Goal: Task Accomplishment & Management: Complete application form

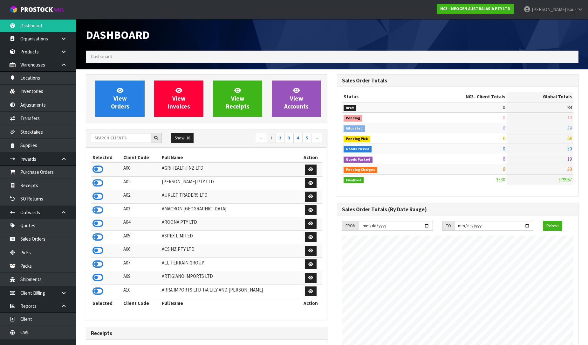
scroll to position [482, 251]
click at [34, 333] on link "CWL" at bounding box center [38, 332] width 76 height 13
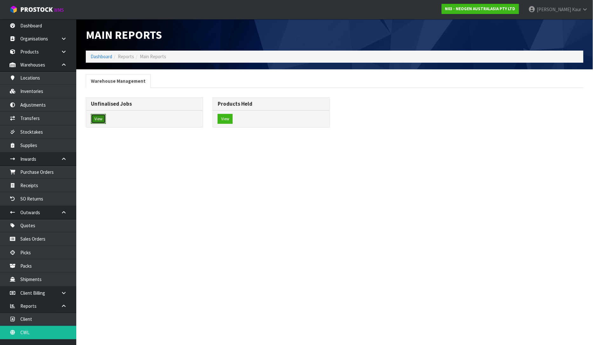
click at [103, 119] on button "View" at bounding box center [98, 119] width 15 height 10
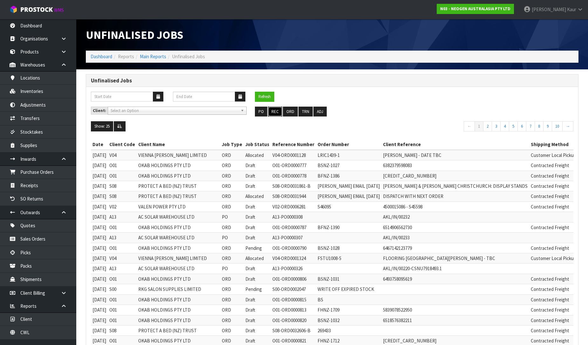
click at [281, 110] on button "REC" at bounding box center [275, 112] width 14 height 10
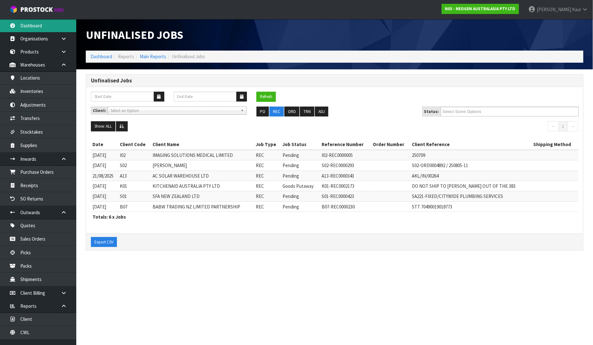
click at [38, 25] on link "Dashboard" at bounding box center [38, 25] width 76 height 13
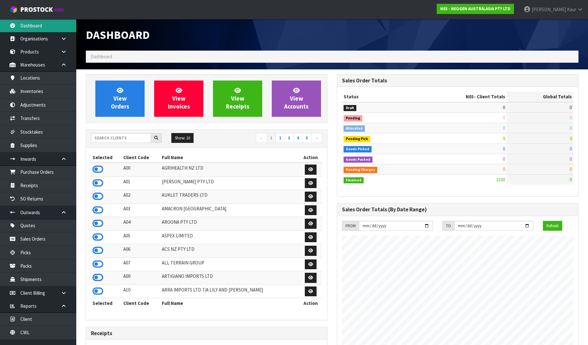
scroll to position [482, 251]
click at [113, 139] on input "text" at bounding box center [121, 138] width 60 height 10
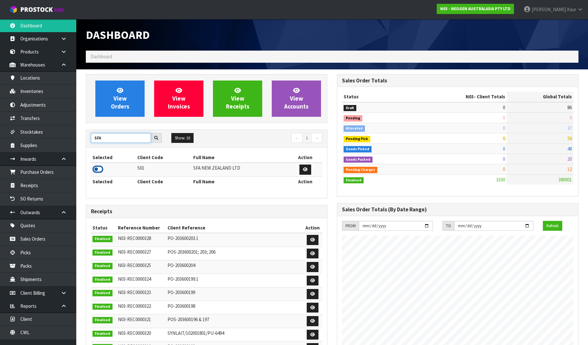
type input "SFA"
click at [100, 170] on icon at bounding box center [98, 169] width 11 height 10
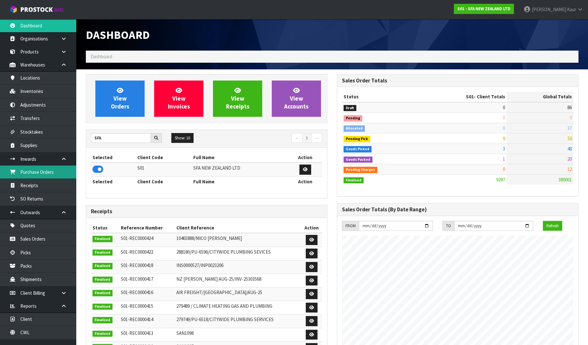
click at [53, 173] on link "Purchase Orders" at bounding box center [38, 171] width 76 height 13
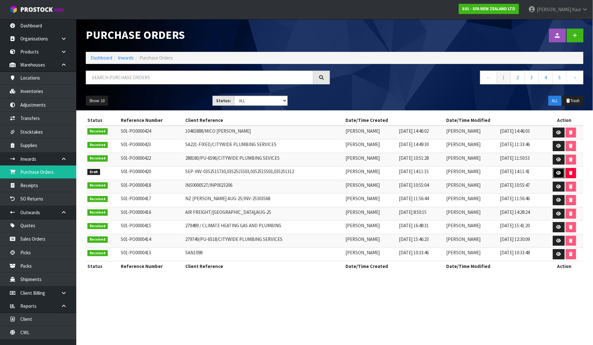
click at [558, 172] on icon at bounding box center [559, 173] width 5 height 4
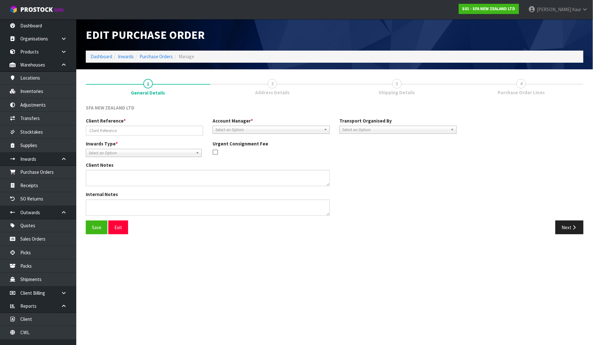
type input "SEP-INV-0352515730,0352515503,0352515503,035251312"
click at [380, 128] on span "Select an Option" at bounding box center [395, 130] width 106 height 8
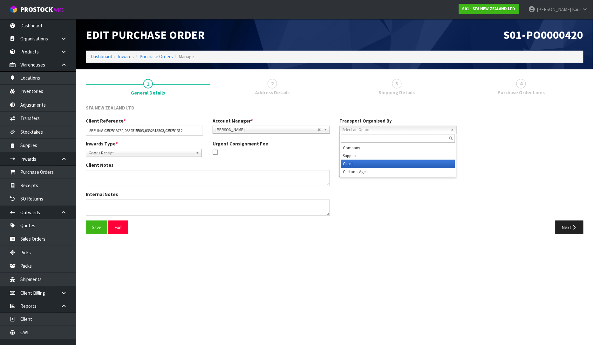
drag, startPoint x: 364, startPoint y: 163, endPoint x: 441, endPoint y: 140, distance: 80.7
click at [364, 163] on li "Client" at bounding box center [398, 164] width 114 height 8
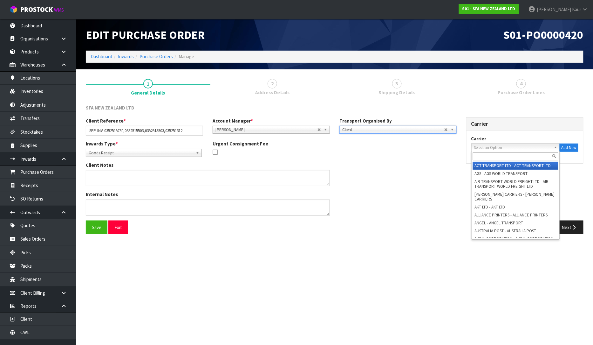
click at [482, 148] on span "Select an Option" at bounding box center [512, 148] width 77 height 8
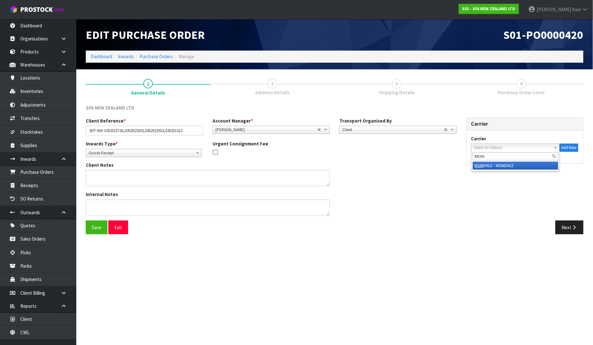
type input "MON"
click at [484, 167] on li "MON DIALE - MONDIALE" at bounding box center [516, 166] width 86 height 8
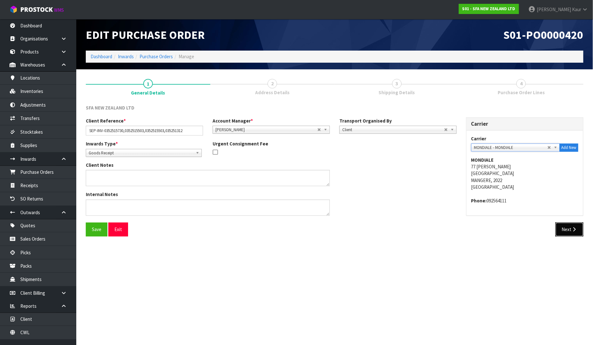
click at [574, 227] on icon "button" at bounding box center [575, 229] width 6 height 5
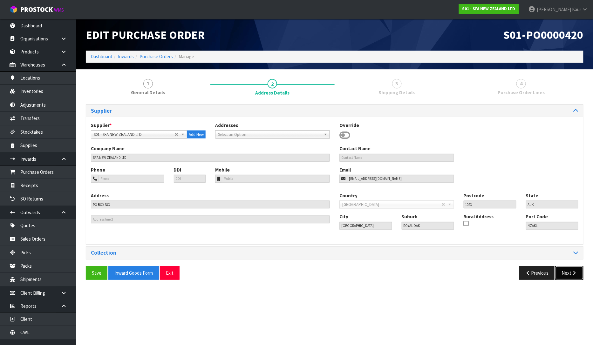
click at [571, 269] on button "Next" at bounding box center [570, 273] width 28 height 14
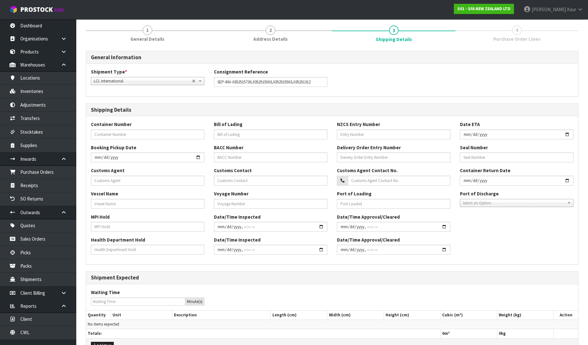
scroll to position [91, 0]
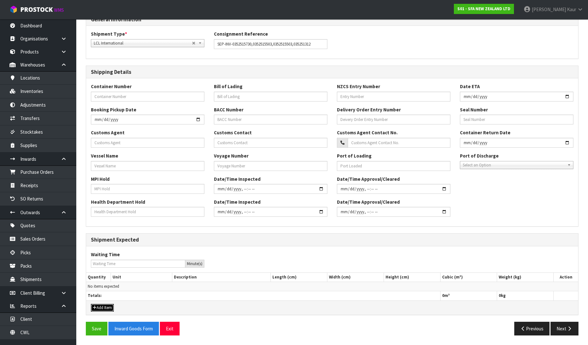
click at [110, 309] on button "Add Item" at bounding box center [102, 308] width 23 height 8
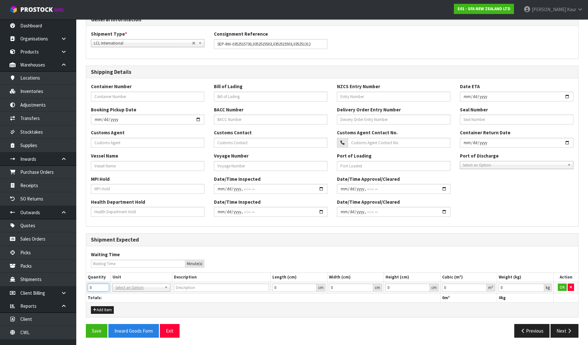
click at [86, 290] on td "0" at bounding box center [98, 286] width 24 height 11
type input "6"
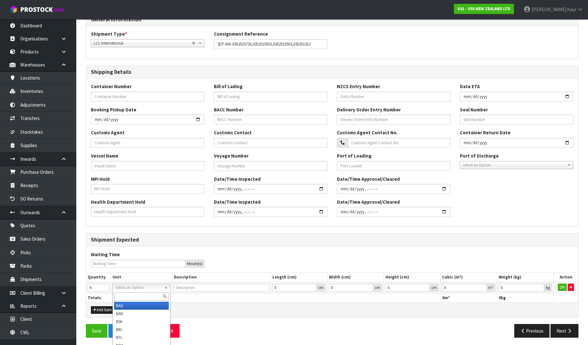
click at [129, 296] on input "text" at bounding box center [141, 296] width 55 height 8
type input "PLT"
drag, startPoint x: 140, startPoint y: 304, endPoint x: 164, endPoint y: 302, distance: 23.6
type input "PALLET"
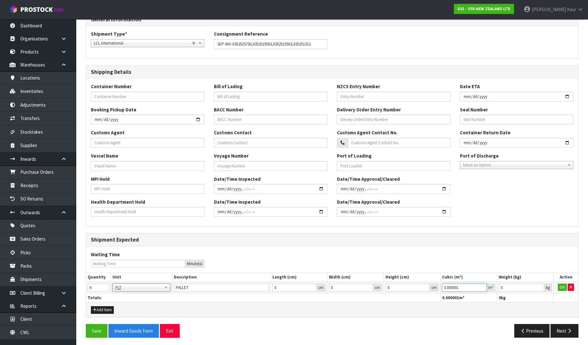
type input "0.000001"
click at [484, 284] on input "0.000001" at bounding box center [464, 287] width 45 height 8
type input "0.001"
click at [538, 285] on input "0.001" at bounding box center [521, 287] width 45 height 8
click at [563, 287] on button "OK" at bounding box center [562, 287] width 9 height 8
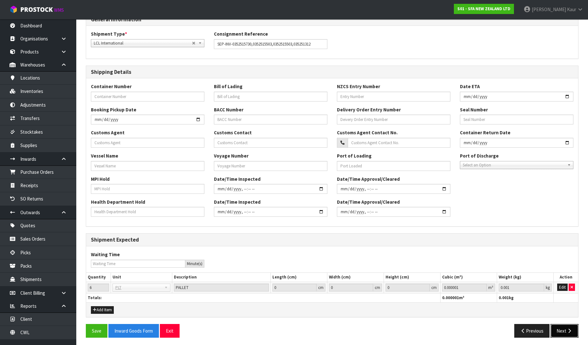
click at [564, 332] on button "Next" at bounding box center [565, 331] width 28 height 14
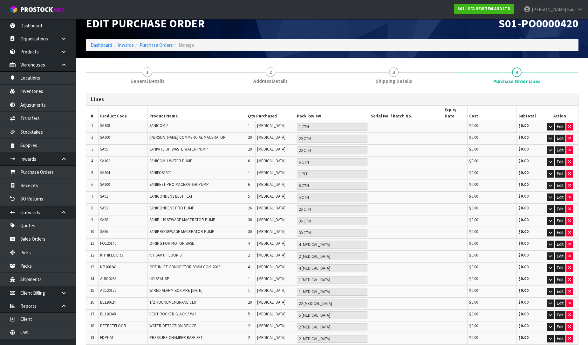
scroll to position [0, 0]
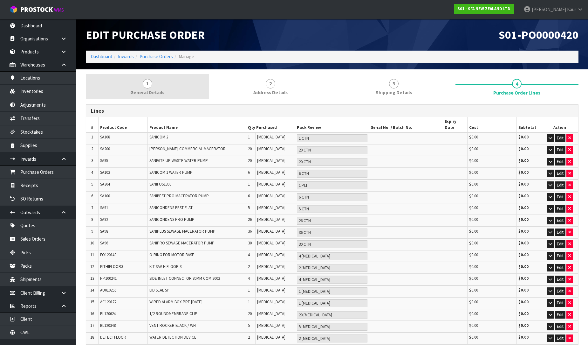
click at [146, 87] on span "1" at bounding box center [148, 84] width 10 height 10
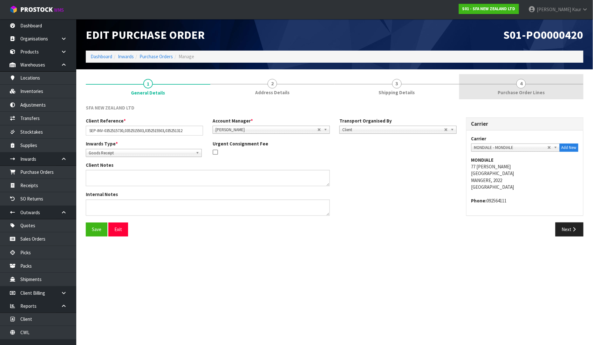
click at [516, 86] on link "4 Purchase Order Lines" at bounding box center [521, 86] width 125 height 25
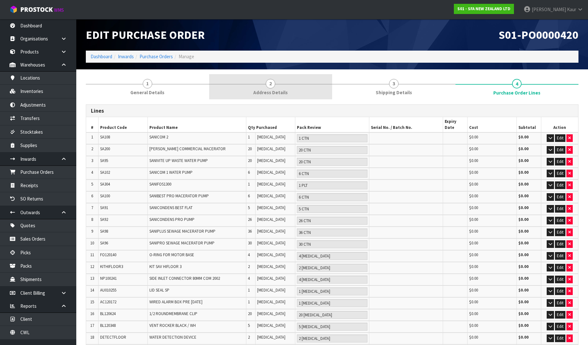
click at [267, 85] on span "2" at bounding box center [271, 84] width 10 height 10
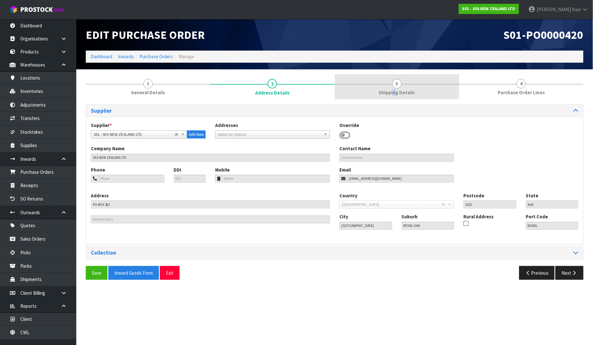
click at [395, 93] on span "Shipping Details" at bounding box center [397, 92] width 36 height 7
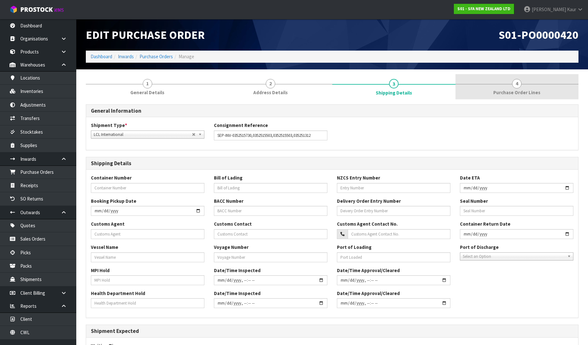
click at [523, 93] on span "Purchase Order Lines" at bounding box center [516, 92] width 47 height 7
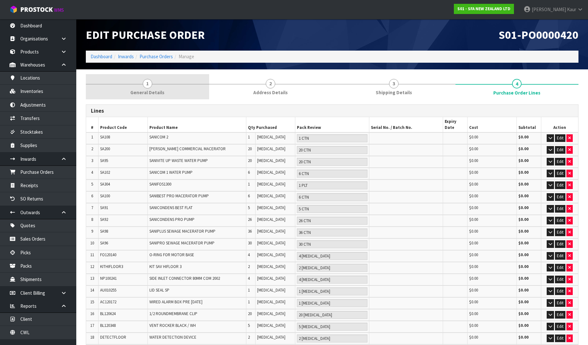
click at [142, 84] on link "1 General Details" at bounding box center [147, 86] width 123 height 25
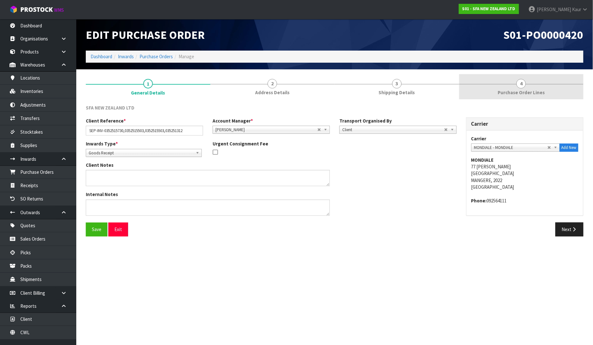
click at [528, 86] on link "4 Purchase Order Lines" at bounding box center [521, 86] width 125 height 25
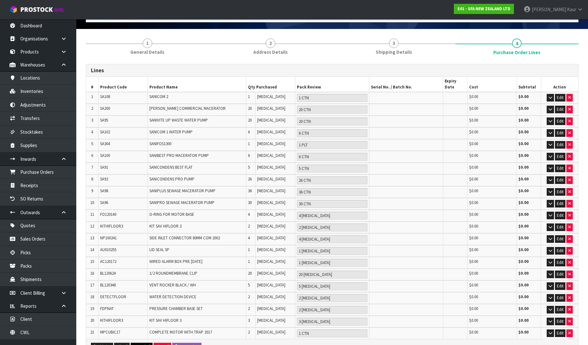
scroll to position [90, 0]
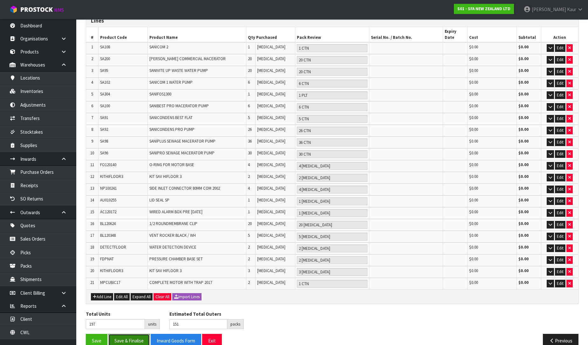
click at [129, 334] on button "Save & Finalise" at bounding box center [128, 341] width 41 height 14
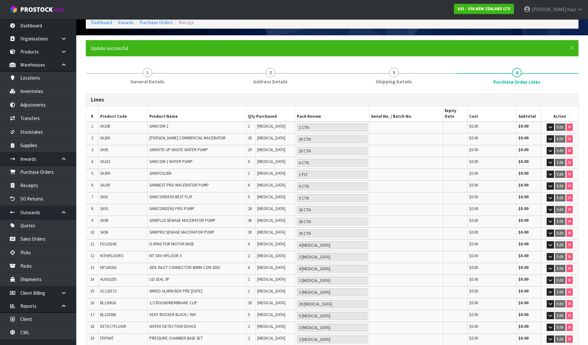
scroll to position [113, 0]
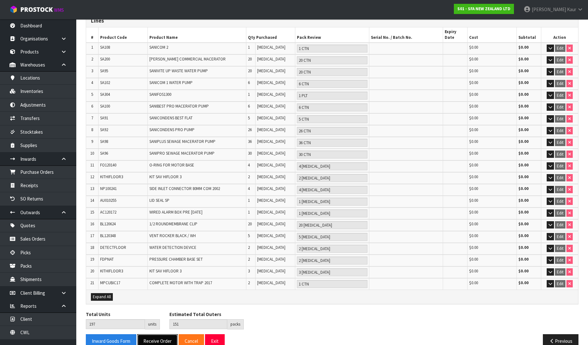
click at [164, 334] on button "Receive Order" at bounding box center [157, 341] width 40 height 14
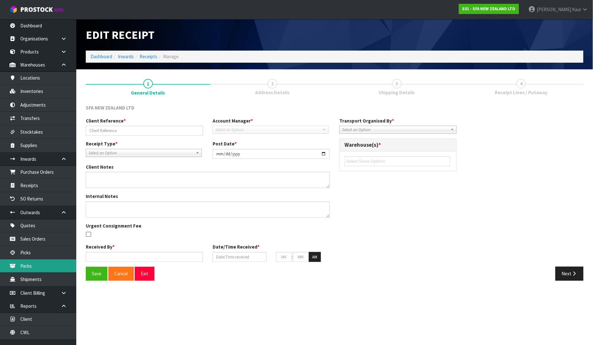
type input "SEP-INV-0352515730,0352515503,0352515503,035251312"
type input "[DATE]"
type input "[PERSON_NAME]"
type input "[DATE]"
type input "01"
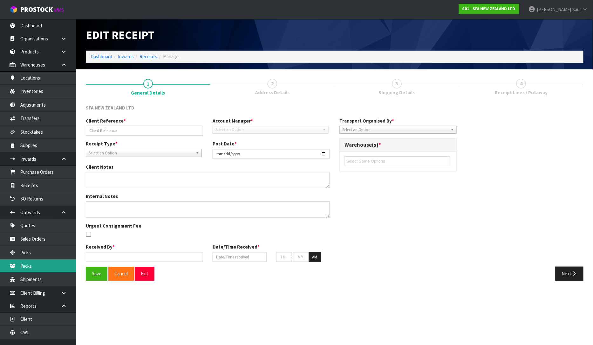
type input "13"
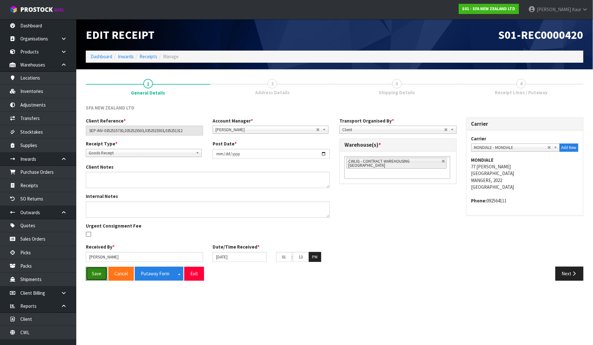
click at [93, 277] on button "Save" at bounding box center [97, 273] width 22 height 14
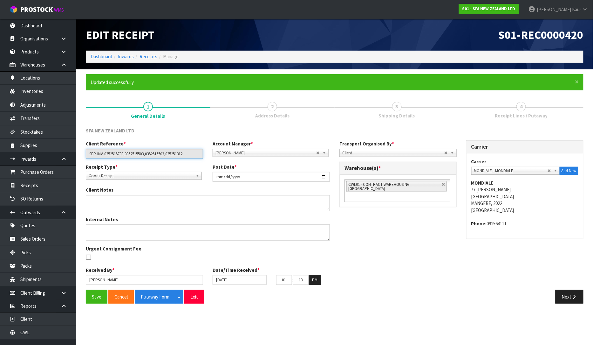
drag, startPoint x: 189, startPoint y: 155, endPoint x: 88, endPoint y: 156, distance: 101.7
click at [88, 156] on input "SEP-INV-0352515730,0352515503,0352515503,035251312" at bounding box center [144, 154] width 117 height 10
click at [101, 294] on button "Save" at bounding box center [97, 297] width 22 height 14
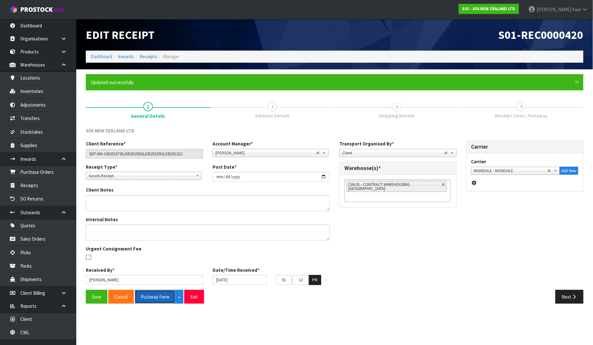
drag, startPoint x: 163, startPoint y: 300, endPoint x: 524, endPoint y: 4, distance: 466.9
click at [164, 300] on button "Putaway Form" at bounding box center [155, 297] width 41 height 14
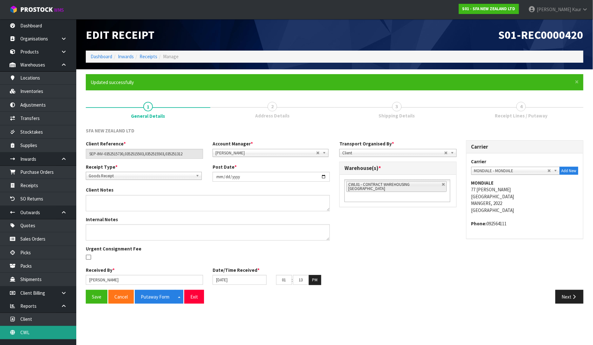
click at [53, 331] on link "CWL" at bounding box center [38, 332] width 76 height 13
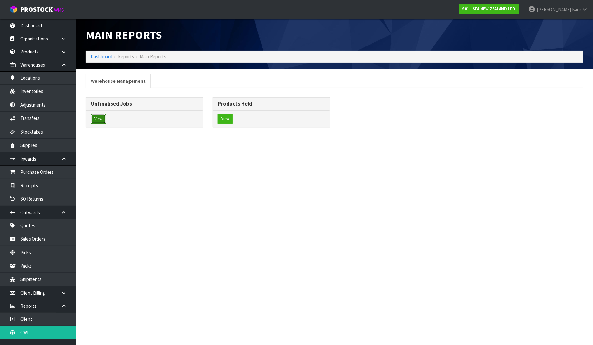
click at [98, 116] on button "View" at bounding box center [98, 119] width 15 height 10
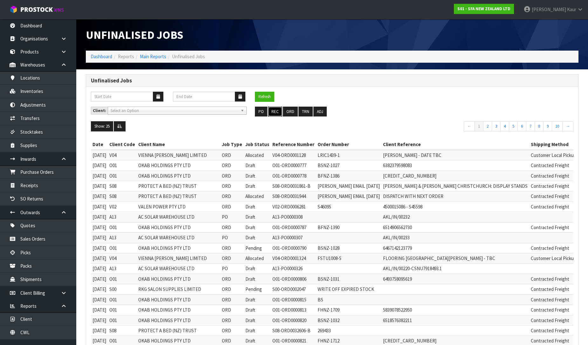
click at [277, 112] on button "REC" at bounding box center [275, 112] width 14 height 10
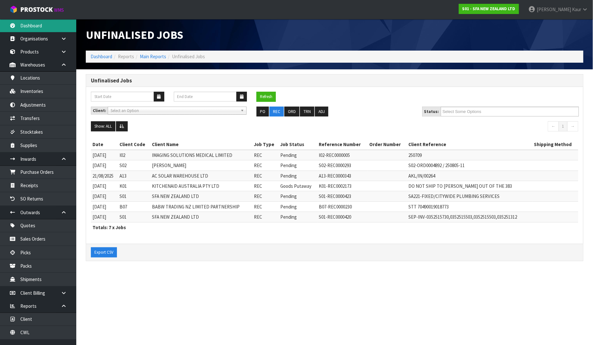
click at [27, 30] on link "Dashboard" at bounding box center [38, 25] width 76 height 13
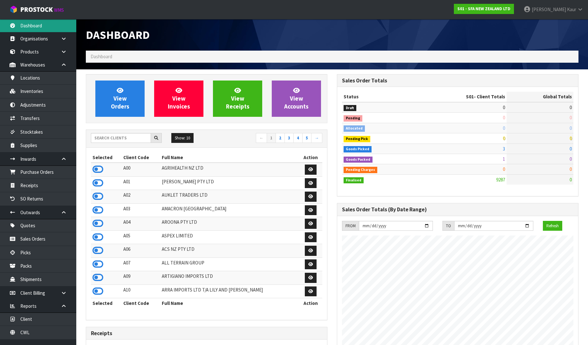
scroll to position [482, 251]
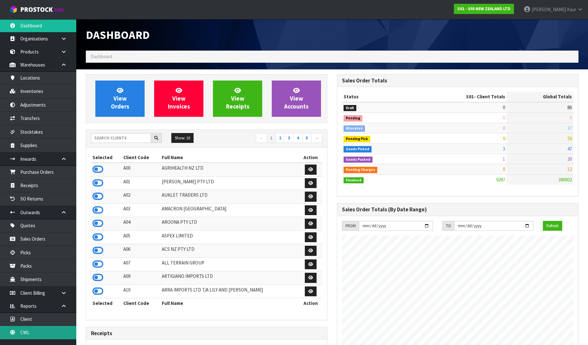
click at [43, 333] on link "CWL" at bounding box center [38, 332] width 76 height 13
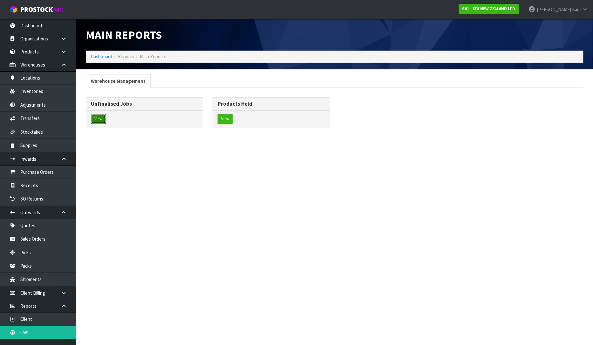
click at [97, 119] on button "View" at bounding box center [98, 119] width 15 height 10
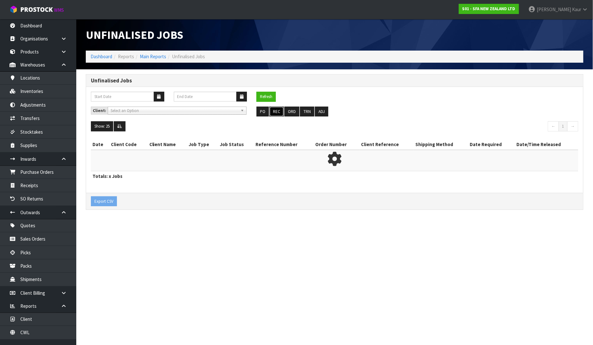
click at [281, 113] on button "REC" at bounding box center [277, 112] width 14 height 10
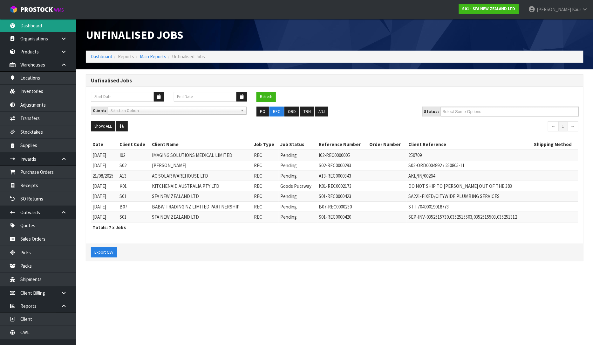
click at [29, 29] on link "Dashboard" at bounding box center [38, 25] width 76 height 13
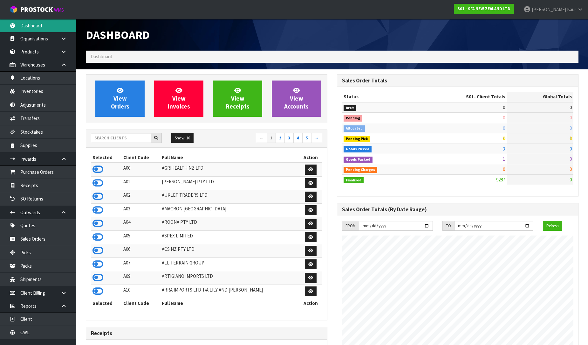
scroll to position [482, 251]
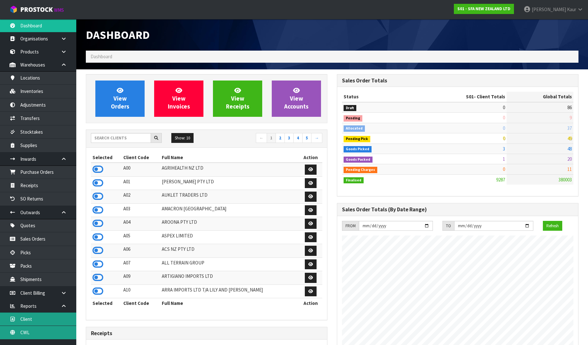
drag, startPoint x: 37, startPoint y: 334, endPoint x: 49, endPoint y: 318, distance: 20.2
click at [37, 334] on link "CWL" at bounding box center [38, 332] width 76 height 13
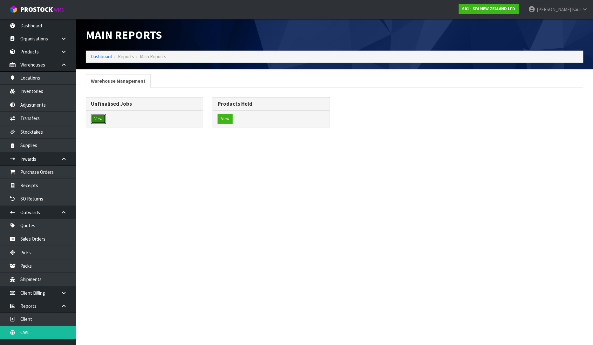
click at [102, 120] on button "View" at bounding box center [98, 119] width 15 height 10
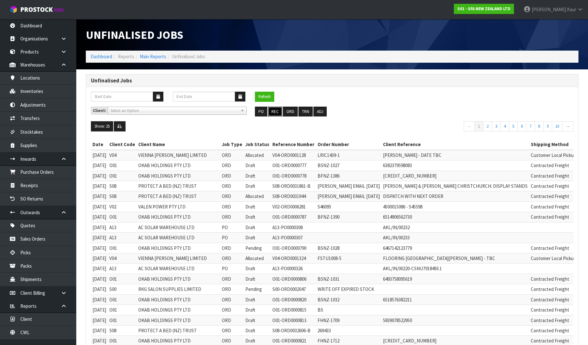
click at [277, 111] on button "REC" at bounding box center [275, 112] width 14 height 10
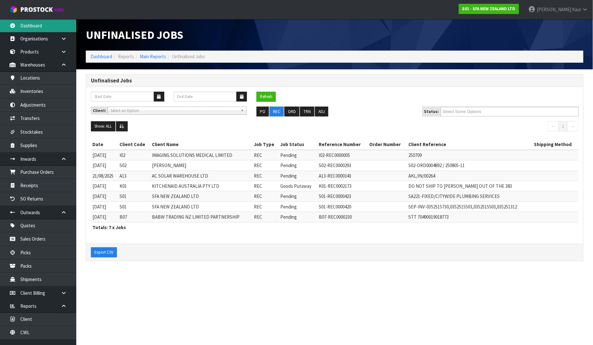
click at [35, 23] on link "Dashboard" at bounding box center [38, 25] width 76 height 13
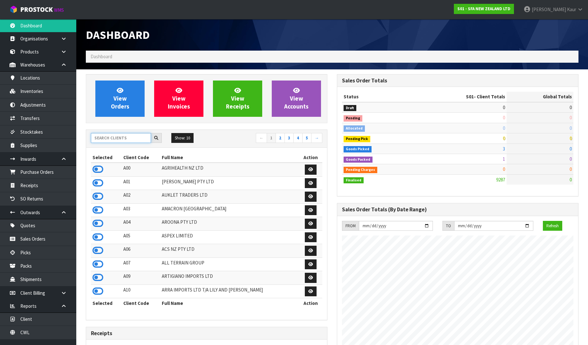
scroll to position [482, 251]
click at [126, 140] on input "text" at bounding box center [121, 138] width 60 height 10
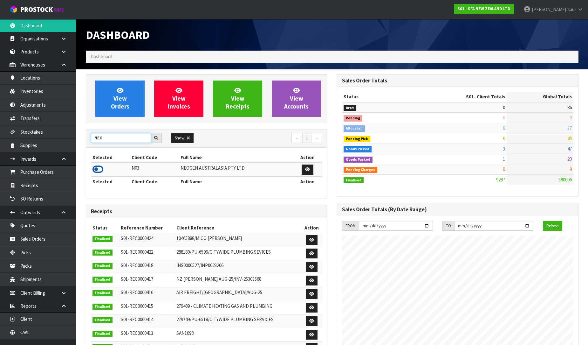
type input "NEO"
click at [102, 166] on icon at bounding box center [98, 169] width 11 height 10
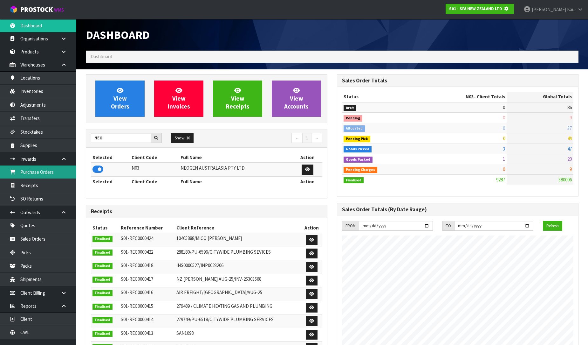
scroll to position [396, 251]
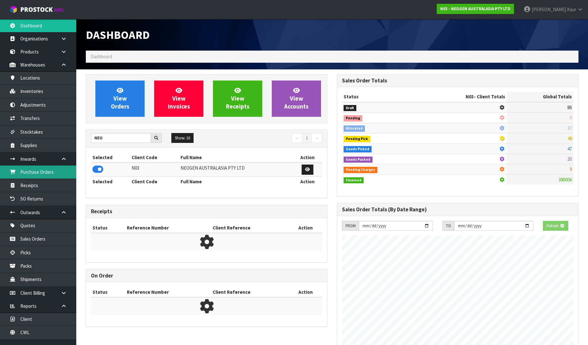
click at [34, 166] on link "Purchase Orders" at bounding box center [38, 171] width 76 height 13
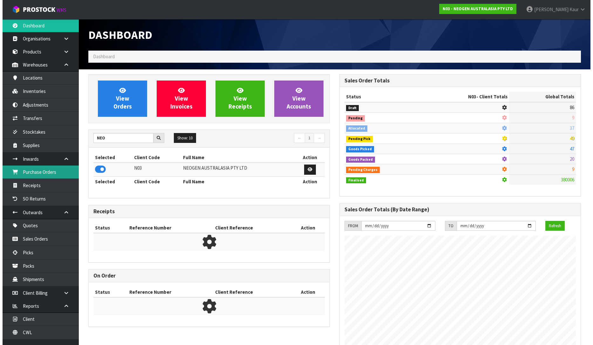
scroll to position [482, 251]
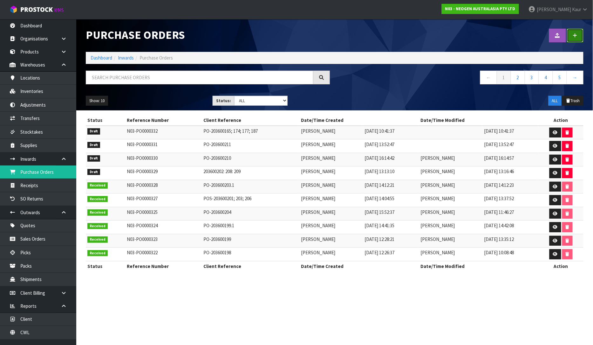
click at [575, 37] on icon at bounding box center [575, 35] width 4 height 5
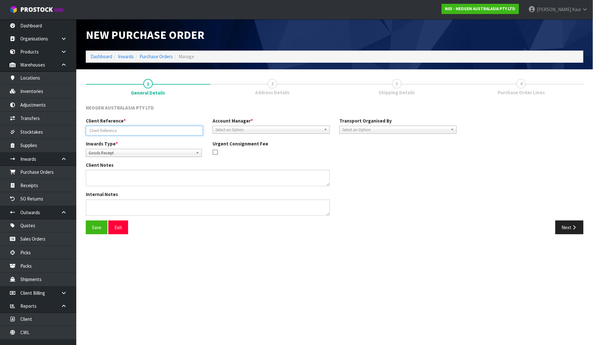
click at [107, 130] on input "text" at bounding box center [144, 131] width 117 height 10
paste input "PO-203600212"
type input "PO-203600212"
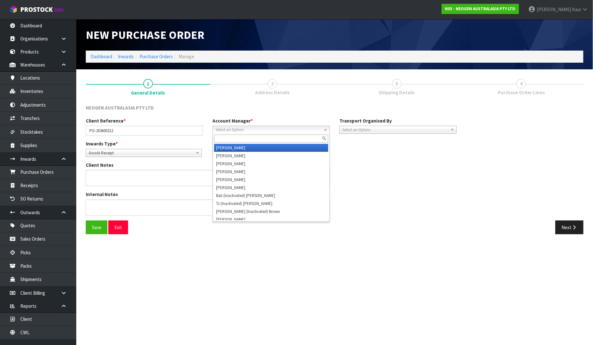
click at [250, 128] on span "Select an Option" at bounding box center [269, 130] width 106 height 8
type input "V"
click at [251, 147] on li "V [PERSON_NAME]" at bounding box center [271, 148] width 114 height 8
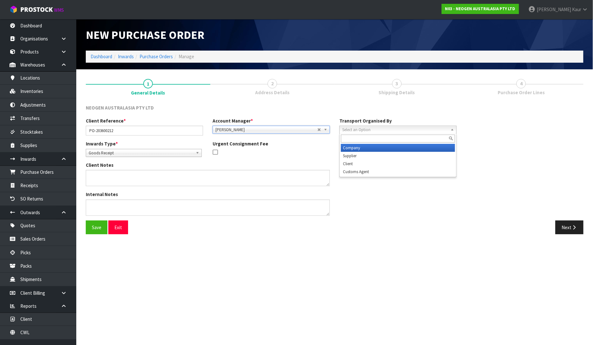
click at [367, 129] on span "Select an Option" at bounding box center [395, 130] width 106 height 8
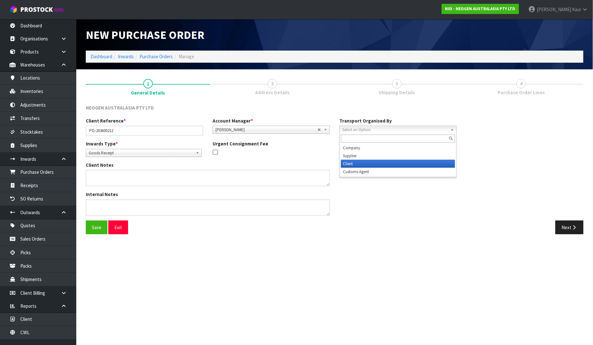
click at [360, 160] on li "Client" at bounding box center [398, 164] width 114 height 8
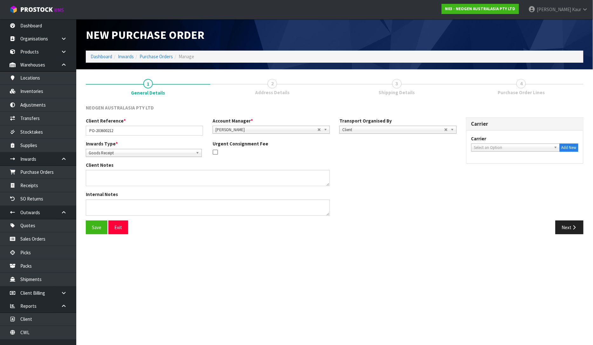
click at [475, 148] on span "Select an Option" at bounding box center [512, 148] width 77 height 8
type input "FED"
click at [486, 167] on li "FED EX WORLD SERVICE CENTER - FEDEX WORLD SERVICE CENTER" at bounding box center [516, 168] width 86 height 13
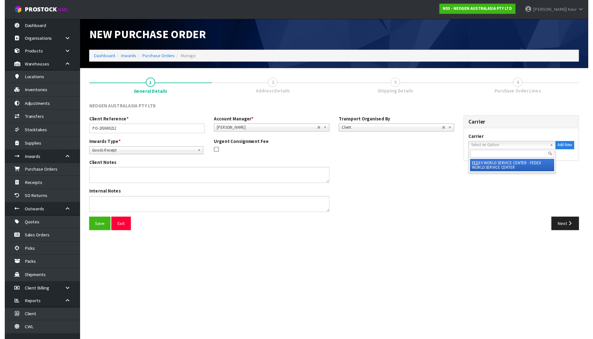
scroll to position [0, 4]
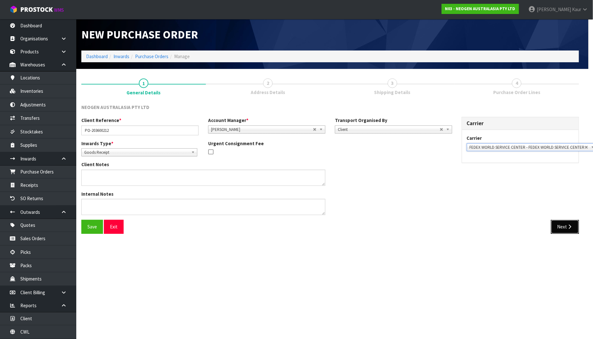
click at [567, 228] on button "Next" at bounding box center [565, 227] width 28 height 14
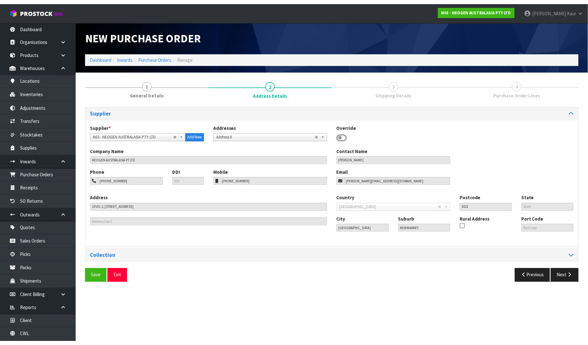
scroll to position [0, 0]
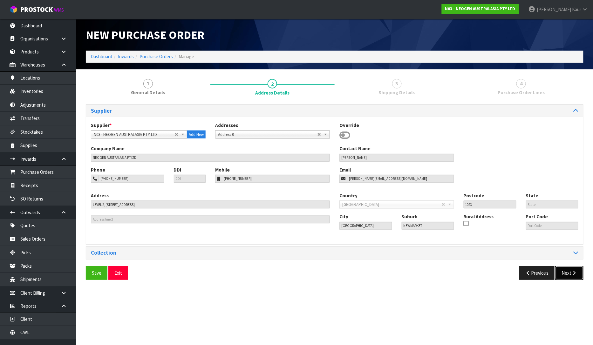
drag, startPoint x: 573, startPoint y: 270, endPoint x: 568, endPoint y: 265, distance: 7.4
click at [570, 269] on button "Next" at bounding box center [570, 273] width 28 height 14
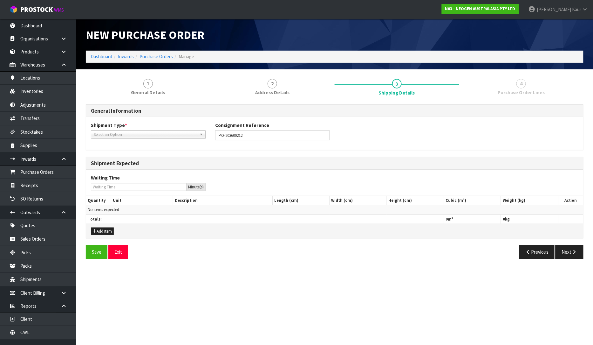
click at [154, 134] on span "Select an Option" at bounding box center [145, 135] width 103 height 8
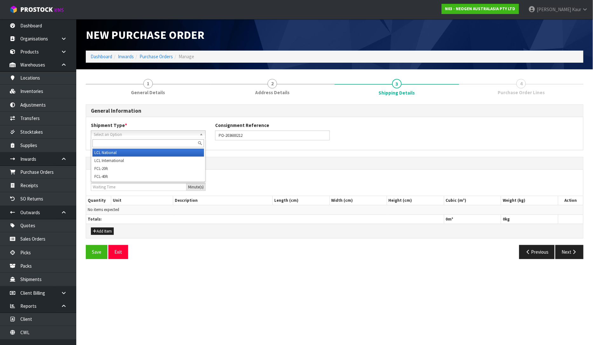
click at [131, 150] on li "LCL National" at bounding box center [149, 152] width 112 height 8
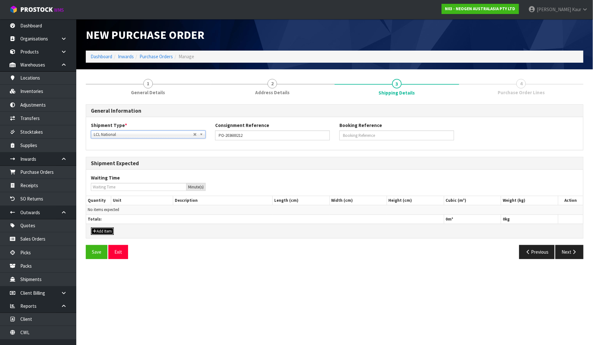
click at [104, 233] on button "Add Item" at bounding box center [102, 231] width 23 height 8
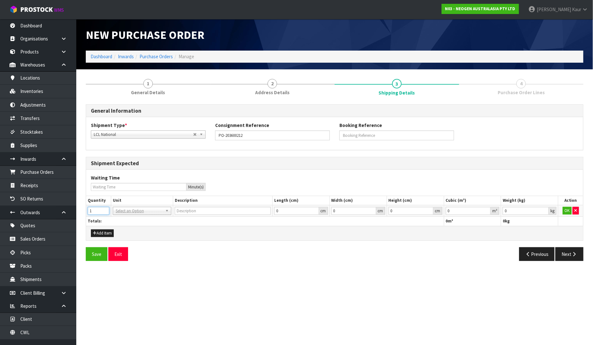
type input "1"
click at [104, 210] on input "1" at bounding box center [99, 211] width 22 height 8
click at [119, 220] on input "text" at bounding box center [141, 220] width 55 height 8
type input "PLT"
type input "PALLET"
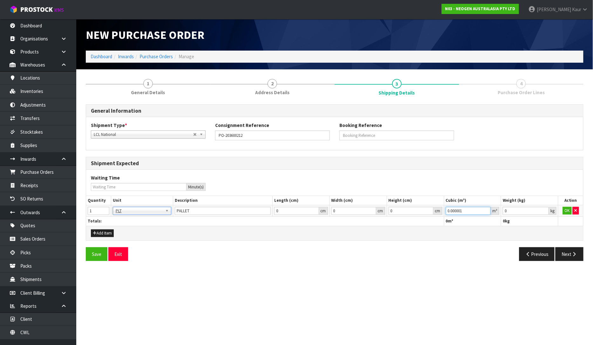
type input "0.000001"
click at [485, 210] on input "0.000001" at bounding box center [468, 211] width 45 height 8
type input "0.001"
click at [544, 209] on input "0.001" at bounding box center [526, 211] width 46 height 8
click at [571, 212] on button "OK" at bounding box center [567, 211] width 9 height 8
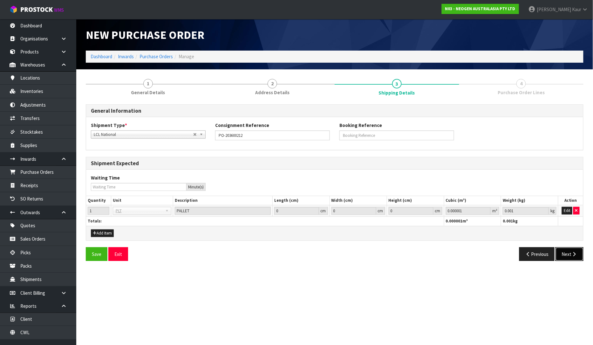
click at [565, 252] on button "Next" at bounding box center [570, 254] width 28 height 14
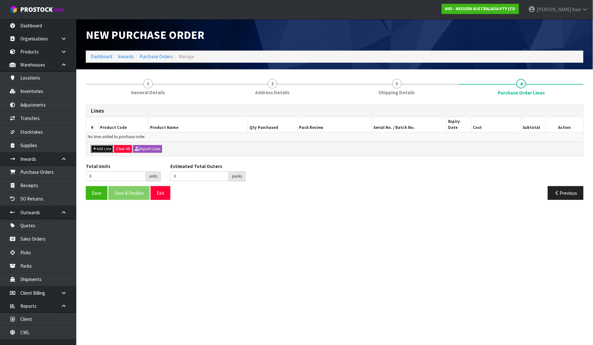
click at [97, 145] on button "Add Line" at bounding box center [102, 149] width 22 height 8
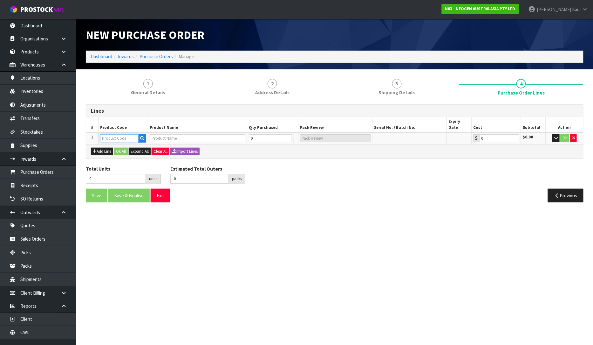
click at [110, 134] on input "text" at bounding box center [119, 138] width 38 height 8
paste input "700002222"
type input "700002222"
type input "7100067976 - LM1 CLEAN TRACE LUMI W/ SOFTWARE, 1 /CS"
type input "0.00"
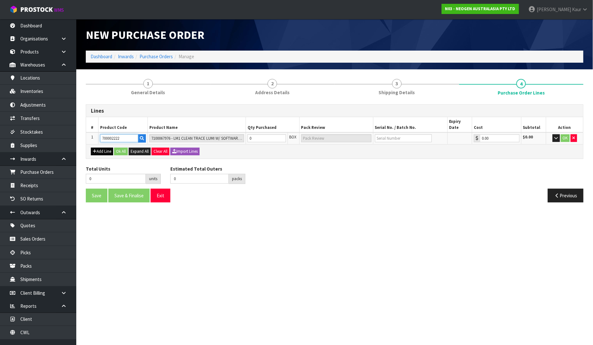
type input "700002222"
click at [102, 148] on button "Add Line" at bounding box center [102, 152] width 22 height 8
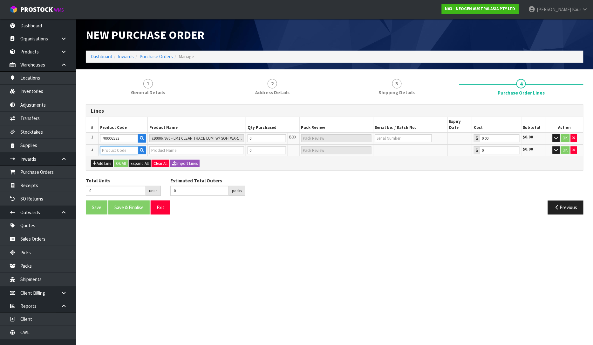
click at [103, 146] on input "text" at bounding box center [119, 150] width 38 height 8
paste input "700002222"
type input "700002222"
type input "7100067976 - LM1 CLEAN TRACE LUMI W/ SOFTWARE, 1 /CS"
type input "0.00"
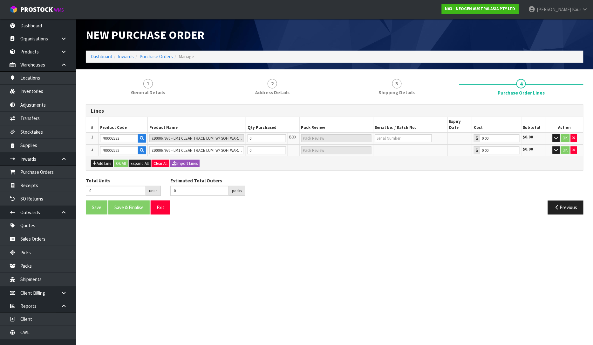
click at [97, 161] on div "Add Line Ok All Expand All Clear All Import Lines" at bounding box center [334, 163] width 497 height 14
click at [97, 160] on button "Add Line" at bounding box center [102, 164] width 22 height 8
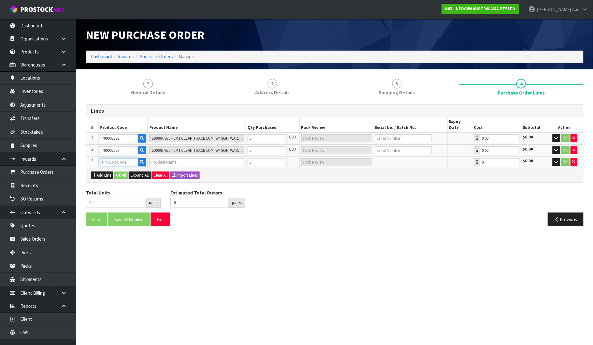
click at [103, 158] on input "text" at bounding box center [119, 162] width 38 height 8
paste input "700002222"
type input "700002222"
type input "7100067976 - LM1 CLEAN TRACE LUMI W/ SOFTWARE, 1 /CS"
type input "0.00"
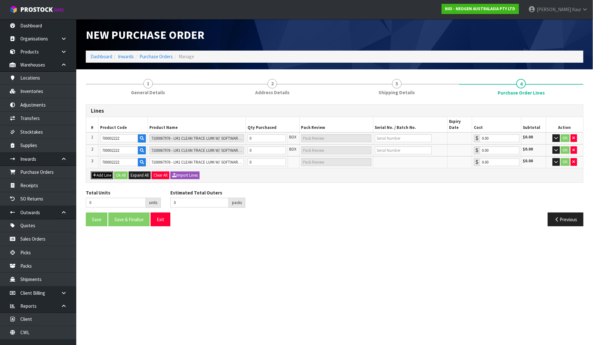
click at [107, 171] on button "Add Line" at bounding box center [102, 175] width 22 height 8
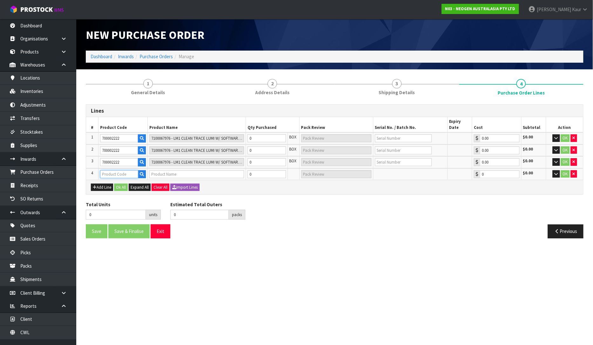
click at [108, 170] on input "text" at bounding box center [119, 174] width 38 height 8
paste input "700002222"
type input "700002222"
click at [98, 183] on button "Add Line" at bounding box center [102, 187] width 22 height 8
type input "7100067976 - LM1 CLEAN TRACE LUMI W/ SOFTWARE, 1 /CS"
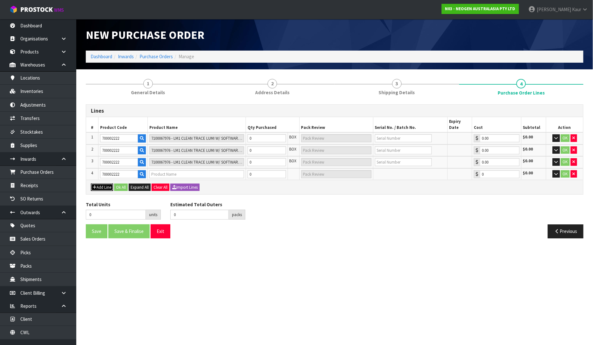
type input "0.00"
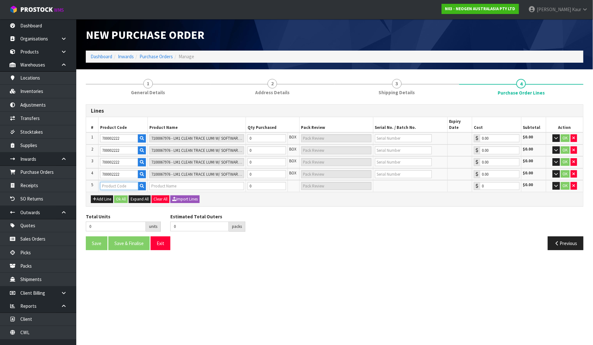
click at [109, 182] on input "text" at bounding box center [119, 186] width 38 height 8
paste input "700002222"
type input "700002222"
type input "7100067976 - LM1 CLEAN TRACE LUMI W/ SOFTWARE, 1 /CS"
type input "0.00"
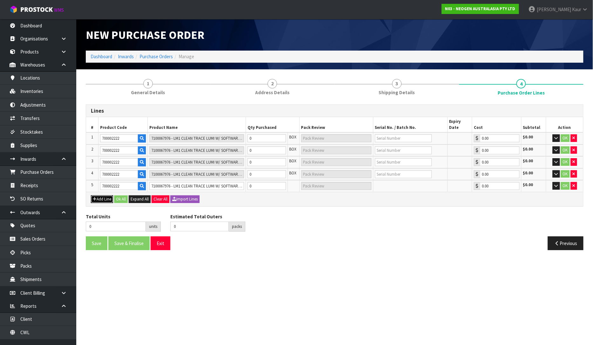
click at [103, 195] on button "Add Line" at bounding box center [102, 199] width 22 height 8
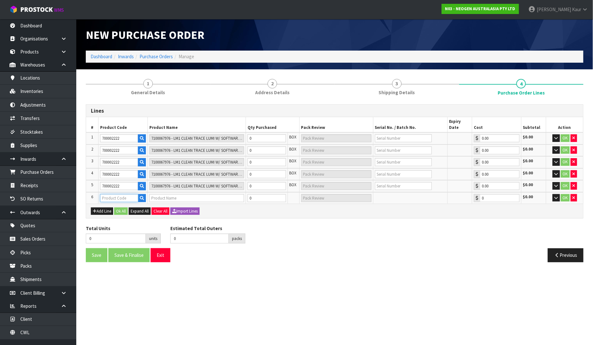
click at [105, 194] on input "text" at bounding box center [119, 198] width 38 height 8
paste input "700002222"
type input "700002222"
type input "7100067976 - LM1 CLEAN TRACE LUMI W/ SOFTWARE, 1 /CS"
type input "0.00"
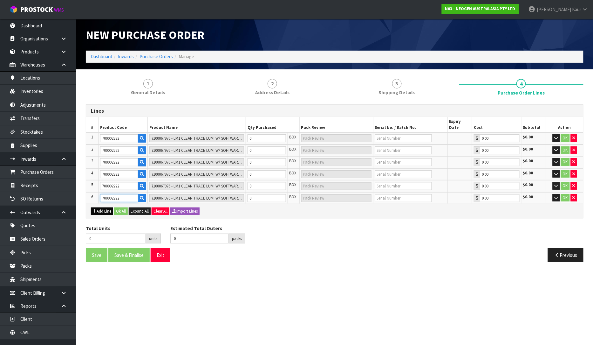
type input "700002222"
click at [99, 207] on button "Add Line" at bounding box center [102, 211] width 22 height 8
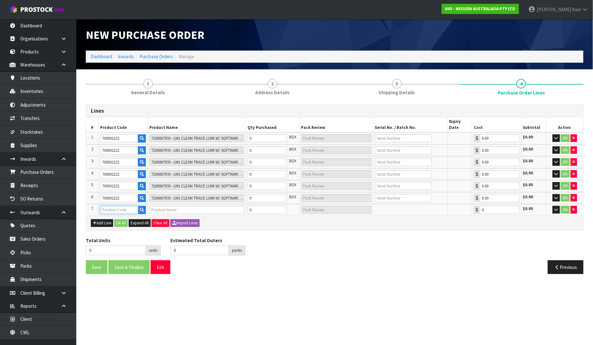
click at [106, 206] on input "text" at bounding box center [119, 210] width 38 height 8
paste input "700002222"
type input "700002222"
type input "7100067976 - LM1 CLEAN TRACE LUMI W/ SOFTWARE, 1 /CS"
type input "0.00"
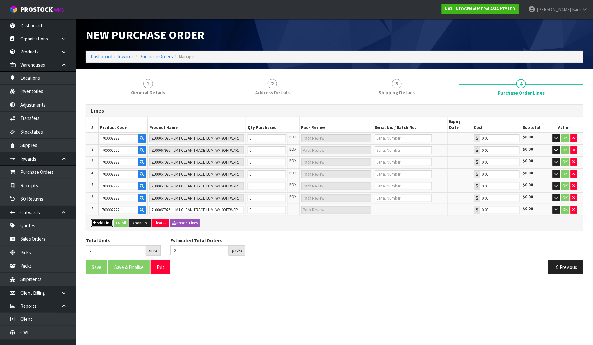
click at [100, 219] on button "Add Line" at bounding box center [102, 223] width 22 height 8
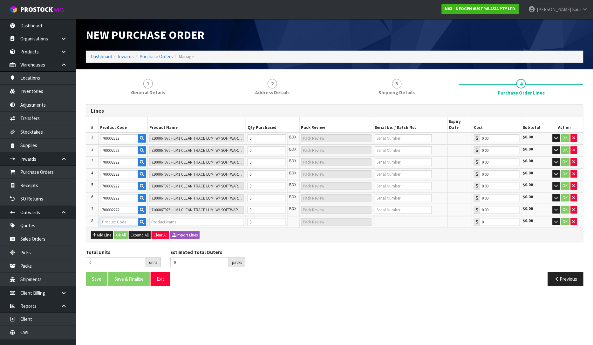
click at [110, 218] on input "text" at bounding box center [119, 222] width 38 height 8
paste input "700002222"
type input "700002222"
type input "7100067976 - LM1 CLEAN TRACE LUMI W/ SOFTWARE, 1 /CS"
type input "0.00"
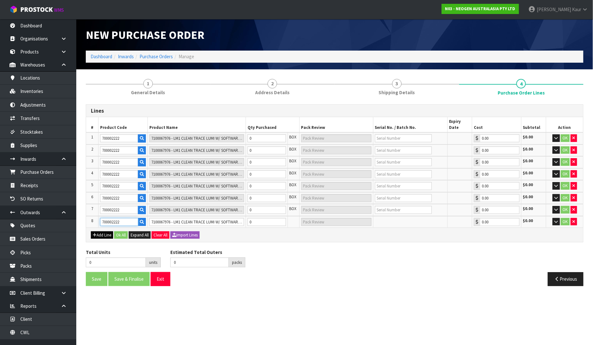
type input "700002222"
click at [107, 231] on button "Add Line" at bounding box center [102, 235] width 22 height 8
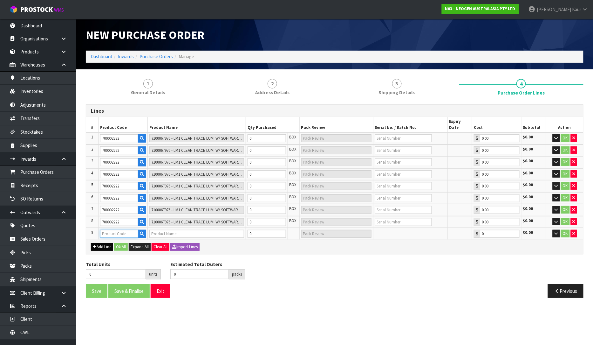
click at [110, 230] on input "text" at bounding box center [119, 234] width 38 height 8
paste input "700002222"
type input "700002222"
type input "7100067976 - LM1 CLEAN TRACE LUMI W/ SOFTWARE, 1 /CS"
type input "0.00"
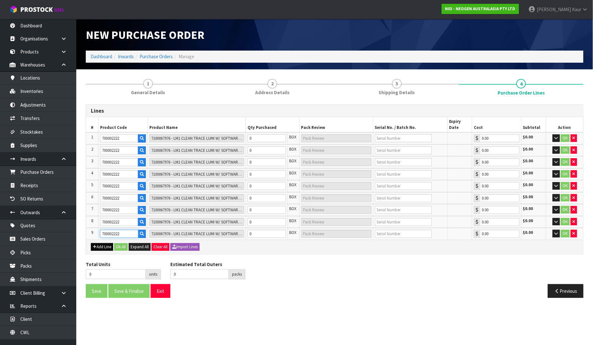
type input "700002222"
click at [103, 243] on button "Add Line" at bounding box center [102, 247] width 22 height 8
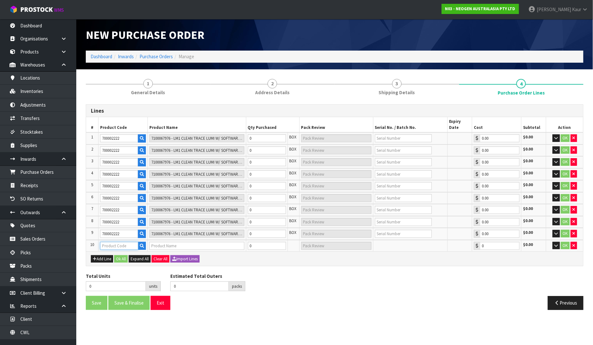
click at [112, 242] on input "text" at bounding box center [119, 246] width 38 height 8
paste input "700002222"
type input "700002222"
type input "7100067976 - LM1 CLEAN TRACE LUMI W/ SOFTWARE, 1 /CS"
type input "0.00"
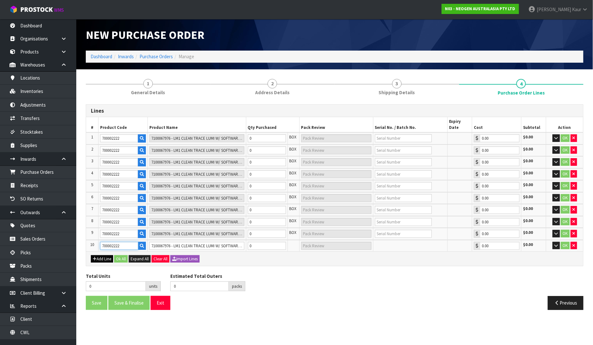
type input "700002222"
click at [102, 255] on button "Add Line" at bounding box center [102, 259] width 22 height 8
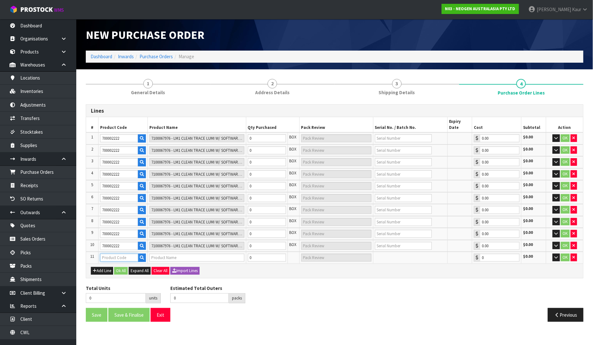
click at [109, 253] on input "text" at bounding box center [119, 257] width 38 height 8
paste input "700002222"
type input "700002222"
type input "7100067976 - LM1 CLEAN TRACE LUMI W/ SOFTWARE, 1 /CS"
type input "0.00"
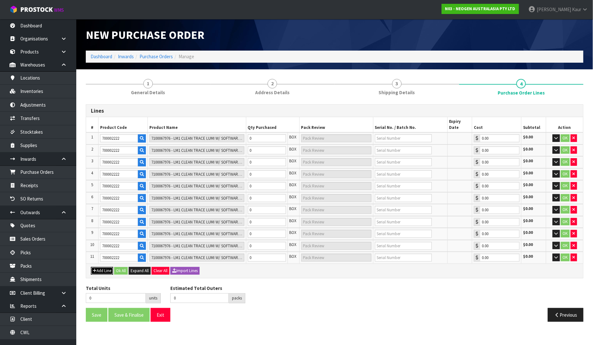
click at [96, 268] on icon "button" at bounding box center [95, 270] width 4 height 4
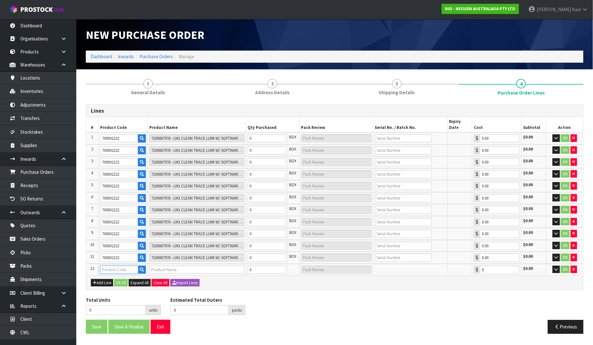
click at [104, 265] on input "text" at bounding box center [119, 269] width 38 height 8
paste input "700002222"
type input "700002222"
type input "7100067976 - LM1 CLEAN TRACE LUMI W/ SOFTWARE, 1 /CS"
type input "0.00"
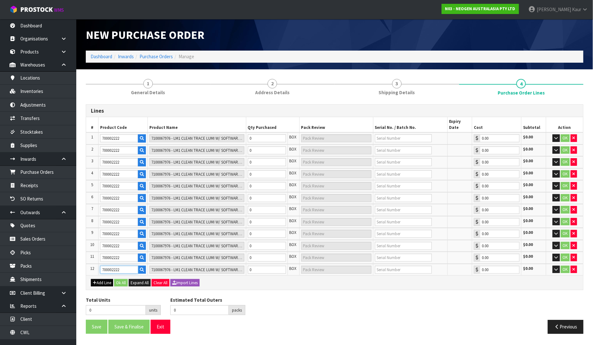
type input "700002222"
click at [100, 279] on button "Add Line" at bounding box center [102, 283] width 22 height 8
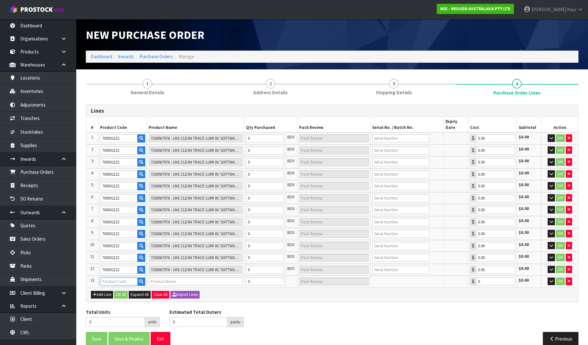
click at [107, 277] on input "text" at bounding box center [119, 281] width 38 height 8
paste input "700002222"
type input "700002222"
type input "7100067976 - LM1 CLEAN TRACE LUMI W/ SOFTWARE, 1 /CS"
type input "0.00"
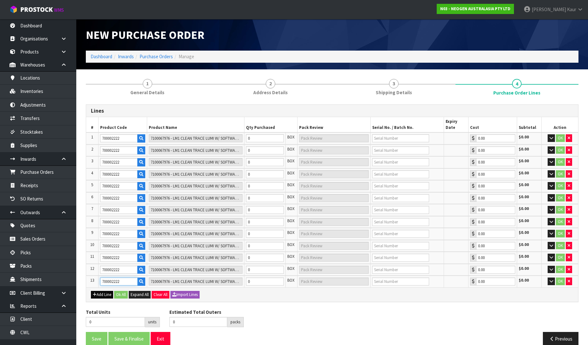
type input "700002222"
click at [107, 291] on button "Add Line" at bounding box center [102, 295] width 22 height 8
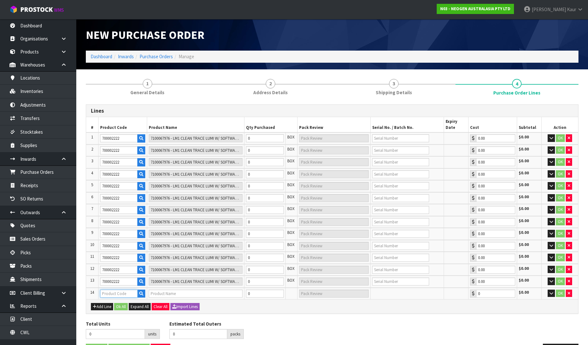
click at [109, 289] on input "text" at bounding box center [119, 293] width 38 height 8
paste input "700002222"
type input "700002222"
type input "7100067976 - LM1 CLEAN TRACE LUMI W/ SOFTWARE, 1 /CS"
type input "0.00"
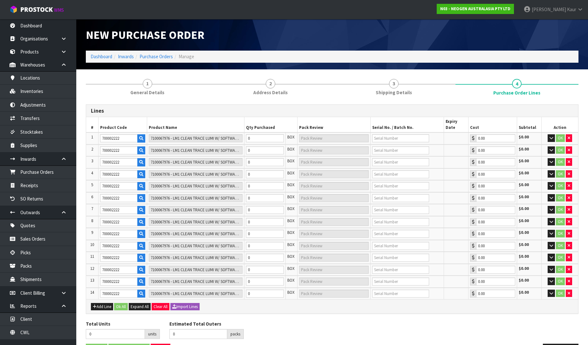
click at [97, 301] on div "Add Line Ok All Expand All Clear All Import Lines" at bounding box center [332, 306] width 492 height 14
click at [108, 303] on button "Add Line" at bounding box center [102, 307] width 22 height 8
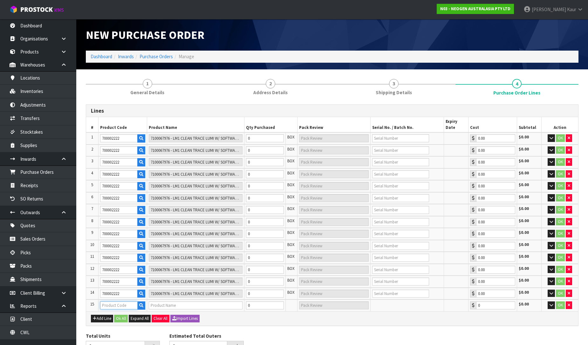
click at [109, 301] on input "text" at bounding box center [119, 305] width 38 height 8
paste input "700002222"
type input "700002222"
type input "7100067976 - LM1 CLEAN TRACE LUMI W/ SOFTWARE, 1 /CS"
type input "0.00"
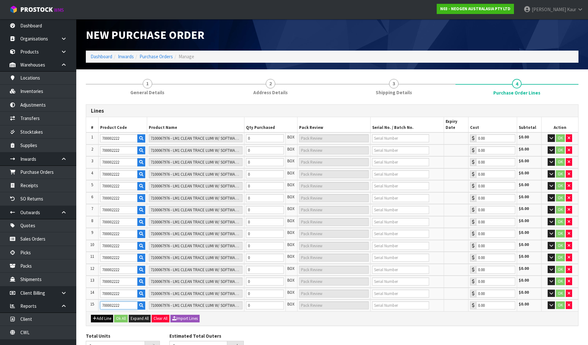
type input "700002222"
click at [99, 314] on button "Add Line" at bounding box center [102, 318] width 22 height 8
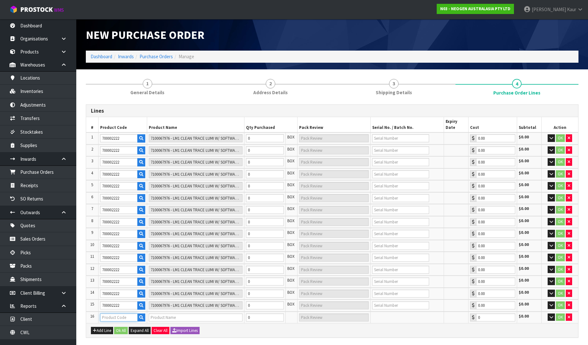
click at [114, 313] on input "text" at bounding box center [119, 317] width 38 height 8
paste input "700002222"
type input "700002222"
type input "7100067976 - LM1 CLEAN TRACE LUMI W/ SOFTWARE, 1 /CS"
type input "0.00"
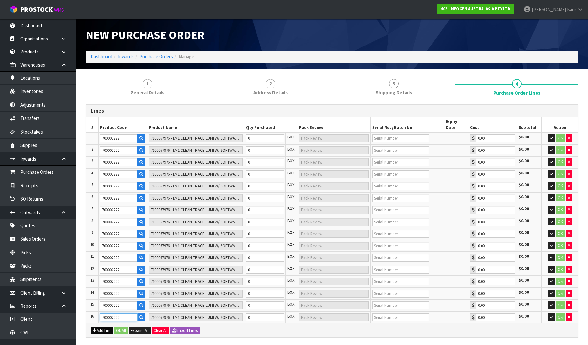
type input "700002222"
click at [101, 327] on button "Add Line" at bounding box center [102, 331] width 22 height 8
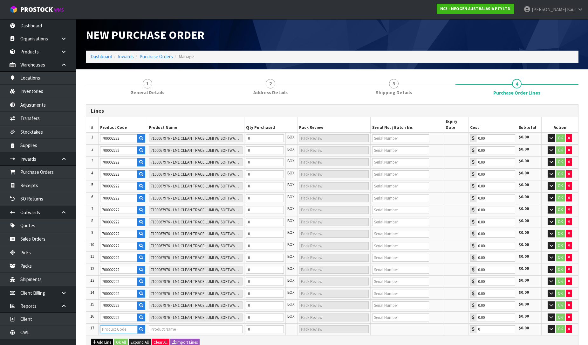
click at [104, 325] on input "text" at bounding box center [119, 329] width 38 height 8
paste input "700002222"
type input "700002222"
type input "7100067976 - LM1 CLEAN TRACE LUMI W/ SOFTWARE, 1 /CS"
type input "0.00"
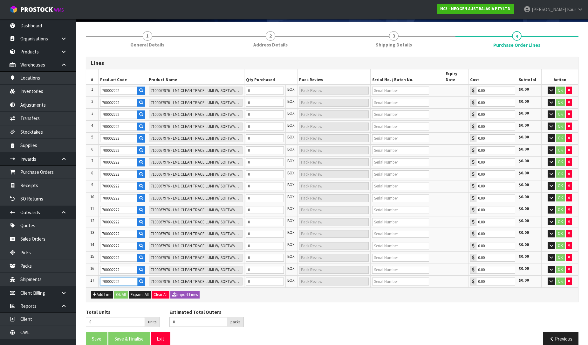
scroll to position [48, 0]
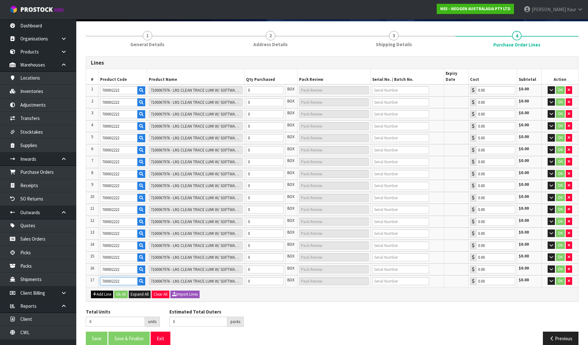
type input "700002222"
click at [99, 290] on button "Add Line" at bounding box center [102, 294] width 22 height 8
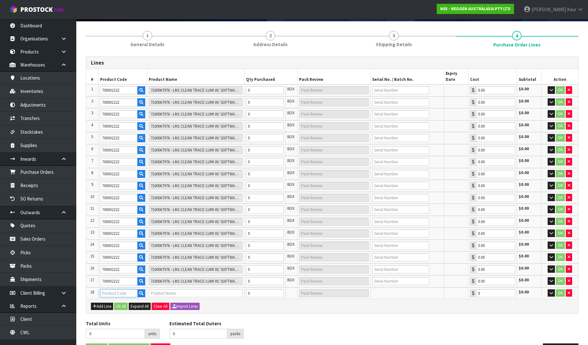
click at [106, 289] on input "text" at bounding box center [119, 293] width 38 height 8
paste input "700002222"
type input "700002222"
type input "7100067976 - LM1 CLEAN TRACE LUMI W/ SOFTWARE, 1 /CS"
type input "0.00"
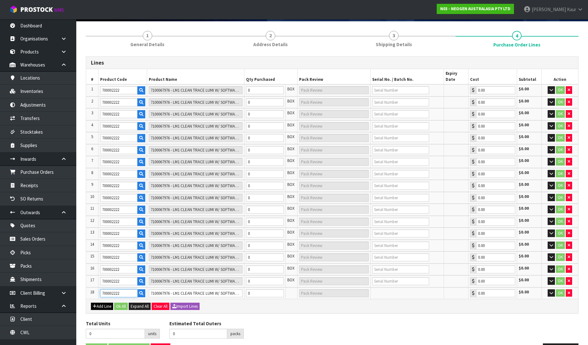
type input "700002222"
click at [97, 302] on button "Add Line" at bounding box center [102, 306] width 22 height 8
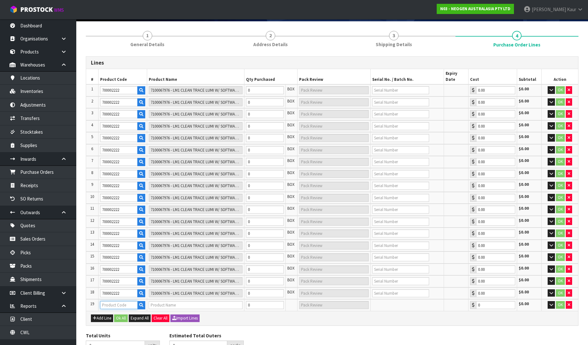
click at [103, 301] on input "text" at bounding box center [119, 305] width 38 height 8
paste input "700002222"
type input "700002222"
type input "7100067976 - LM1 CLEAN TRACE LUMI W/ SOFTWARE, 1 /CS"
type input "0.00"
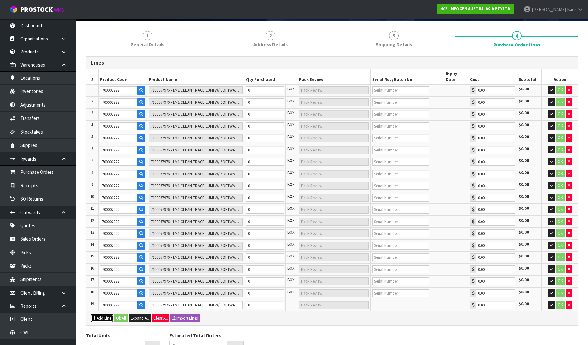
click at [97, 314] on button "Add Line" at bounding box center [102, 318] width 22 height 8
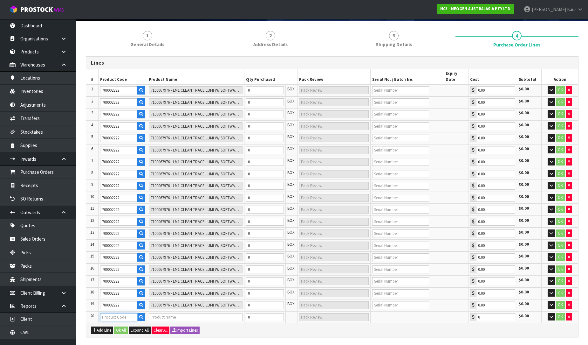
click at [102, 313] on input "text" at bounding box center [119, 317] width 38 height 8
paste input "700002222"
type input "700002222"
type input "7100067976 - LM1 CLEAN TRACE LUMI W/ SOFTWARE, 1 /CS"
type input "0.00"
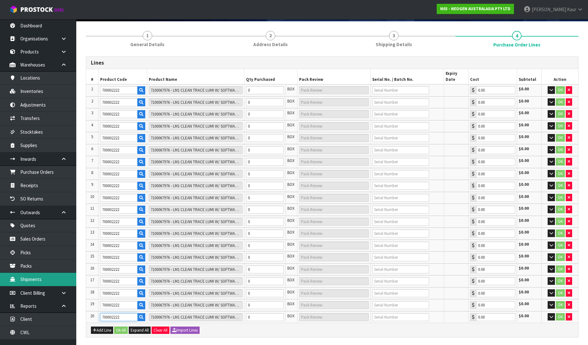
type input "700002222"
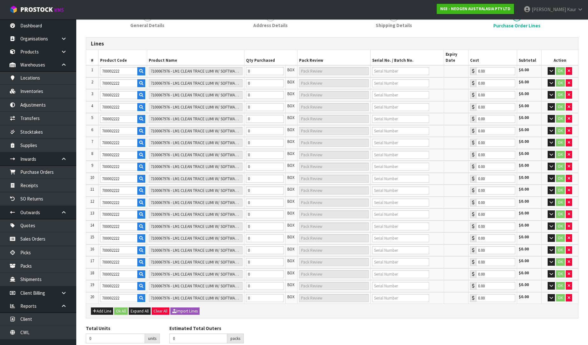
scroll to position [83, 0]
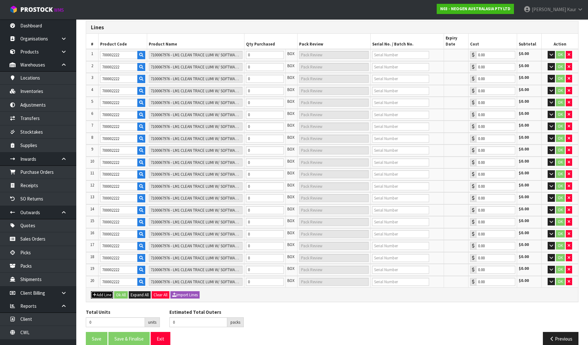
click at [102, 291] on button "Add Line" at bounding box center [102, 295] width 22 height 8
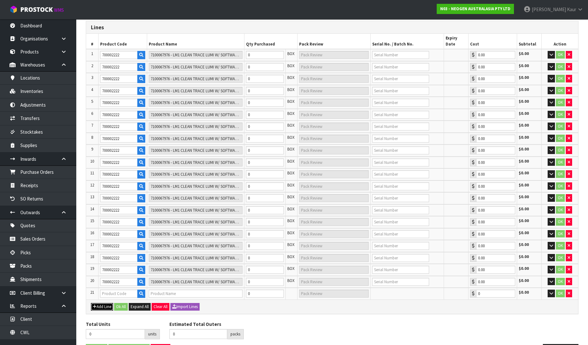
click at [104, 303] on button "Add Line" at bounding box center [102, 307] width 22 height 8
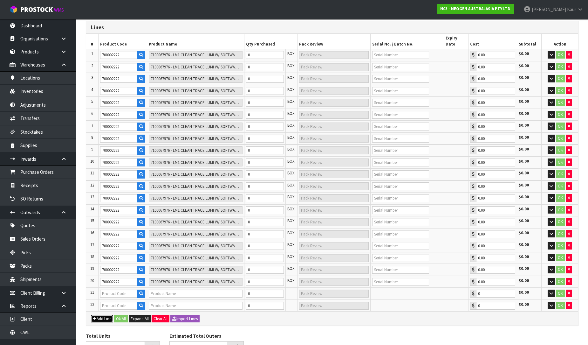
click at [102, 315] on button "Add Line" at bounding box center [102, 319] width 22 height 8
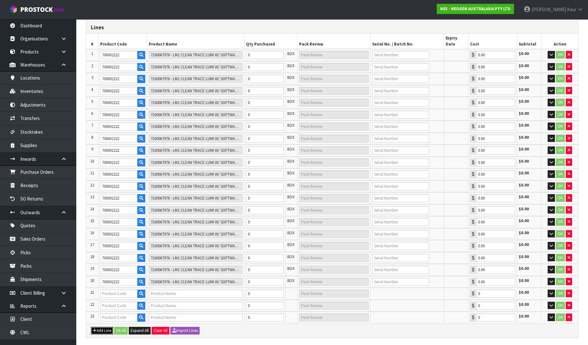
click at [101, 327] on button "Add Line" at bounding box center [102, 331] width 22 height 8
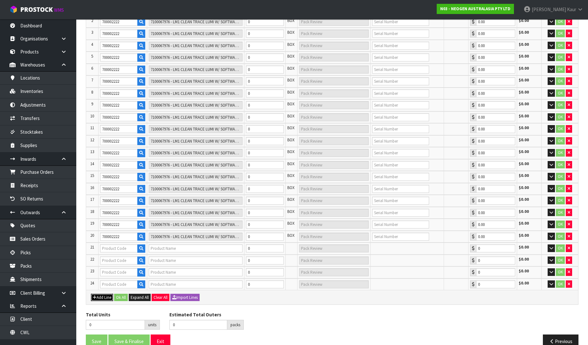
scroll to position [130, 0]
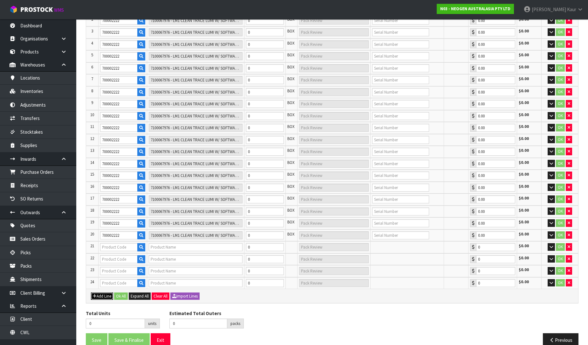
click at [101, 292] on button "Add Line" at bounding box center [102, 296] width 22 height 8
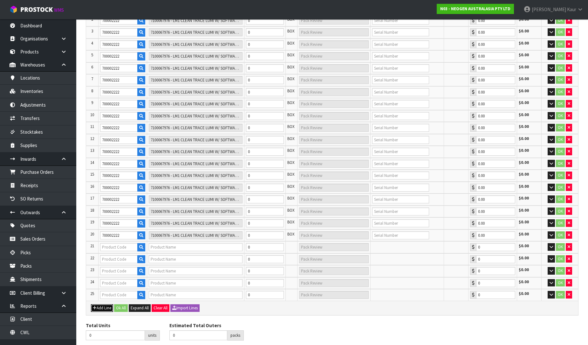
click at [100, 304] on button "Add Line" at bounding box center [102, 308] width 22 height 8
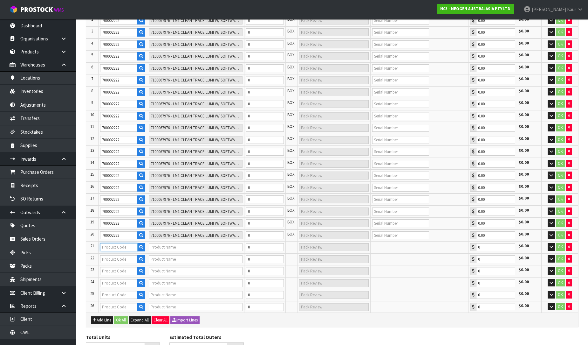
click at [110, 243] on input "text" at bounding box center [119, 247] width 38 height 8
paste input "700002222"
type input "700002222"
type input "7100067976 - LM1 CLEAN TRACE LUMI W/ SOFTWARE, 1 /CS"
type input "0.00"
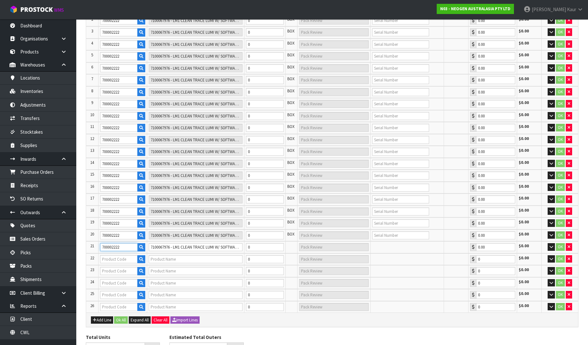
type input "700002222"
click at [112, 255] on input "text" at bounding box center [119, 259] width 38 height 8
paste input "700002222"
type input "700002222"
click at [114, 267] on input "text" at bounding box center [119, 271] width 38 height 8
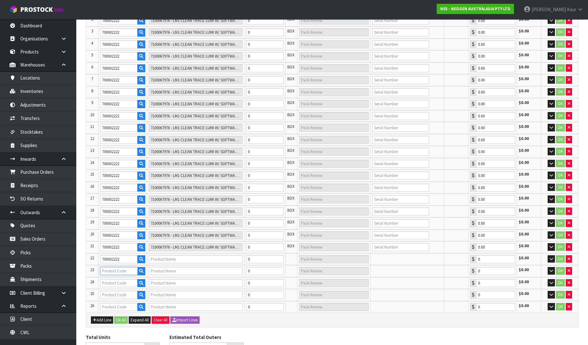
type input "7100067976 - LM1 CLEAN TRACE LUMI W/ SOFTWARE, 1 /CS"
type input "0.00"
paste input "700002222"
type input "700002222"
click at [112, 279] on input "text" at bounding box center [119, 283] width 38 height 8
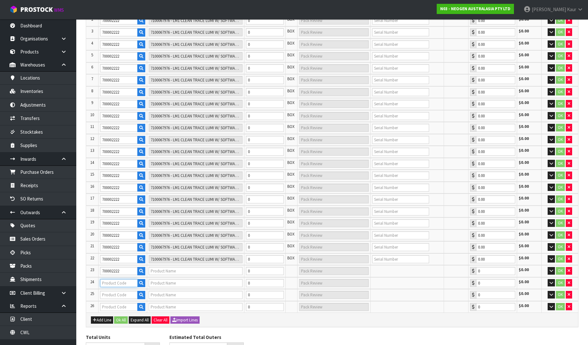
type input "7100067976 - LM1 CLEAN TRACE LUMI W/ SOFTWARE, 1 /CS"
type input "0.00"
paste input "700002222"
type input "700002222"
type input "7100067976 - LM1 CLEAN TRACE LUMI W/ SOFTWARE, 1 /CS"
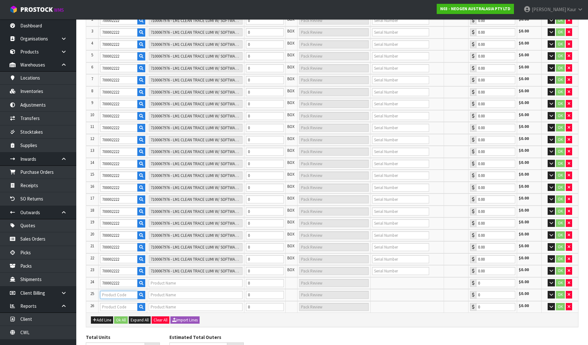
type input "0.00"
click at [110, 291] on input "text" at bounding box center [119, 295] width 38 height 8
paste input "700002222"
type input "700002222"
click at [104, 303] on input "text" at bounding box center [119, 307] width 38 height 8
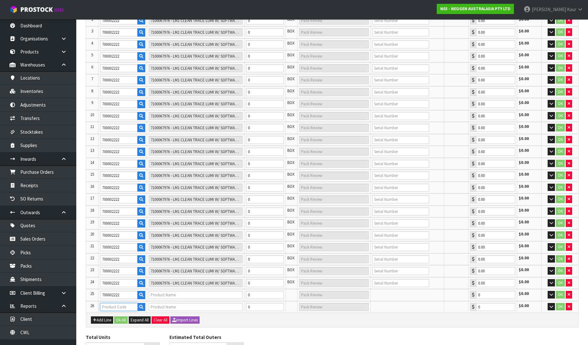
type input "7100067976 - LM1 CLEAN TRACE LUMI W/ SOFTWARE, 1 /CS"
type input "0.00"
paste input "700002222"
type input "700002222"
type input "7100067976 - LM1 CLEAN TRACE LUMI W/ SOFTWARE, 1 /CS"
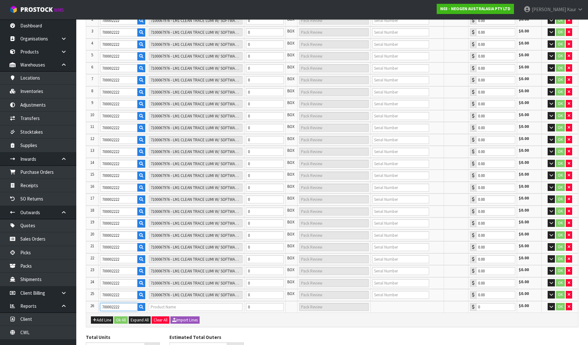
type input "0.00"
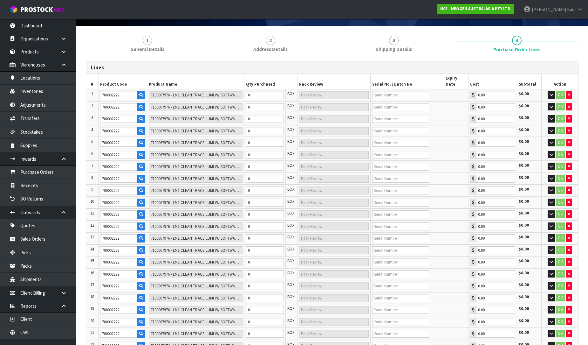
scroll to position [24, 0]
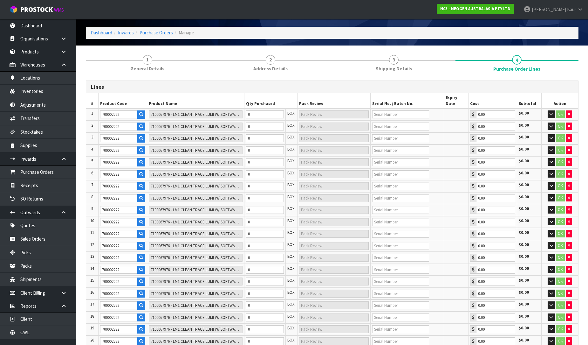
type input "700002222"
click at [264, 110] on input "0" at bounding box center [265, 114] width 38 height 8
type input "1"
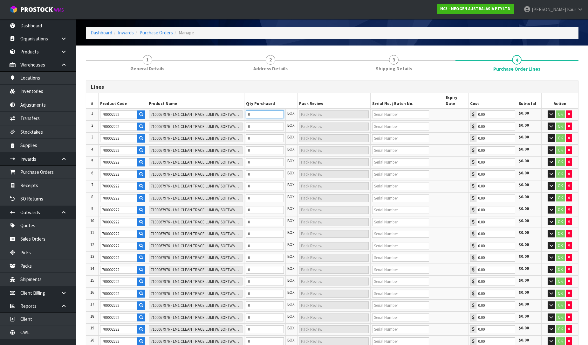
type input "1 CTN"
type input "1"
click at [259, 122] on input "0" at bounding box center [265, 126] width 38 height 8
type input "2"
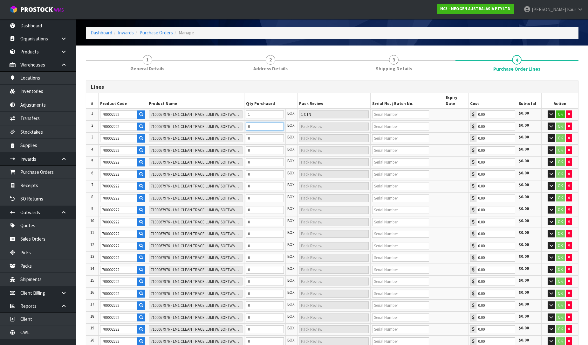
type input "1"
type input "1 CTN"
type input "1"
click at [255, 134] on input "0" at bounding box center [265, 138] width 38 height 8
type input "3"
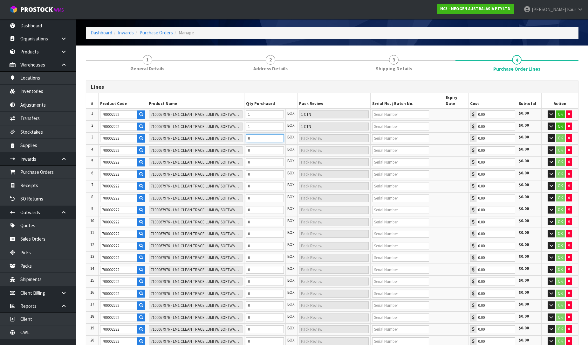
type input "3"
type input "1"
type input "1 CTN"
type input "1"
click at [253, 146] on input "0" at bounding box center [265, 150] width 38 height 8
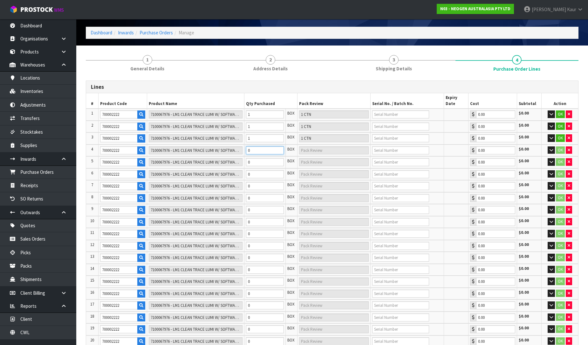
type input "4"
type input "1"
type input "1 CTN"
type input "1"
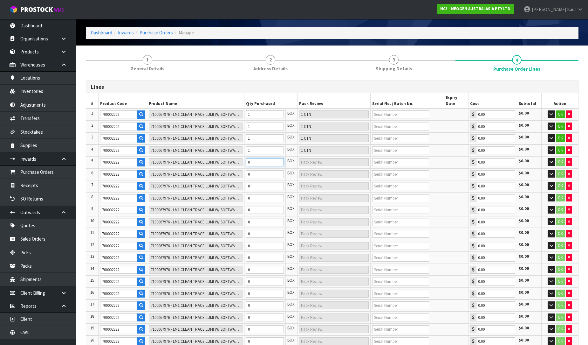
click at [253, 158] on input "0" at bounding box center [265, 162] width 38 height 8
type input "5"
type input "1"
type input "1 CTN"
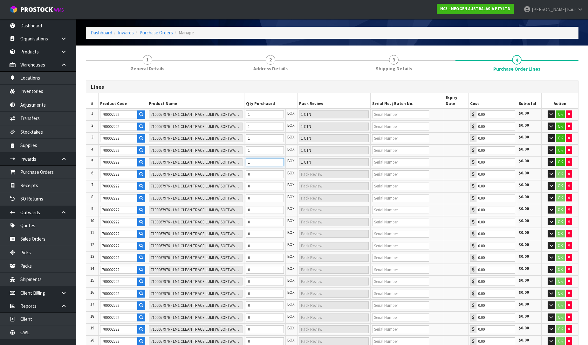
type input "1"
click at [250, 170] on input "0" at bounding box center [265, 174] width 38 height 8
type input "6"
type input "1"
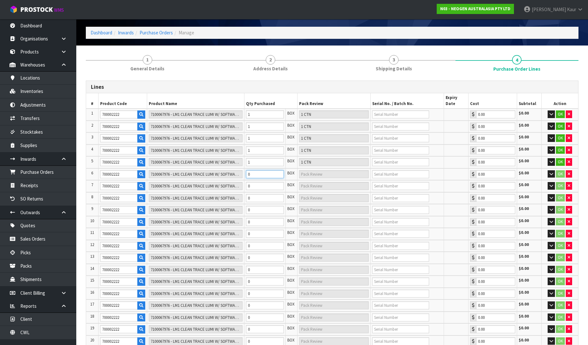
type input "1 CTN"
type input "1"
click at [255, 182] on input "0" at bounding box center [265, 186] width 38 height 8
type input "7"
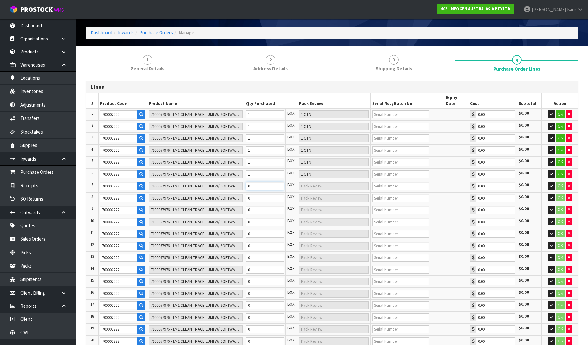
type input "1"
type input "1 CTN"
type input "1"
click at [253, 194] on input "0" at bounding box center [265, 198] width 38 height 8
type input "8"
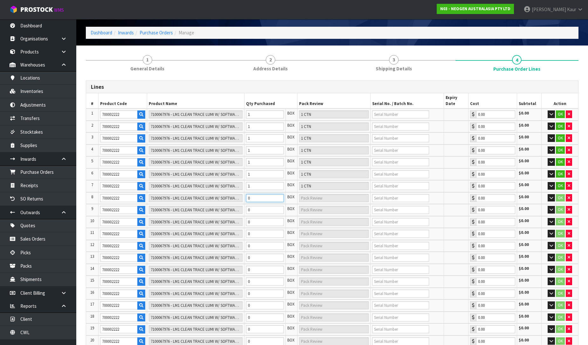
type input "8"
type input "1"
type input "1 CTN"
type input "1"
click at [255, 206] on td "0" at bounding box center [264, 210] width 41 height 12
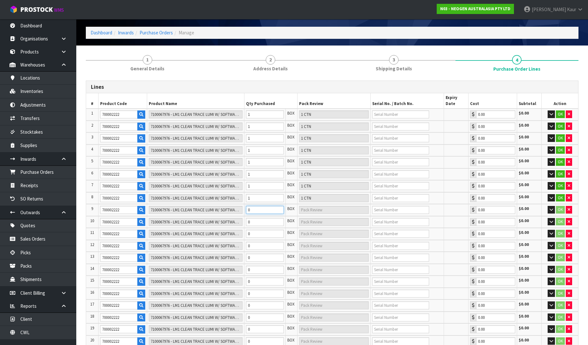
click at [255, 206] on input "0" at bounding box center [265, 210] width 38 height 8
type input "9"
type input "1"
type input "1 CTN"
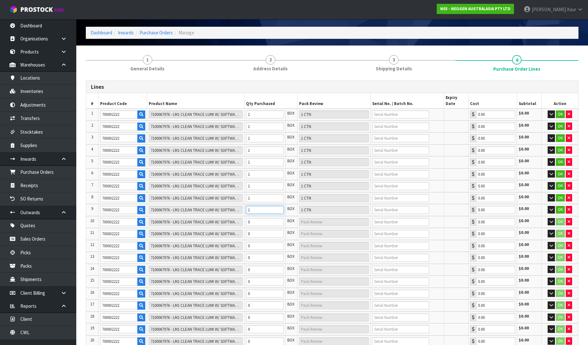
type input "1"
click at [256, 216] on td "0" at bounding box center [264, 222] width 41 height 12
click at [257, 218] on input "0" at bounding box center [265, 222] width 38 height 8
type input "10"
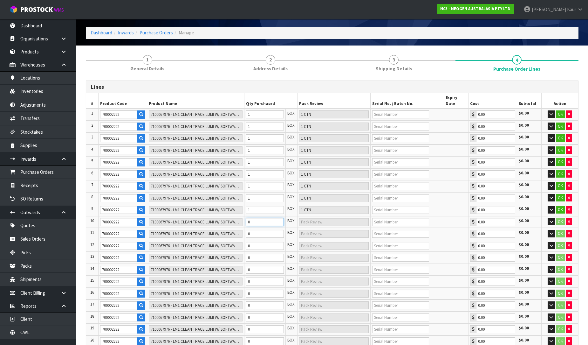
type input "1"
type input "1 CTN"
type input "1"
click at [254, 230] on input "0" at bounding box center [265, 234] width 38 height 8
type input "11"
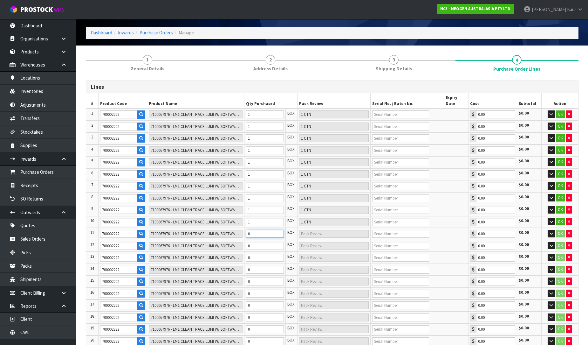
type input "11"
type input "1"
type input "1 CTN"
type input "1"
click at [265, 240] on td "0" at bounding box center [264, 246] width 41 height 12
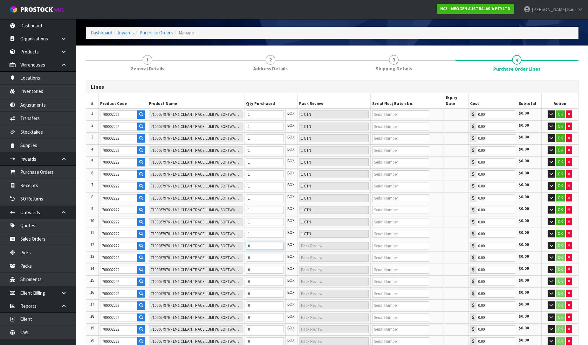
click at [262, 242] on input "0" at bounding box center [265, 246] width 38 height 8
type input "12"
type input "1"
type input "1 CTN"
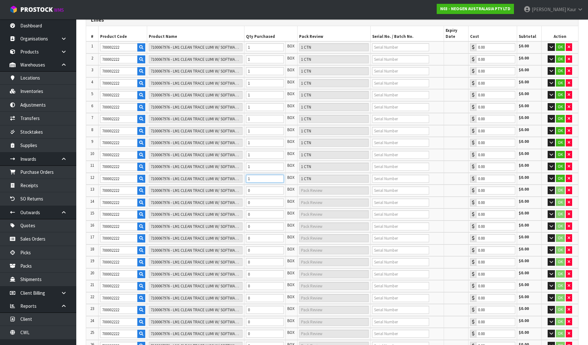
scroll to position [153, 0]
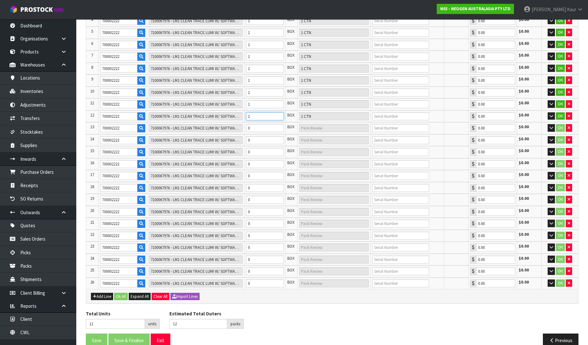
type input "1"
click at [255, 124] on input "0" at bounding box center [265, 128] width 38 height 8
type input "13"
type input "1"
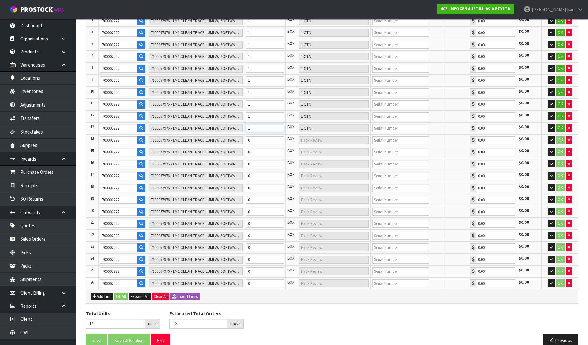
type input "1 CTN"
type input "1"
click at [262, 136] on input "0" at bounding box center [265, 140] width 38 height 8
type input "14"
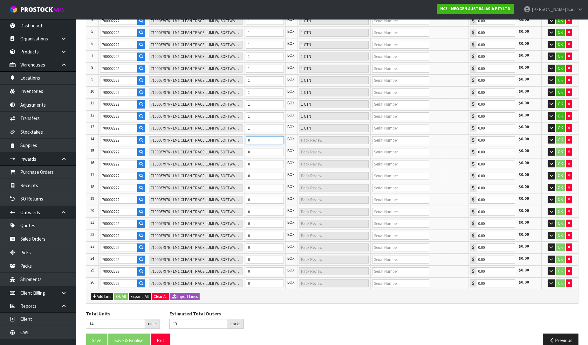
type input "1"
type input "1 CTN"
type input "1"
click at [260, 148] on input "0" at bounding box center [265, 152] width 38 height 8
type input "15"
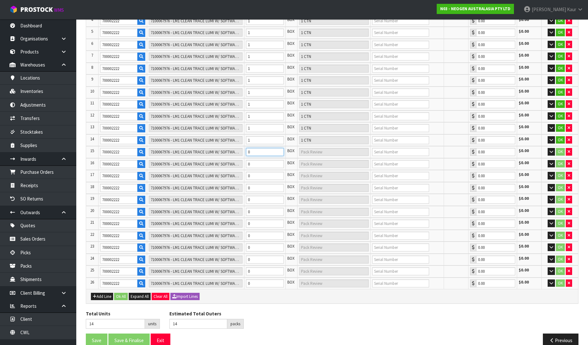
type input "15"
type input "1"
type input "1 CTN"
type input "1"
click at [260, 158] on td "0" at bounding box center [264, 164] width 41 height 12
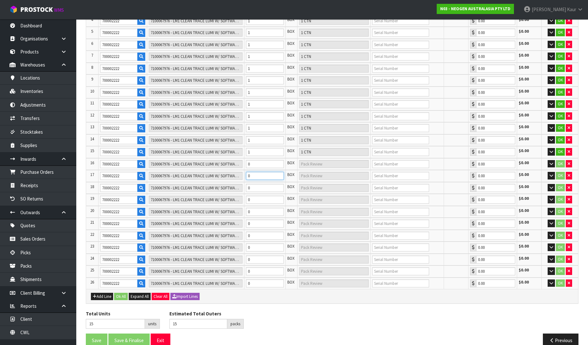
click at [257, 172] on input "0" at bounding box center [265, 176] width 38 height 8
click at [257, 170] on td "0" at bounding box center [264, 176] width 41 height 12
click at [256, 160] on input "0" at bounding box center [265, 164] width 38 height 8
type input "16"
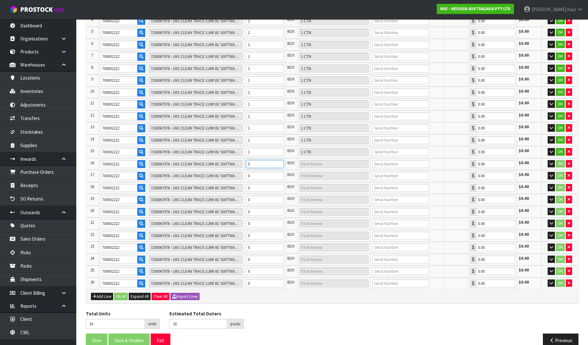
type input "1"
type input "1 CTN"
type input "1"
click at [257, 172] on input "0" at bounding box center [265, 176] width 38 height 8
click at [258, 184] on input "0" at bounding box center [265, 188] width 38 height 8
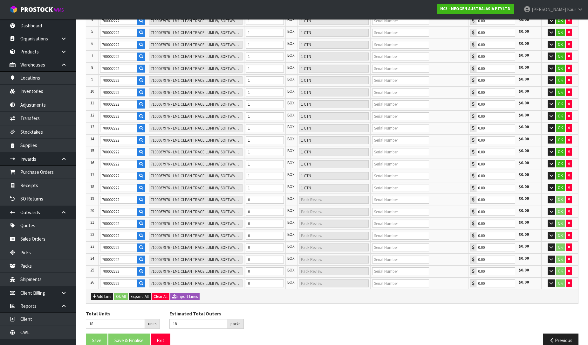
click at [259, 194] on td "0" at bounding box center [264, 200] width 41 height 12
click at [259, 196] on input "0" at bounding box center [265, 200] width 38 height 8
click at [258, 208] on input "0" at bounding box center [265, 212] width 38 height 8
click at [257, 219] on input "0" at bounding box center [265, 223] width 38 height 8
click at [257, 231] on input "0" at bounding box center [265, 235] width 38 height 8
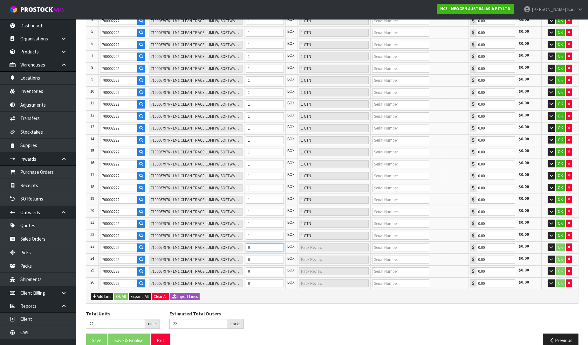
click at [257, 243] on input "0" at bounding box center [265, 247] width 38 height 8
click at [252, 255] on input "0" at bounding box center [265, 259] width 38 height 8
click at [256, 267] on input "0" at bounding box center [265, 271] width 38 height 8
click at [257, 279] on input "0" at bounding box center [265, 283] width 38 height 8
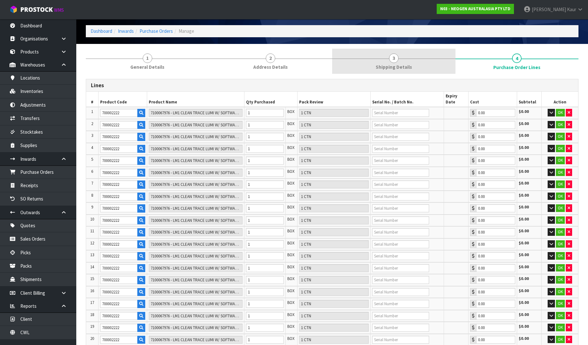
scroll to position [12, 0]
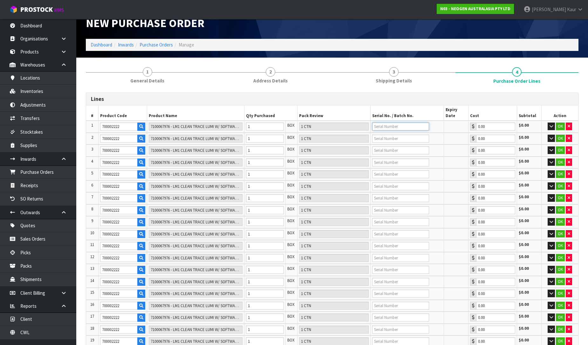
click at [379, 122] on input "text" at bounding box center [400, 126] width 57 height 8
paste input "MAB0051"
click at [388, 134] on input "text" at bounding box center [400, 138] width 57 height 8
paste input "MZC0102"
click at [378, 146] on input "text" at bounding box center [400, 150] width 57 height 8
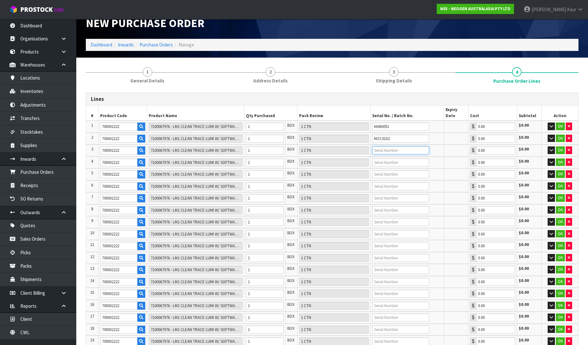
paste input "MZE0064"
click at [378, 158] on input "text" at bounding box center [400, 162] width 57 height 8
paste input "MZE0070"
click at [383, 170] on input "text" at bounding box center [400, 174] width 57 height 8
paste input "MZE0084"
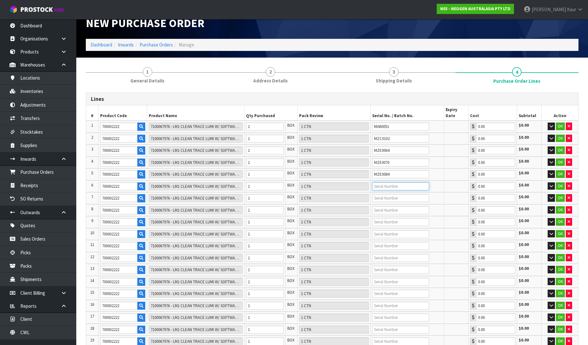
click at [382, 182] on input "text" at bounding box center [400, 186] width 57 height 8
paste input "MZE0154"
click at [382, 194] on input "text" at bounding box center [400, 198] width 57 height 8
paste input "MZE0160"
click at [390, 206] on input "text" at bounding box center [400, 210] width 57 height 8
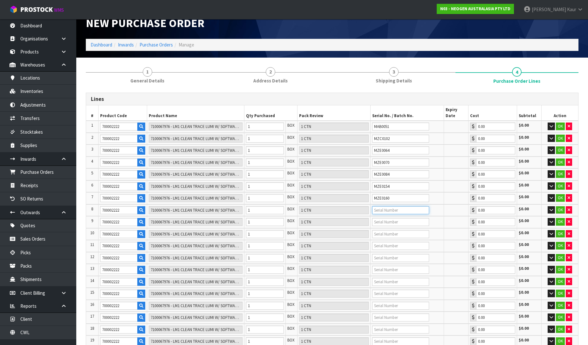
paste input "MZE0169"
click at [380, 218] on input "text" at bounding box center [400, 222] width 57 height 8
paste input "MZE0183"
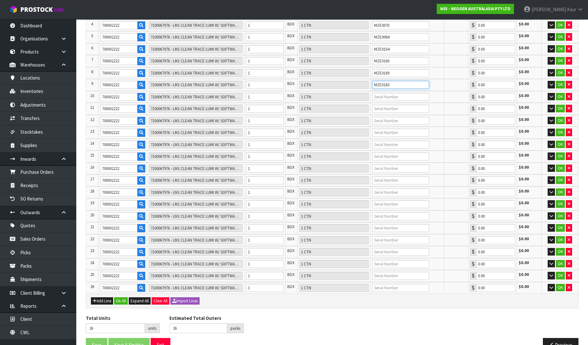
scroll to position [153, 0]
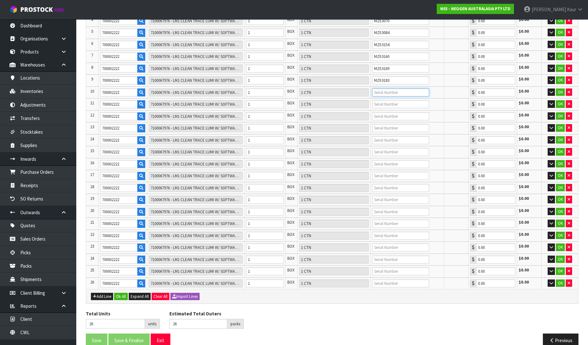
click at [405, 88] on input "text" at bounding box center [400, 92] width 57 height 8
paste input "MZE0215"
click at [375, 100] on input "text" at bounding box center [400, 104] width 57 height 8
paste input "MZE0237"
click at [380, 112] on input "text" at bounding box center [400, 116] width 57 height 8
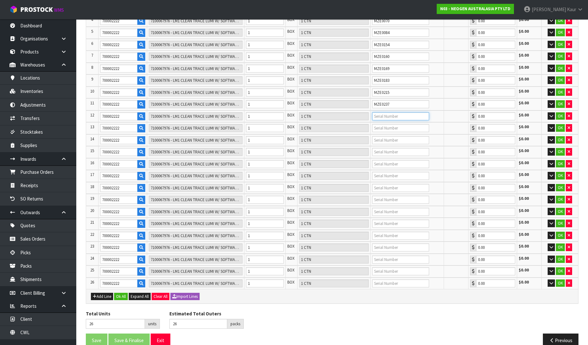
paste input "MZE0238"
click at [382, 124] on input "text" at bounding box center [400, 128] width 57 height 8
paste input "MZE0242"
click at [393, 136] on input "text" at bounding box center [400, 140] width 57 height 8
paste input "MZE0270"
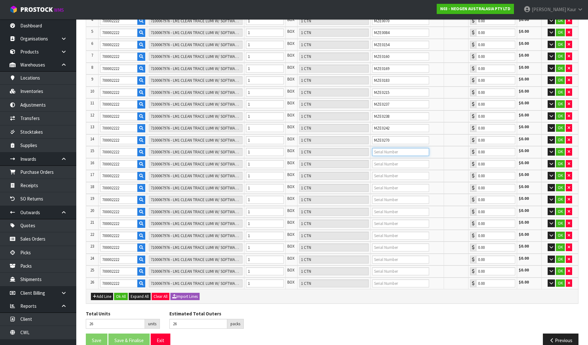
click at [382, 148] on input "text" at bounding box center [400, 152] width 57 height 8
paste input "MZE0304"
click at [374, 160] on input "text" at bounding box center [400, 164] width 57 height 8
paste input "MZE0306"
click at [374, 172] on input "text" at bounding box center [400, 176] width 57 height 8
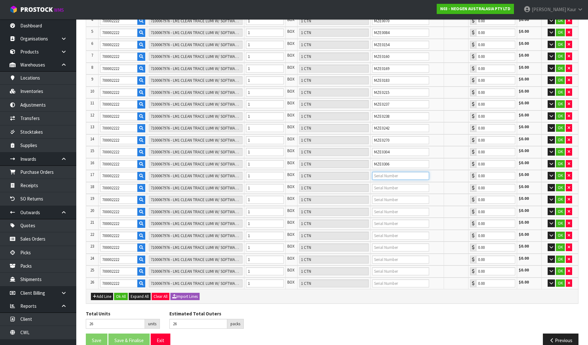
paste input "MZE0326"
click at [382, 184] on input "text" at bounding box center [400, 188] width 57 height 8
paste input "MZE0334"
click at [387, 196] on input "text" at bounding box center [400, 200] width 57 height 8
paste input "MZE0353"
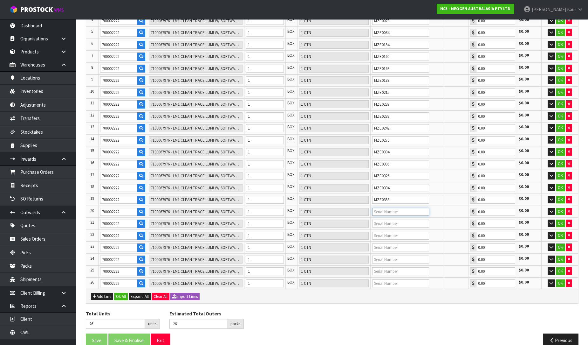
click at [378, 208] on input "text" at bounding box center [400, 212] width 57 height 8
paste input "MZE0420"
click at [375, 219] on input "text" at bounding box center [400, 223] width 57 height 8
paste input "MZE0421"
click at [376, 231] on input "text" at bounding box center [400, 235] width 57 height 8
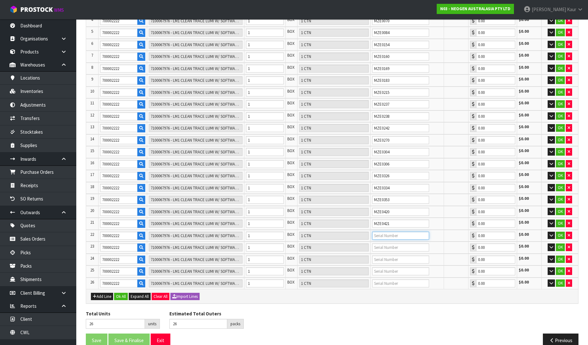
paste input "MZE0446"
click at [378, 243] on input "text" at bounding box center [400, 247] width 57 height 8
paste input "MZE0463"
click at [386, 255] on input "text" at bounding box center [400, 259] width 57 height 8
paste input "MZE0464"
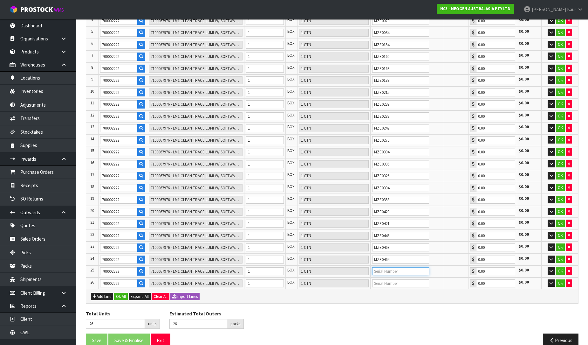
click at [375, 267] on input "text" at bounding box center [400, 271] width 57 height 8
paste input "MZE0476"
click at [391, 279] on input "text" at bounding box center [400, 283] width 57 height 8
paste input "MZJ0227"
click at [101, 292] on button "Add Line" at bounding box center [102, 296] width 22 height 8
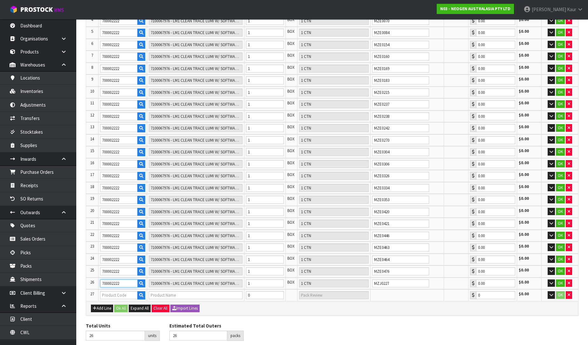
drag, startPoint x: 134, startPoint y: 270, endPoint x: 96, endPoint y: 273, distance: 37.4
click at [96, 277] on tr "26 700002222 7100067976 - LM1 CLEAN TRACE LUMI W/ SOFTWARE, 1 /CS 1 BOX 1 CTN M…" at bounding box center [332, 283] width 492 height 12
click at [122, 291] on input "text" at bounding box center [119, 295] width 38 height 8
paste input "700002222"
click at [250, 291] on input "0" at bounding box center [265, 295] width 38 height 8
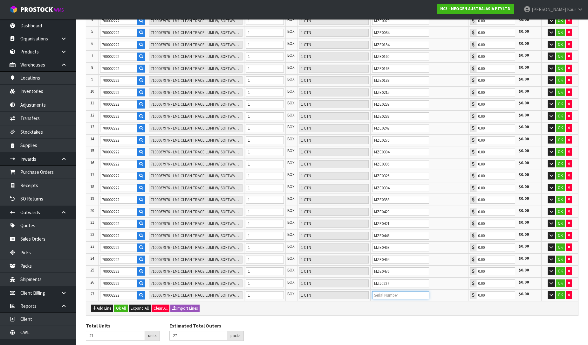
click at [382, 291] on input "text" at bounding box center [400, 295] width 57 height 8
paste input "MZJ0294"
click at [354, 307] on div "Lines # Product Code Product Name Qty Purchased Pack Review Serial No. / Batch …" at bounding box center [332, 157] width 493 height 413
click at [121, 304] on button "Ok All" at bounding box center [121, 308] width 14 height 8
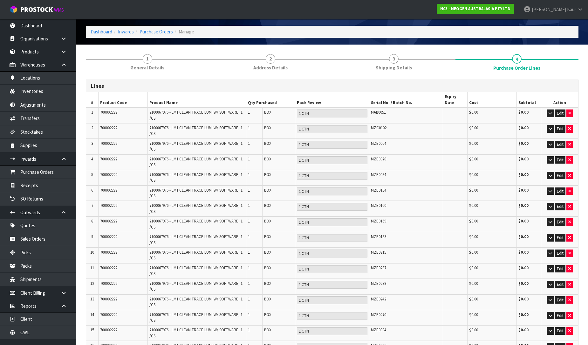
scroll to position [0, 0]
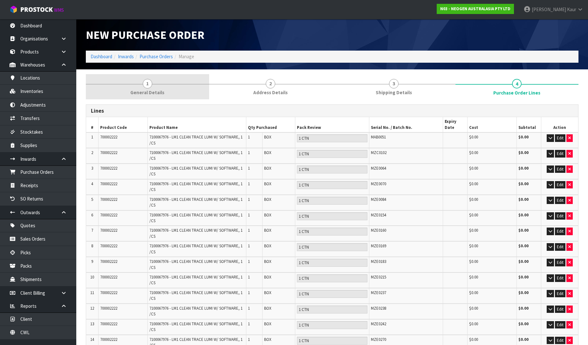
click at [153, 81] on link "1 General Details" at bounding box center [147, 86] width 123 height 25
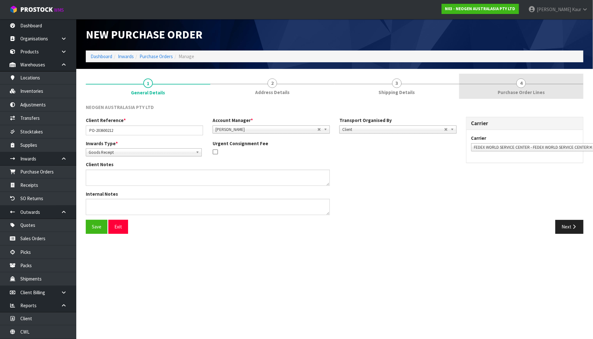
click at [526, 84] on link "4 Purchase Order Lines" at bounding box center [521, 86] width 125 height 25
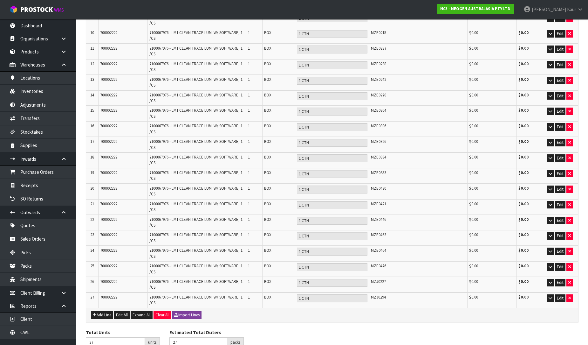
scroll to position [261, 0]
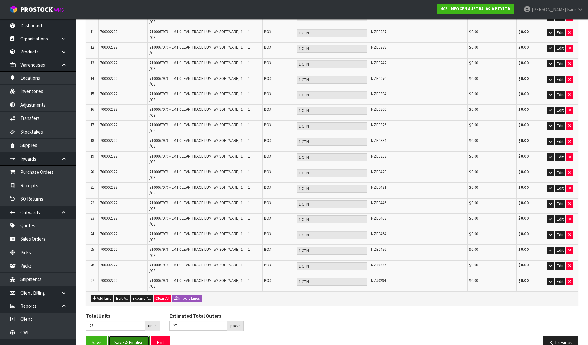
click at [130, 335] on button "Save & Finalise" at bounding box center [128, 342] width 41 height 14
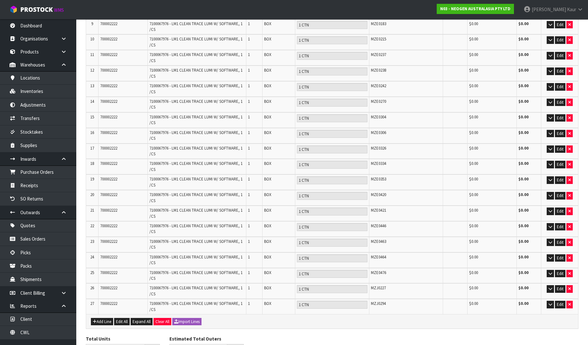
scroll to position [0, 0]
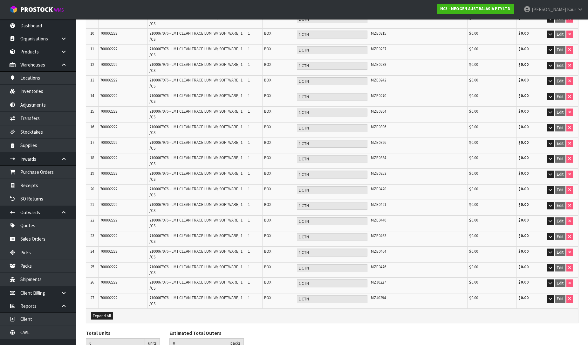
scroll to position [284, 0]
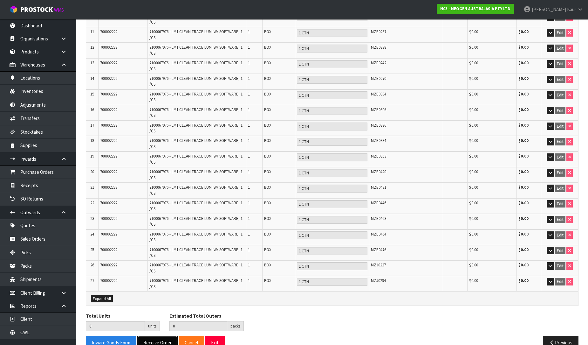
click at [151, 335] on button "Receive Order" at bounding box center [157, 342] width 40 height 14
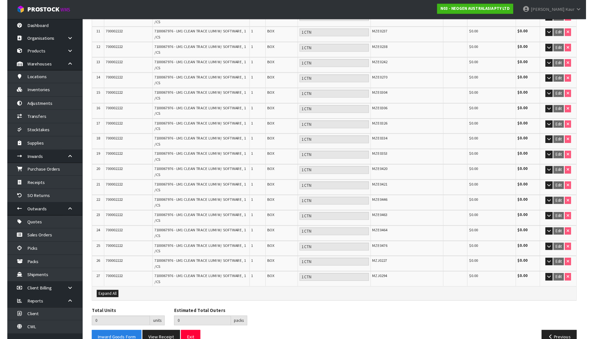
scroll to position [0, 0]
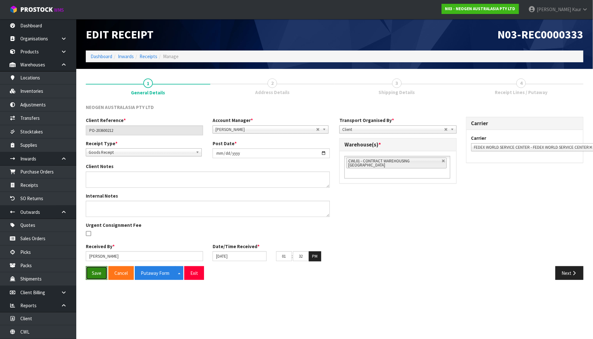
click at [99, 275] on button "Save" at bounding box center [97, 273] width 22 height 14
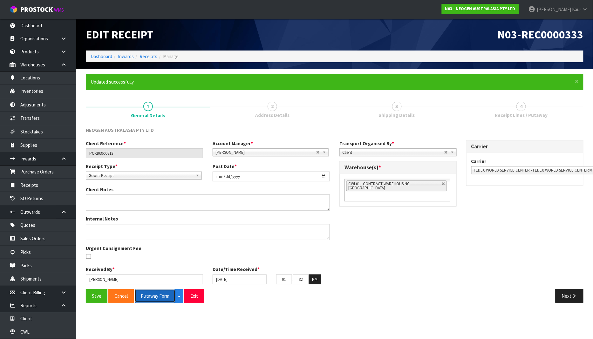
drag, startPoint x: 146, startPoint y: 294, endPoint x: 212, endPoint y: 295, distance: 66.5
click at [147, 294] on button "Putaway Form" at bounding box center [155, 296] width 41 height 14
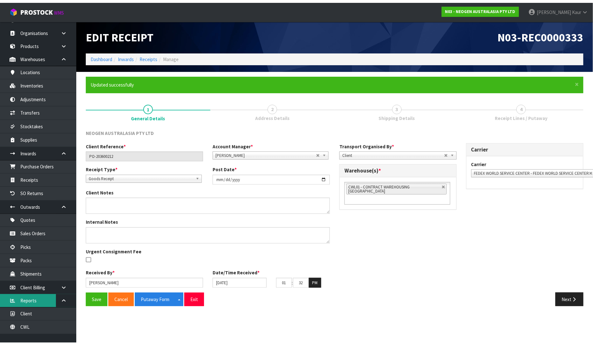
scroll to position [13, 0]
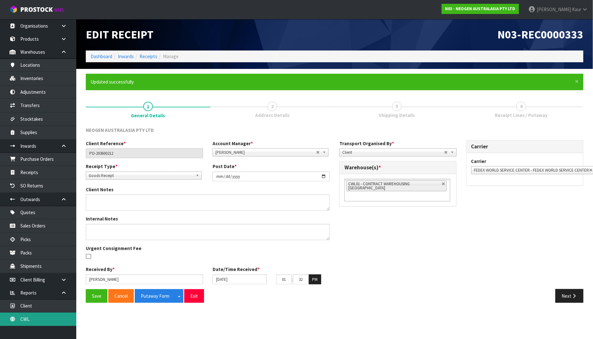
click at [32, 317] on link "CWL" at bounding box center [38, 319] width 76 height 13
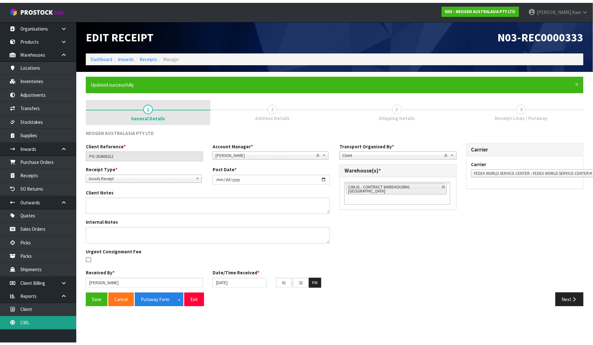
scroll to position [8, 0]
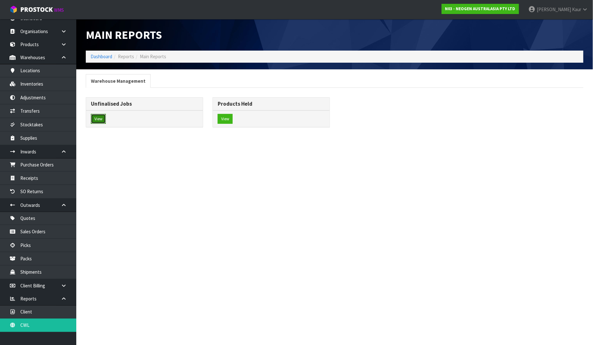
click at [103, 119] on button "View" at bounding box center [98, 119] width 15 height 10
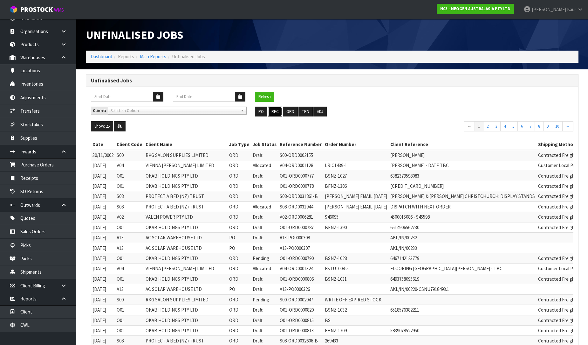
click at [278, 110] on button "REC" at bounding box center [275, 112] width 14 height 10
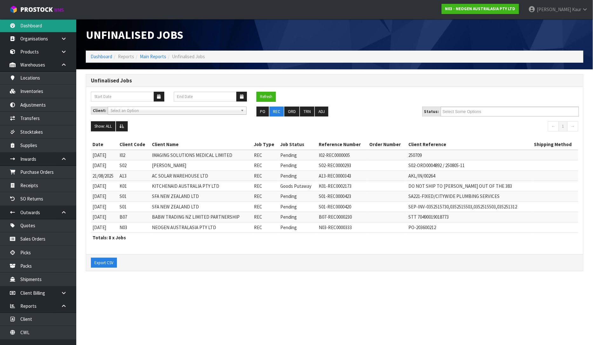
click at [44, 24] on link "Dashboard" at bounding box center [38, 25] width 76 height 13
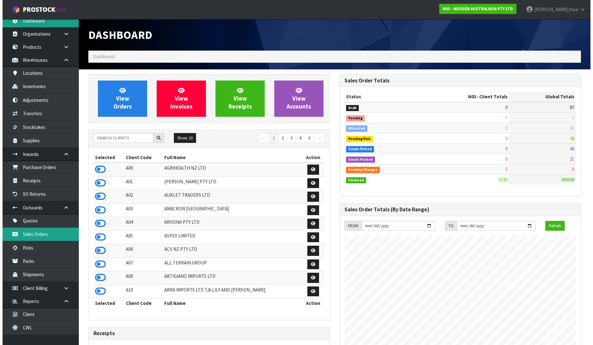
scroll to position [8, 0]
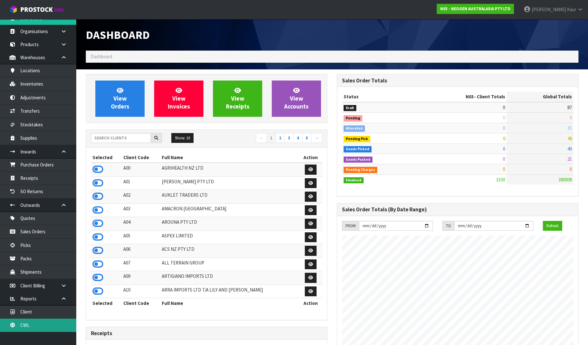
click at [31, 325] on link "CWL" at bounding box center [38, 324] width 76 height 13
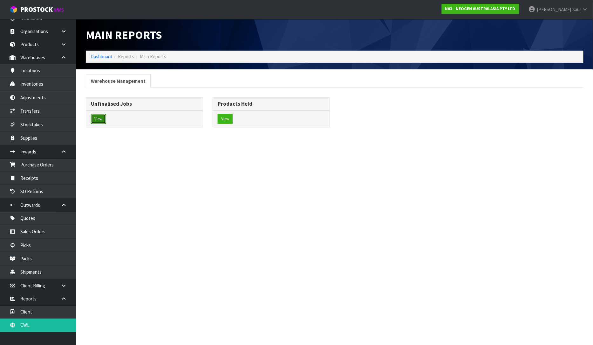
click at [103, 123] on button "View" at bounding box center [98, 119] width 15 height 10
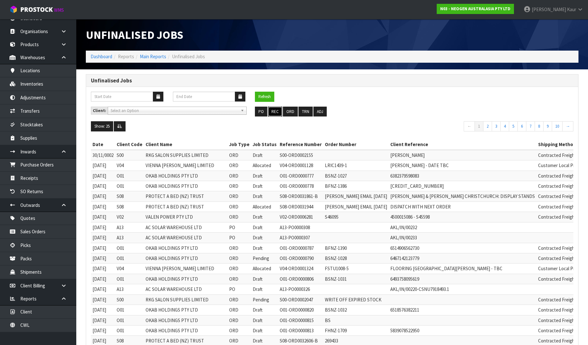
click at [275, 116] on button "REC" at bounding box center [275, 112] width 14 height 10
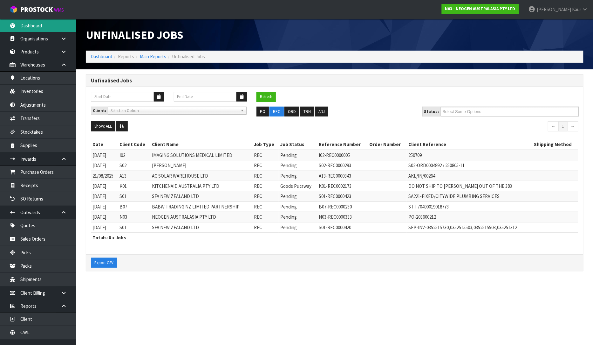
click at [28, 29] on link "Dashboard" at bounding box center [38, 25] width 76 height 13
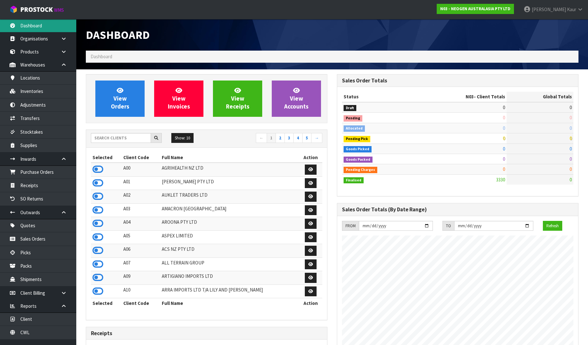
scroll to position [482, 251]
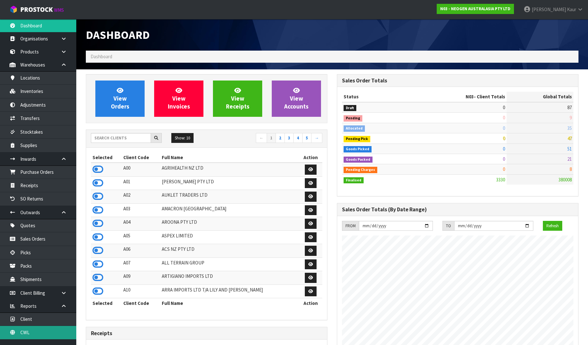
drag, startPoint x: 36, startPoint y: 334, endPoint x: 117, endPoint y: 231, distance: 131.2
click at [36, 334] on link "CWL" at bounding box center [38, 332] width 76 height 13
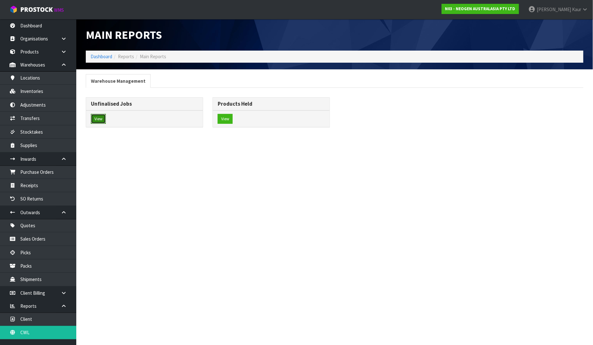
click at [103, 119] on button "View" at bounding box center [98, 119] width 15 height 10
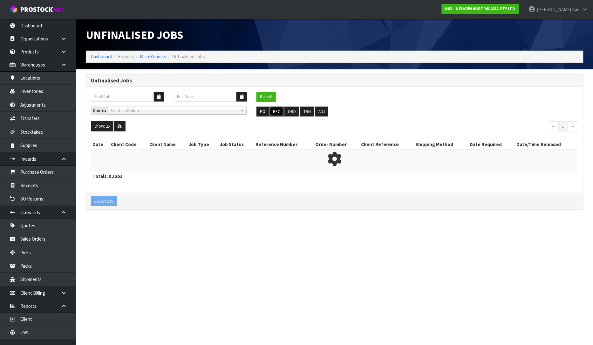
click at [278, 110] on button "REC" at bounding box center [277, 112] width 14 height 10
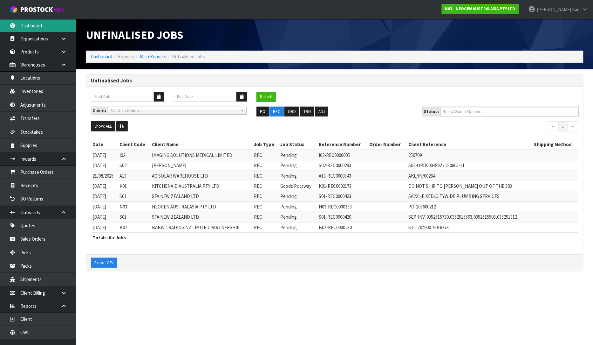
click at [39, 29] on link "Dashboard" at bounding box center [38, 25] width 76 height 13
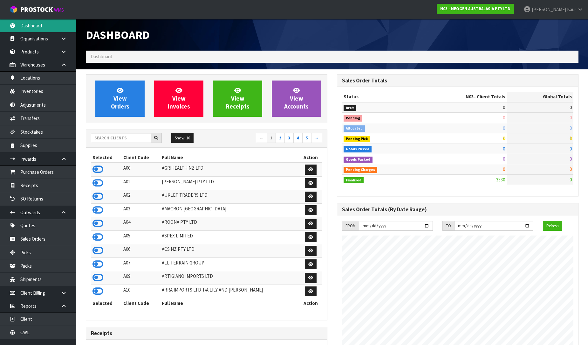
scroll to position [482, 251]
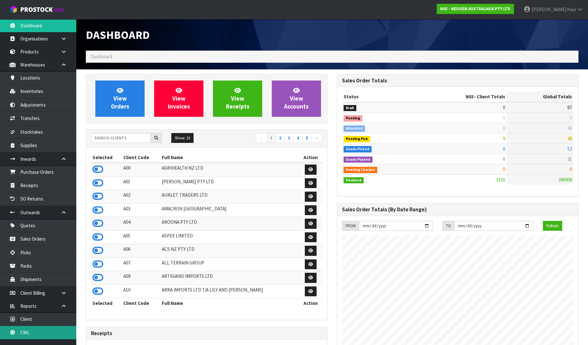
drag, startPoint x: 39, startPoint y: 332, endPoint x: 109, endPoint y: 266, distance: 96.0
click at [39, 332] on link "CWL" at bounding box center [38, 332] width 76 height 13
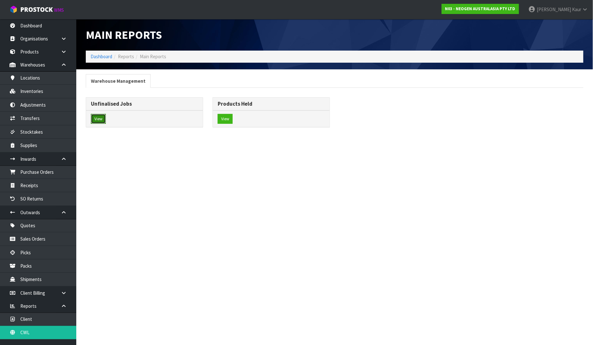
click at [99, 119] on button "View" at bounding box center [98, 119] width 15 height 10
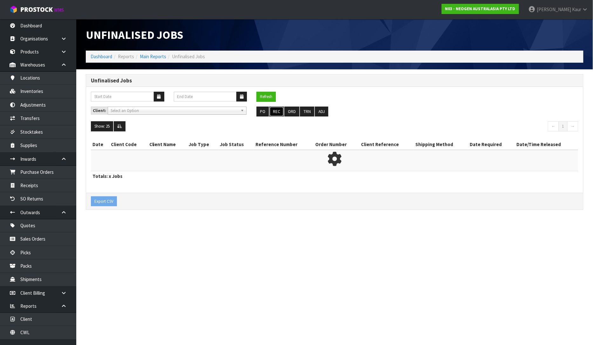
click at [276, 112] on button "REC" at bounding box center [277, 112] width 14 height 10
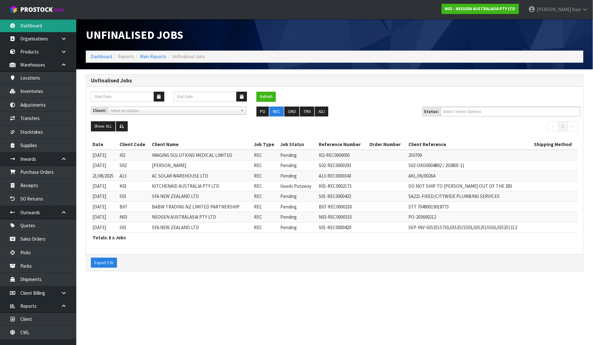
click at [33, 26] on link "Dashboard" at bounding box center [38, 25] width 76 height 13
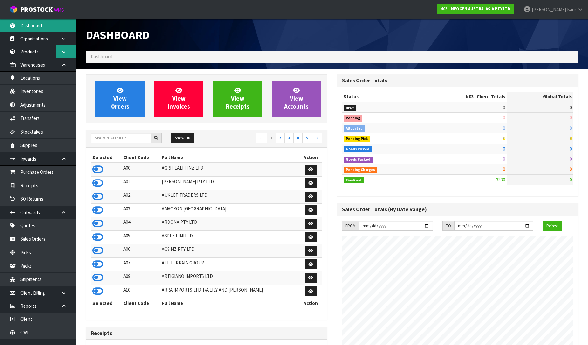
scroll to position [482, 251]
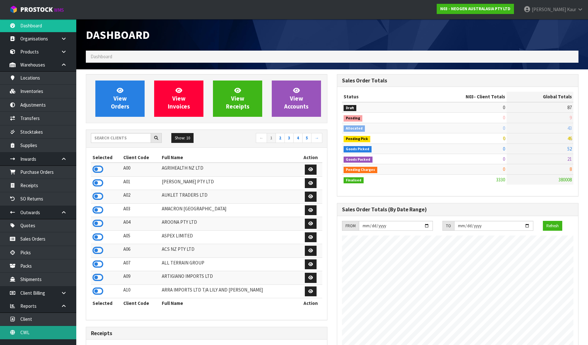
click at [31, 331] on link "CWL" at bounding box center [38, 332] width 76 height 13
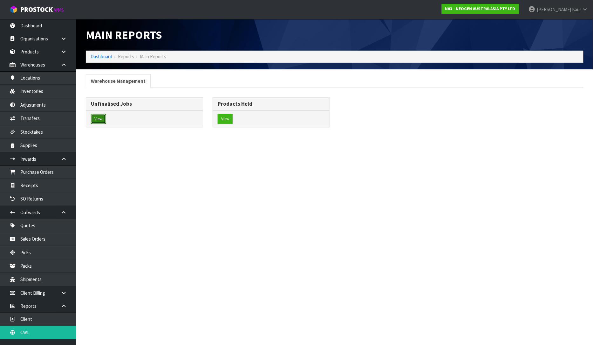
click at [104, 116] on button "View" at bounding box center [98, 119] width 15 height 10
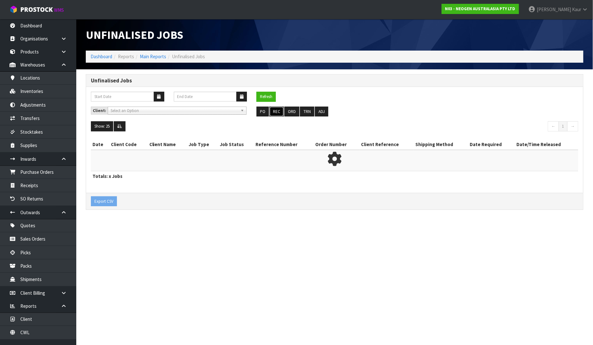
click at [275, 112] on button "REC" at bounding box center [277, 112] width 14 height 10
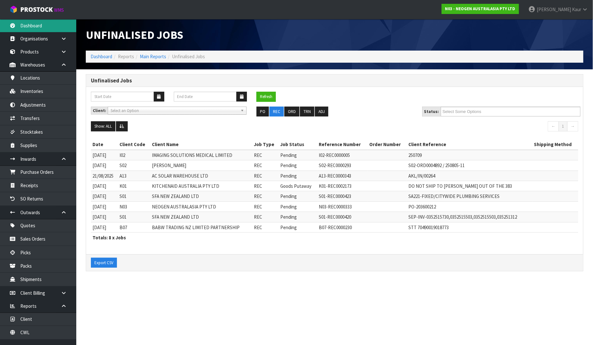
click at [33, 27] on link "Dashboard" at bounding box center [38, 25] width 76 height 13
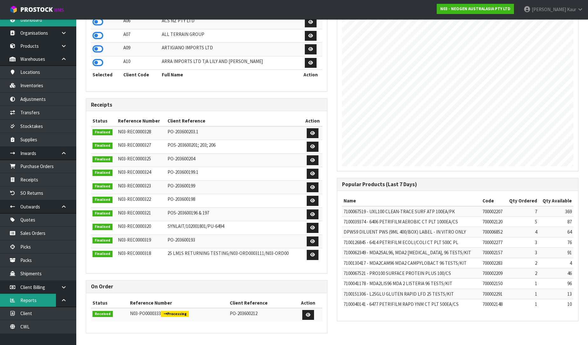
scroll to position [8, 0]
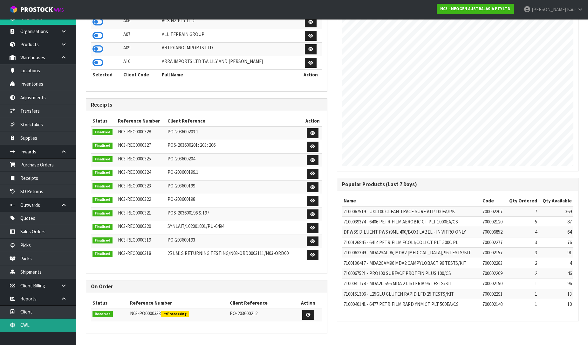
click at [47, 325] on link "CWL" at bounding box center [38, 324] width 76 height 13
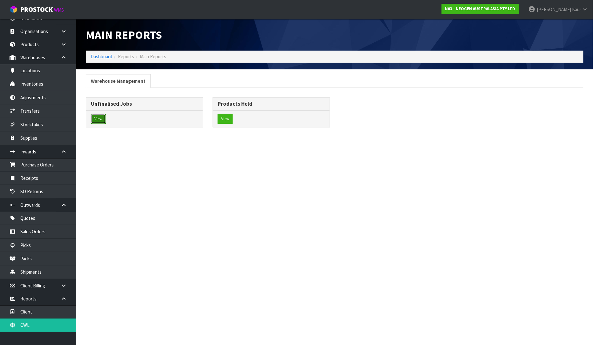
click at [104, 118] on button "View" at bounding box center [98, 119] width 15 height 10
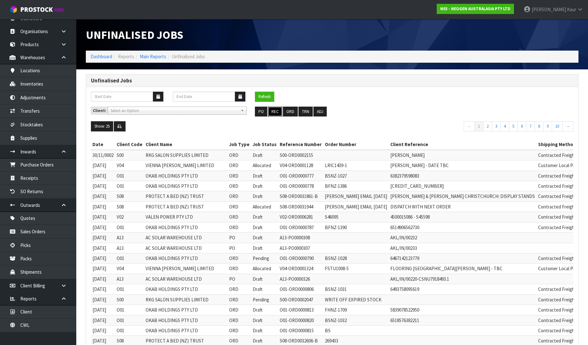
click at [278, 114] on button "REC" at bounding box center [275, 112] width 14 height 10
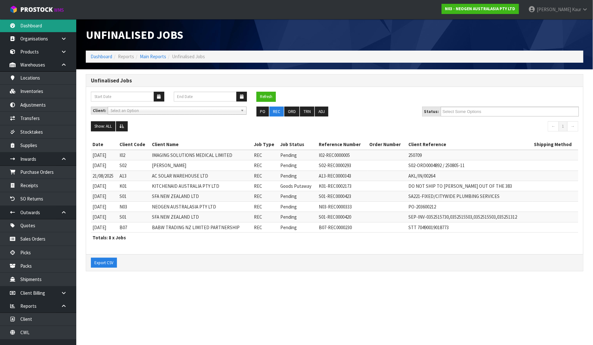
click at [27, 26] on link "Dashboard" at bounding box center [38, 25] width 76 height 13
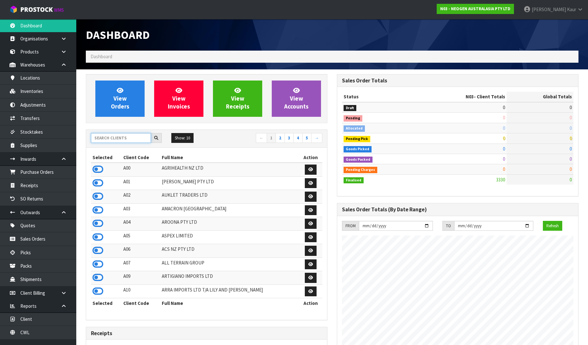
scroll to position [482, 251]
click at [108, 139] on input "text" at bounding box center [121, 138] width 60 height 10
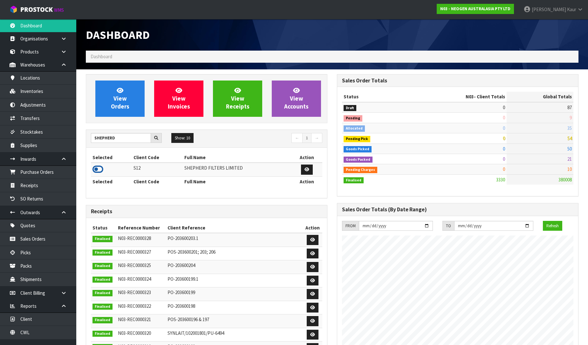
click at [100, 170] on icon at bounding box center [98, 169] width 11 height 10
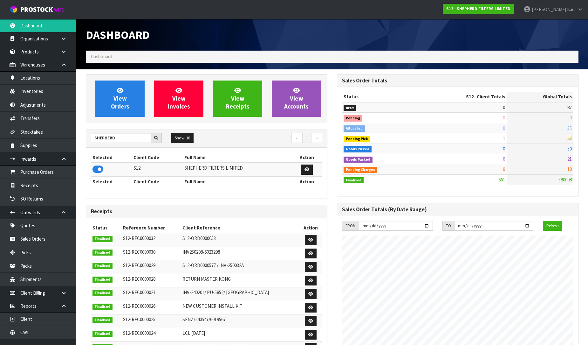
scroll to position [409, 251]
click at [46, 175] on link "Purchase Orders" at bounding box center [38, 171] width 76 height 13
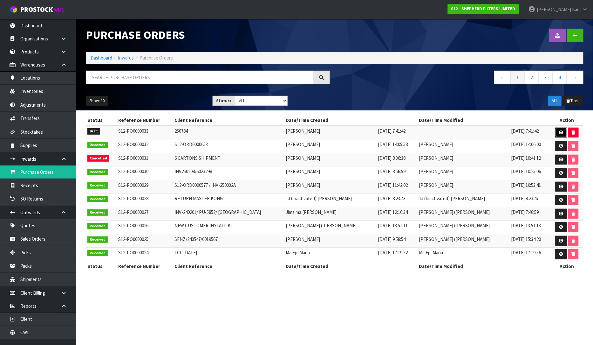
click at [559, 132] on icon at bounding box center [561, 132] width 5 height 4
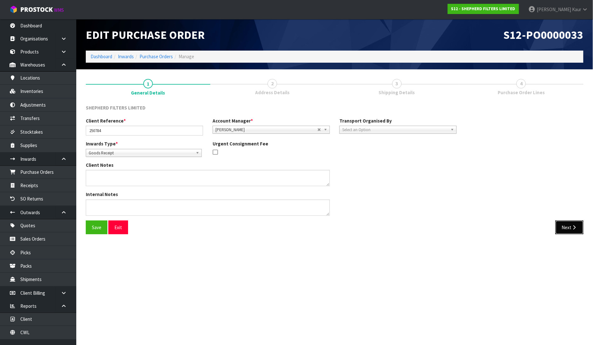
click at [583, 226] on button "Next" at bounding box center [570, 227] width 28 height 14
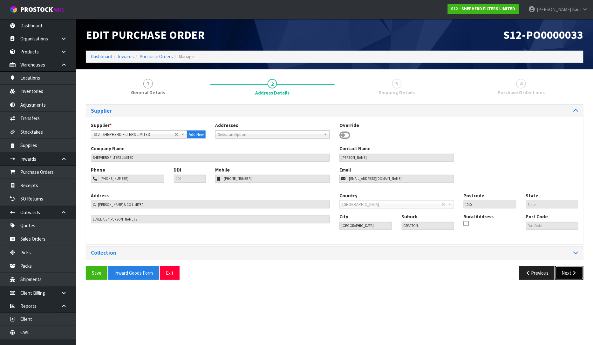
click at [574, 273] on icon "button" at bounding box center [575, 272] width 6 height 5
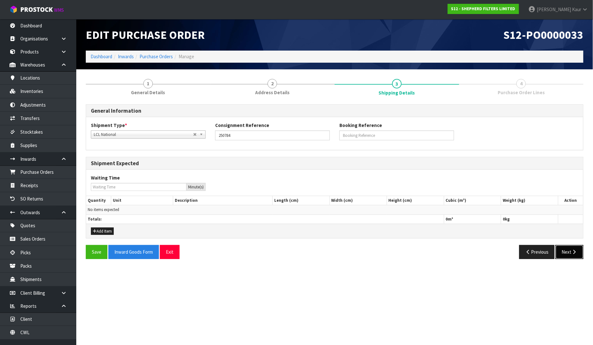
click at [570, 256] on button "Next" at bounding box center [570, 252] width 28 height 14
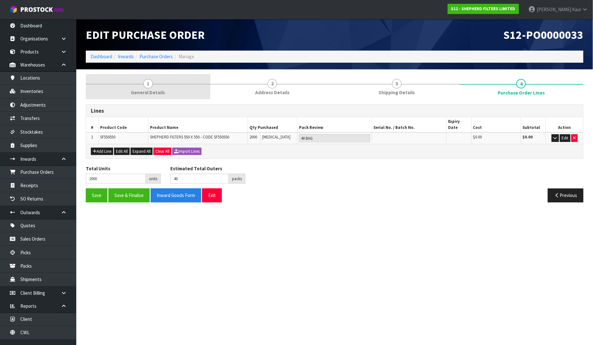
click at [149, 92] on span "General Details" at bounding box center [148, 92] width 34 height 7
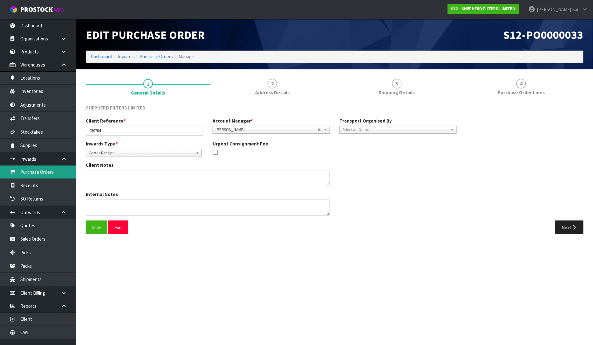
click at [27, 173] on link "Purchase Orders" at bounding box center [38, 171] width 76 height 13
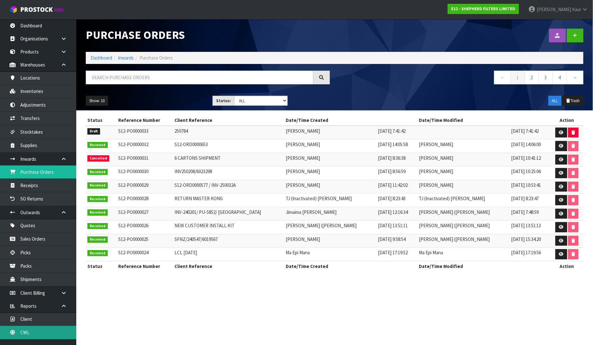
click at [39, 331] on link "CWL" at bounding box center [38, 332] width 76 height 13
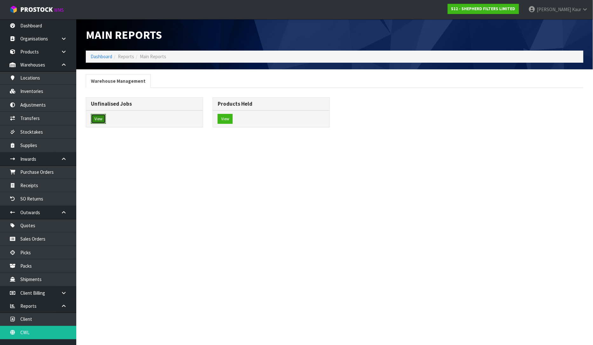
click at [102, 117] on button "View" at bounding box center [98, 119] width 15 height 10
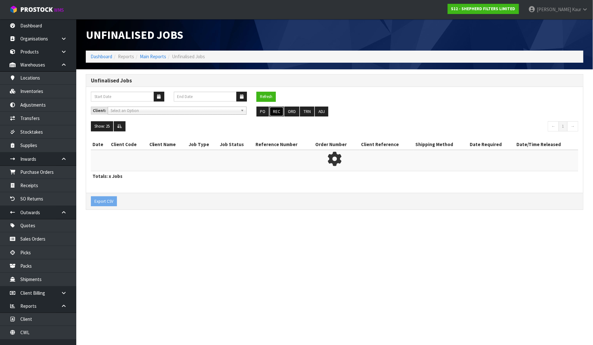
click at [275, 113] on button "REC" at bounding box center [277, 112] width 14 height 10
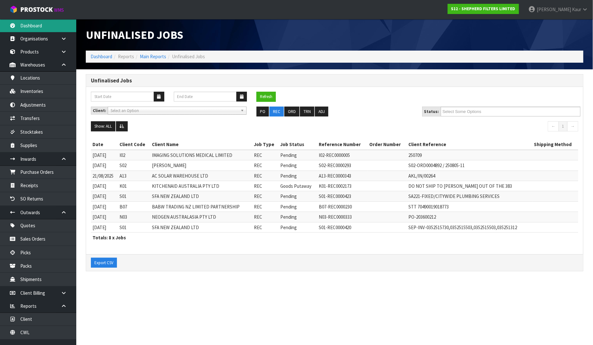
click at [37, 27] on link "Dashboard" at bounding box center [38, 25] width 76 height 13
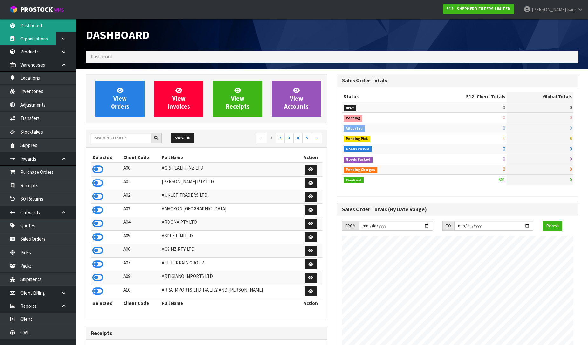
scroll to position [409, 251]
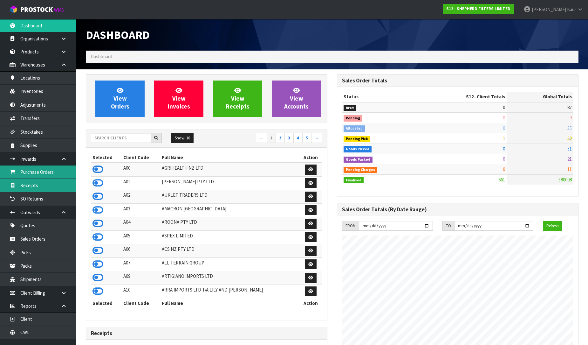
drag, startPoint x: 46, startPoint y: 175, endPoint x: 53, endPoint y: 186, distance: 13.5
click at [46, 175] on link "Purchase Orders" at bounding box center [38, 171] width 76 height 13
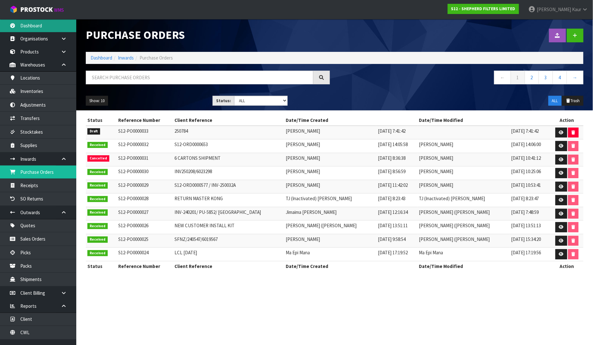
click at [33, 27] on link "Dashboard" at bounding box center [38, 25] width 76 height 13
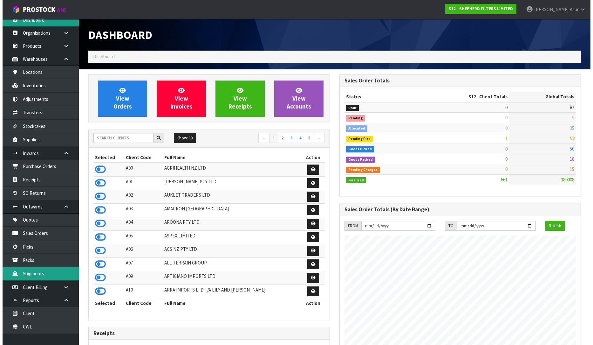
scroll to position [8, 0]
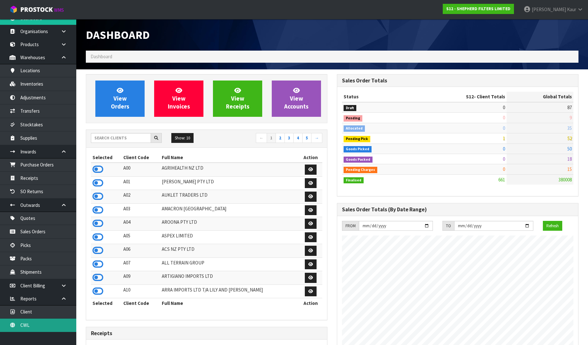
click at [26, 326] on link "CWL" at bounding box center [38, 324] width 76 height 13
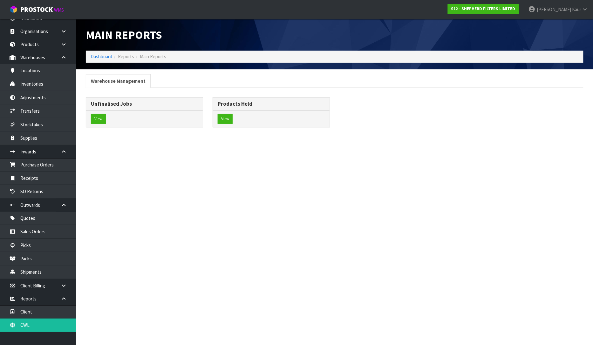
click at [99, 125] on div "View" at bounding box center [144, 118] width 117 height 17
click at [103, 118] on button "View" at bounding box center [98, 119] width 15 height 10
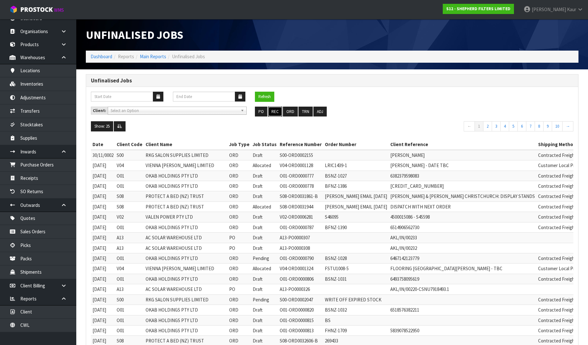
click at [279, 112] on button "REC" at bounding box center [275, 112] width 14 height 10
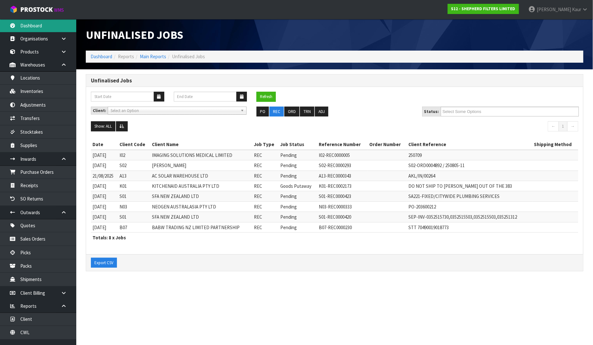
click at [35, 31] on link "Dashboard" at bounding box center [38, 25] width 76 height 13
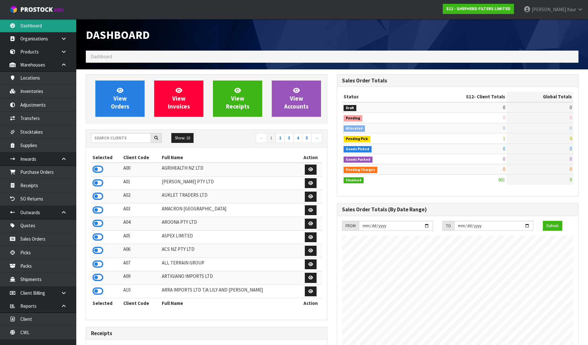
scroll to position [409, 251]
click at [110, 138] on input "text" at bounding box center [121, 138] width 60 height 10
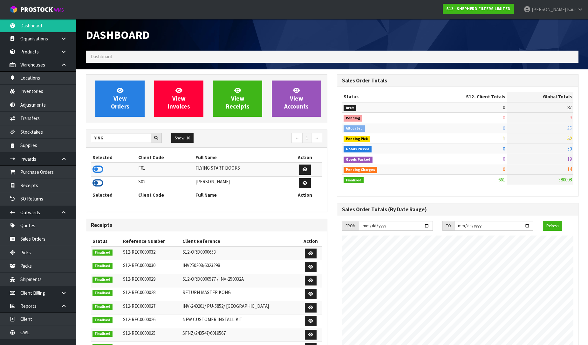
click at [96, 183] on icon at bounding box center [98, 183] width 11 height 10
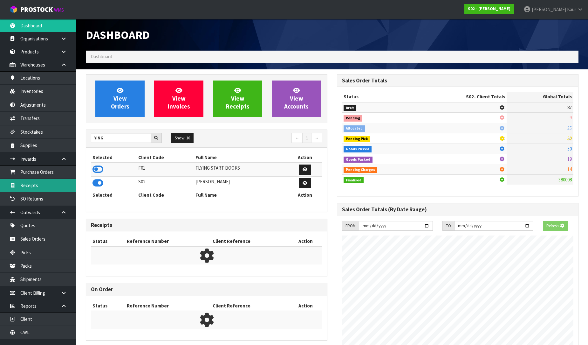
scroll to position [472, 251]
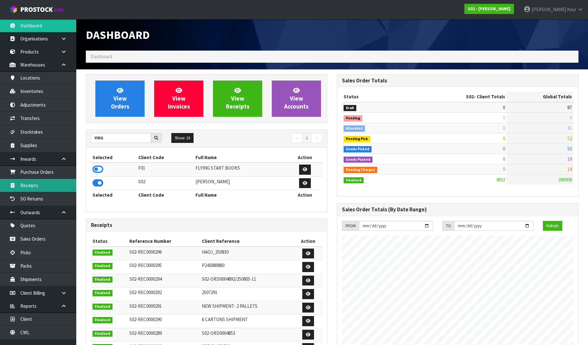
click at [45, 188] on link "Receipts" at bounding box center [38, 185] width 76 height 13
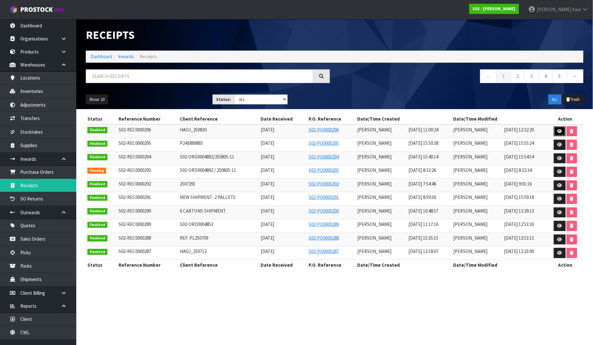
click at [560, 131] on icon at bounding box center [560, 131] width 5 height 4
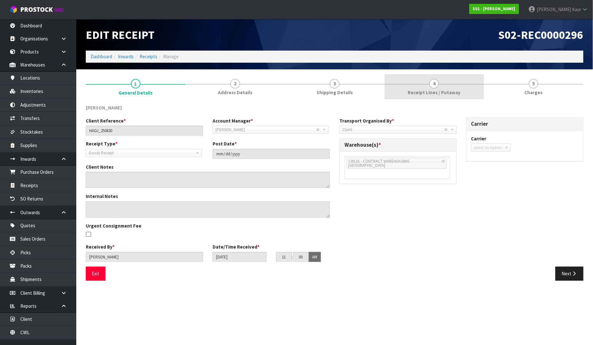
click at [438, 93] on span "Receipt Lines / Putaway" at bounding box center [434, 92] width 53 height 7
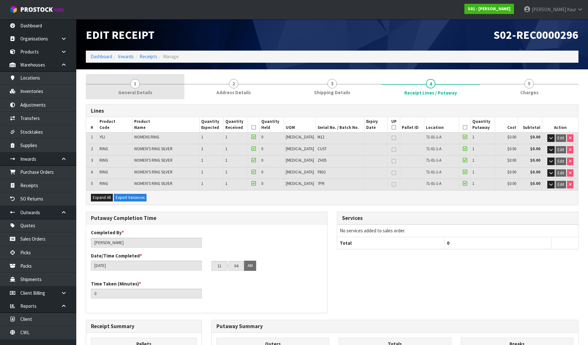
click at [127, 86] on link "1 General Details" at bounding box center [135, 86] width 99 height 25
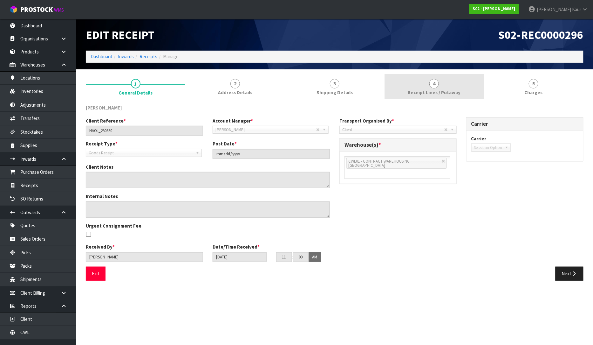
click at [456, 87] on link "4 Receipt Lines / Putaway" at bounding box center [435, 86] width 100 height 25
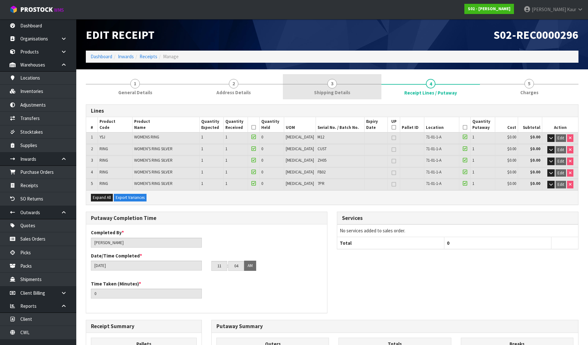
click at [336, 84] on span "3" at bounding box center [332, 84] width 10 height 10
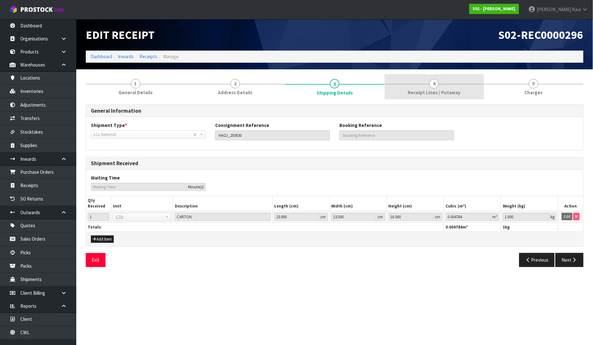
click at [418, 87] on link "4 Receipt Lines / Putaway" at bounding box center [435, 86] width 100 height 25
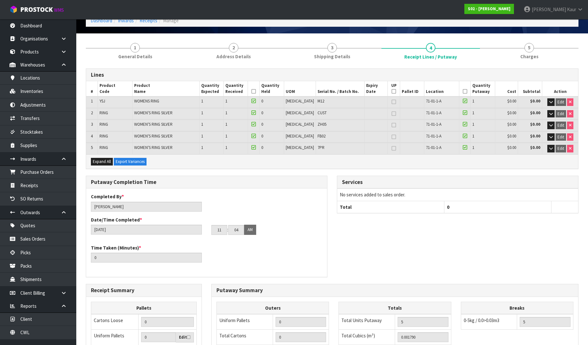
scroll to position [153, 0]
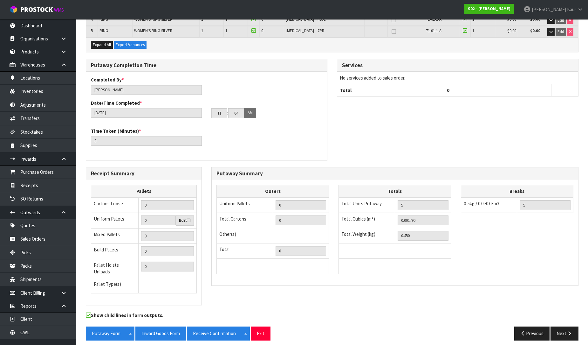
click at [573, 336] on div "Putaway Form Split button! CSV FORMAT Inward Goods Form Receive Confirmation Sp…" at bounding box center [332, 335] width 502 height 18
click at [560, 327] on button "Next" at bounding box center [565, 333] width 28 height 14
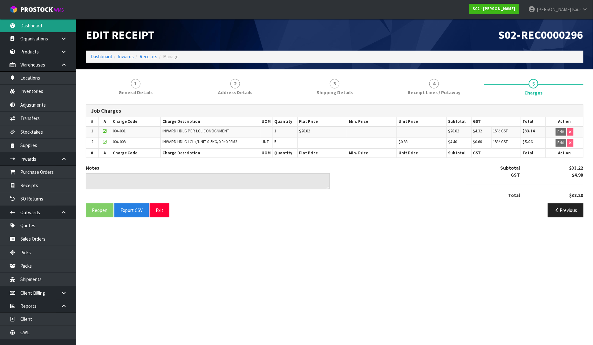
click at [45, 28] on link "Dashboard" at bounding box center [38, 25] width 76 height 13
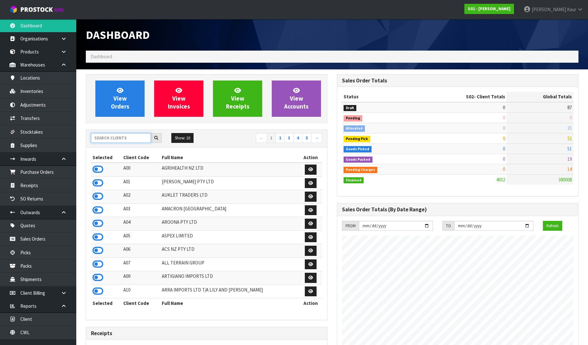
click at [109, 138] on input "text" at bounding box center [121, 138] width 60 height 10
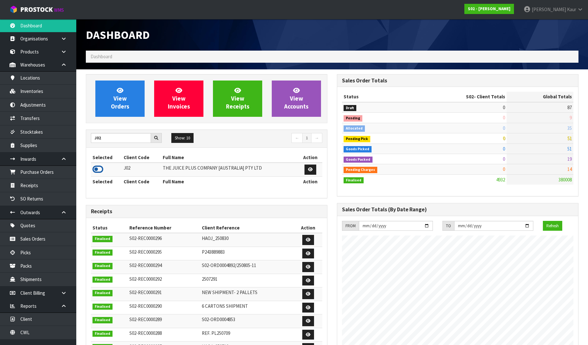
click at [96, 170] on icon at bounding box center [98, 169] width 11 height 10
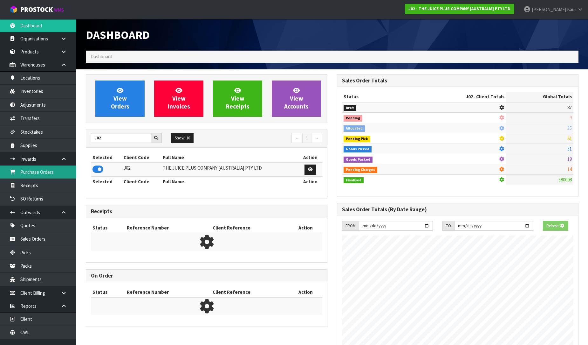
click at [45, 177] on link "Purchase Orders" at bounding box center [38, 171] width 76 height 13
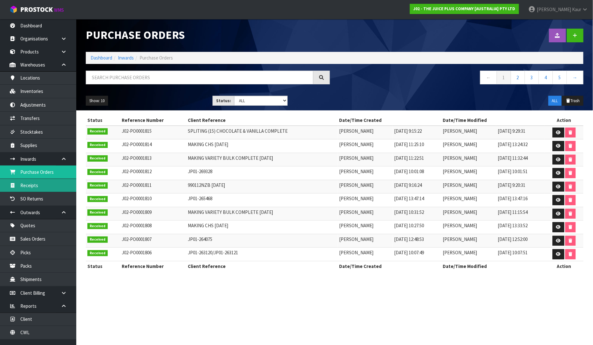
click at [35, 184] on link "Receipts" at bounding box center [38, 185] width 76 height 13
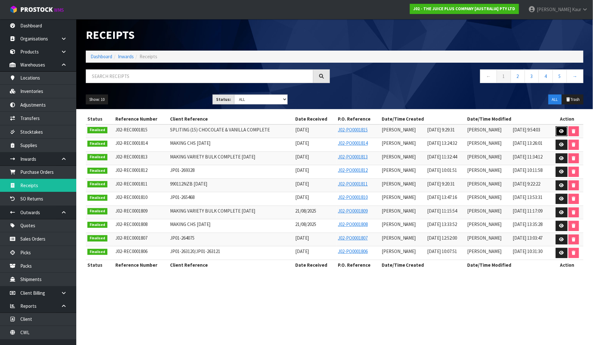
click at [561, 133] on icon at bounding box center [562, 131] width 5 height 4
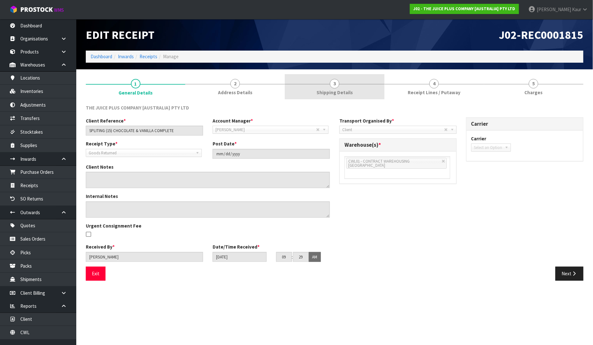
click at [351, 87] on link "3 Shipping Details" at bounding box center [335, 86] width 100 height 25
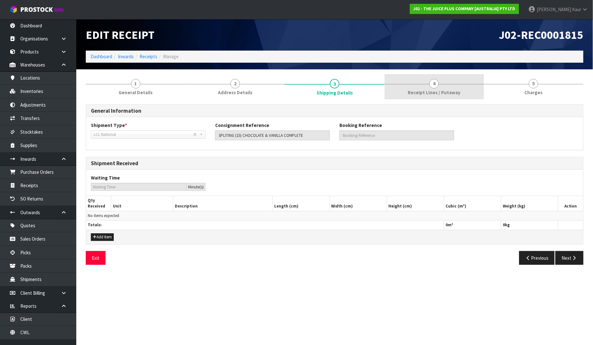
click at [441, 82] on link "4 Receipt Lines / Putaway" at bounding box center [435, 86] width 100 height 25
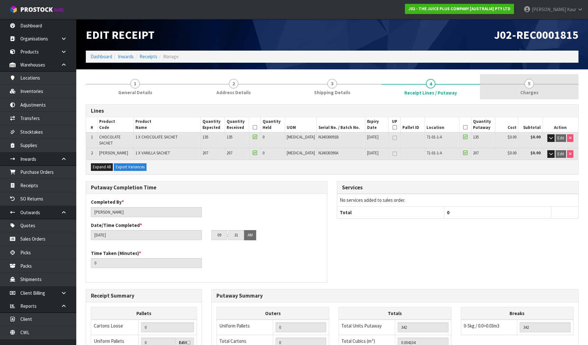
click at [528, 85] on span "5" at bounding box center [530, 84] width 10 height 10
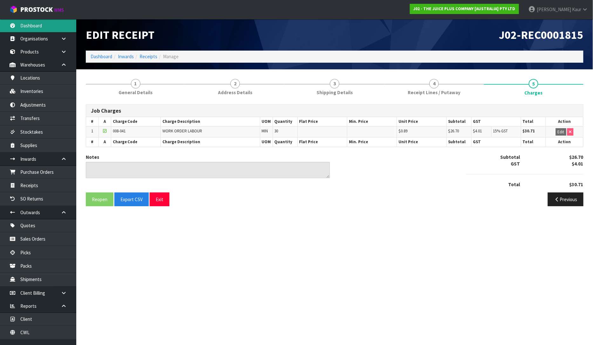
click at [24, 28] on link "Dashboard" at bounding box center [38, 25] width 76 height 13
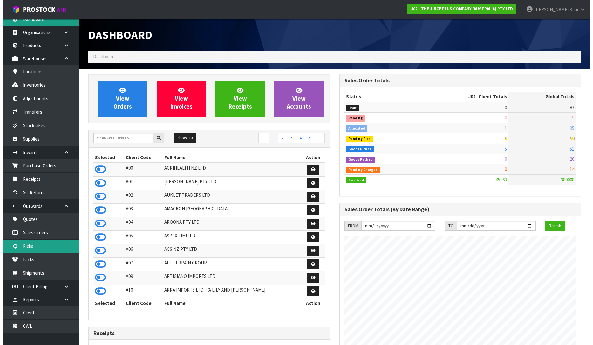
scroll to position [8, 0]
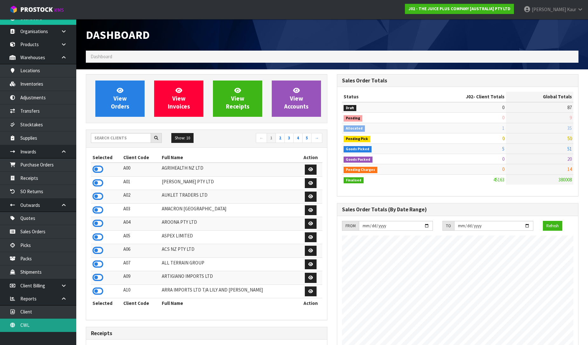
click at [22, 320] on link "CWL" at bounding box center [38, 324] width 76 height 13
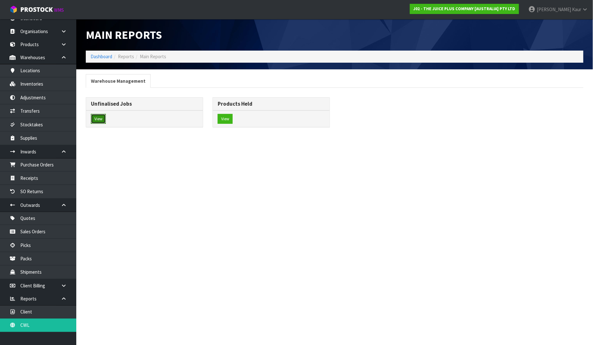
click at [101, 121] on button "View" at bounding box center [98, 119] width 15 height 10
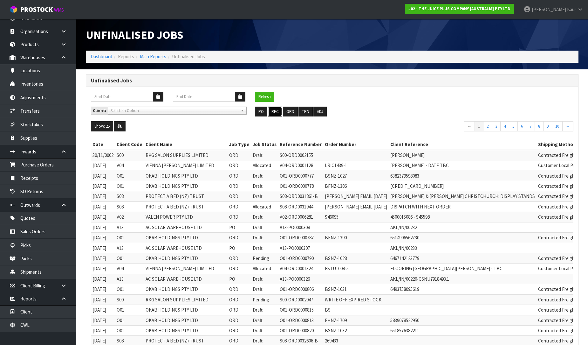
click at [275, 114] on button "REC" at bounding box center [275, 112] width 14 height 10
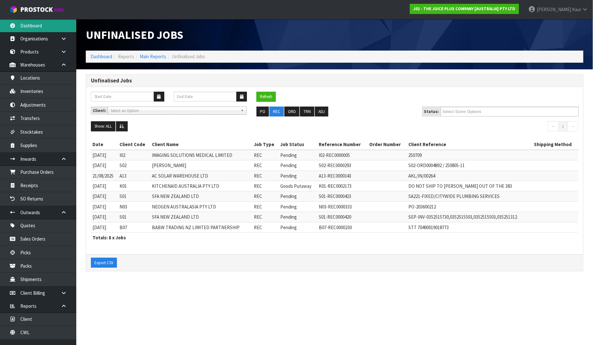
click at [44, 25] on link "Dashboard" at bounding box center [38, 25] width 76 height 13
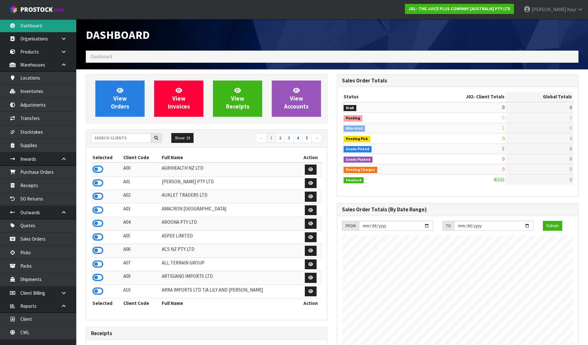
scroll to position [482, 251]
drag, startPoint x: 94, startPoint y: 134, endPoint x: 100, endPoint y: 135, distance: 5.8
click at [100, 135] on input "text" at bounding box center [121, 138] width 60 height 10
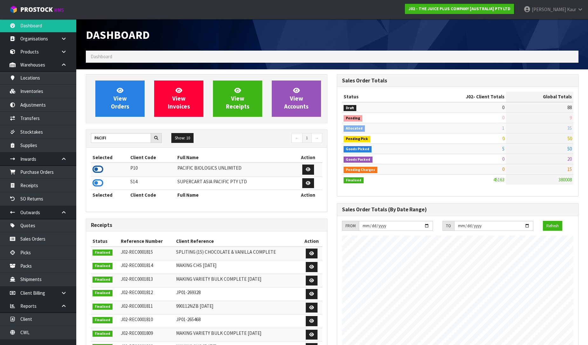
click at [98, 168] on icon at bounding box center [98, 169] width 11 height 10
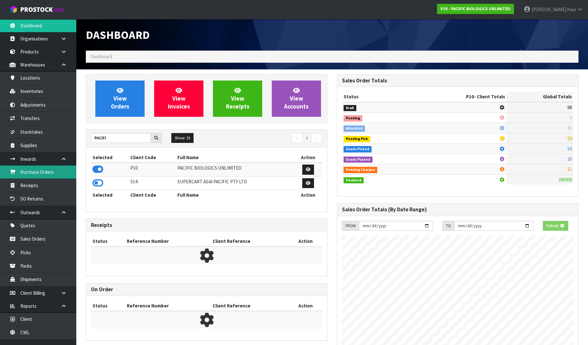
scroll to position [441, 251]
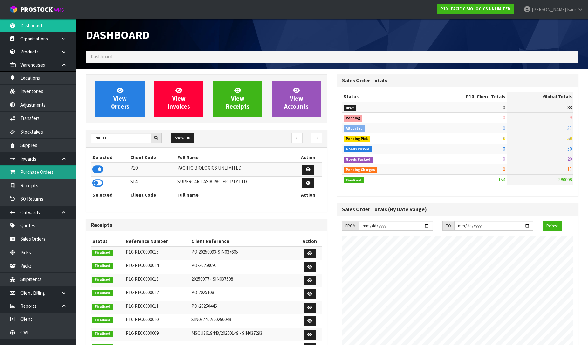
click at [34, 171] on link "Purchase Orders" at bounding box center [38, 171] width 76 height 13
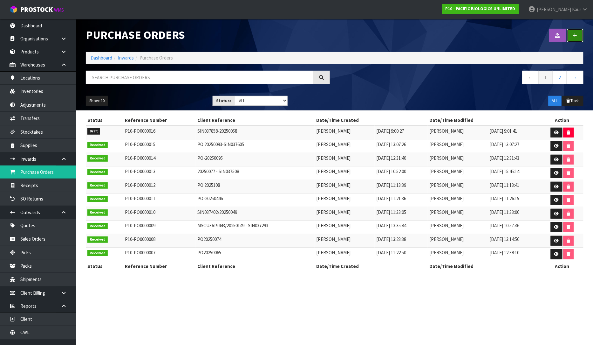
click at [581, 35] on link at bounding box center [575, 36] width 17 height 14
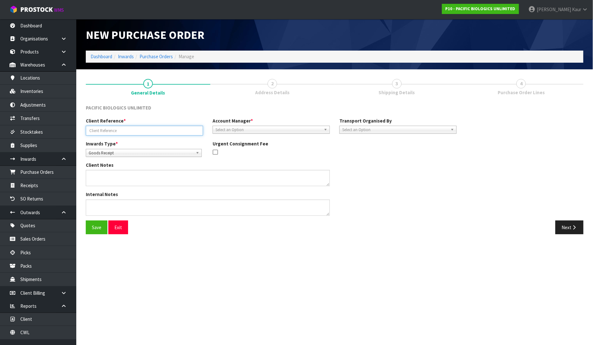
click at [132, 127] on input "text" at bounding box center [144, 131] width 117 height 10
paste input "MSDU9811375"
click at [93, 225] on button "Save" at bounding box center [97, 227] width 22 height 14
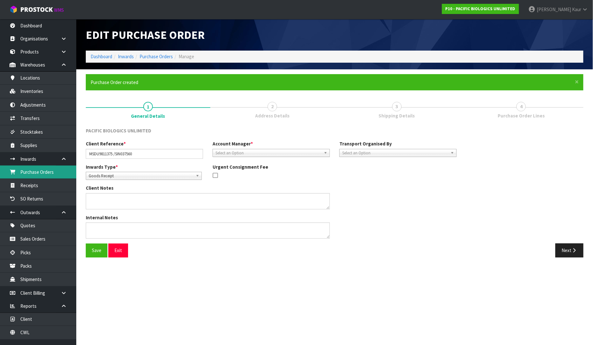
click at [60, 174] on link "Purchase Orders" at bounding box center [38, 171] width 76 height 13
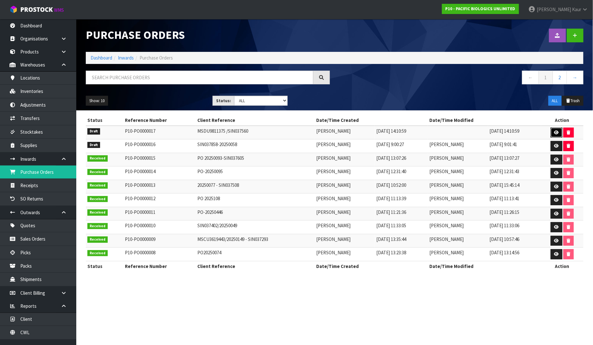
click at [558, 130] on icon at bounding box center [556, 132] width 5 height 4
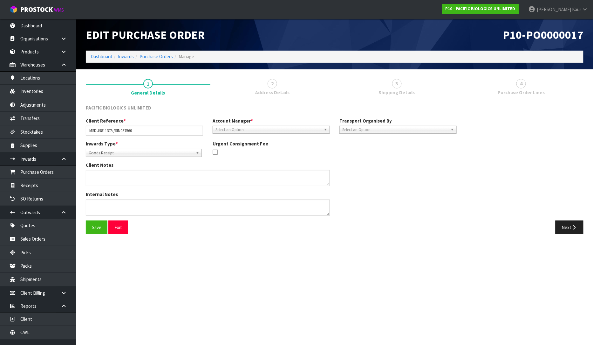
click at [278, 130] on span "Select an Option" at bounding box center [269, 130] width 106 height 8
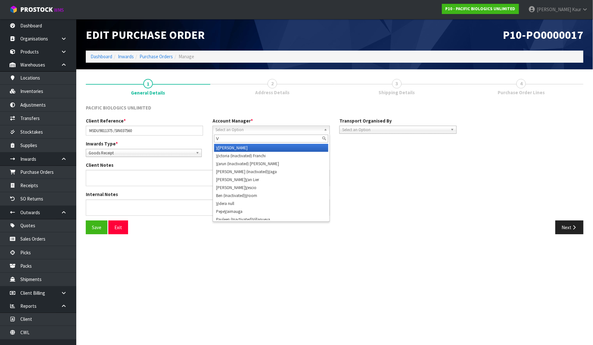
click at [244, 146] on li "V [PERSON_NAME]" at bounding box center [271, 148] width 114 height 8
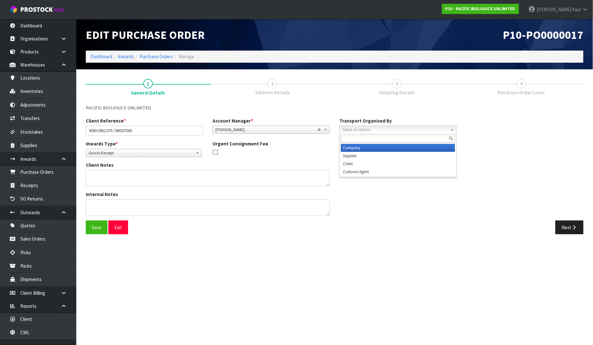
click at [362, 129] on span "Select an Option" at bounding box center [395, 130] width 106 height 8
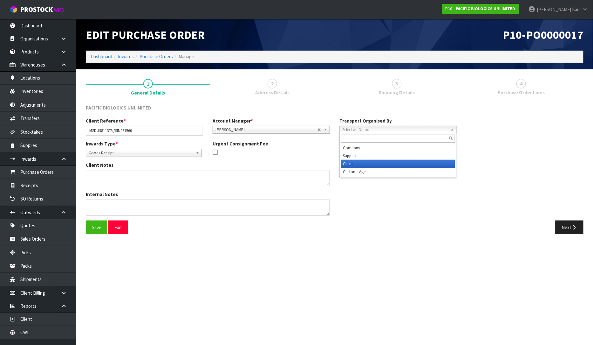
click at [359, 164] on li "Client" at bounding box center [398, 164] width 114 height 8
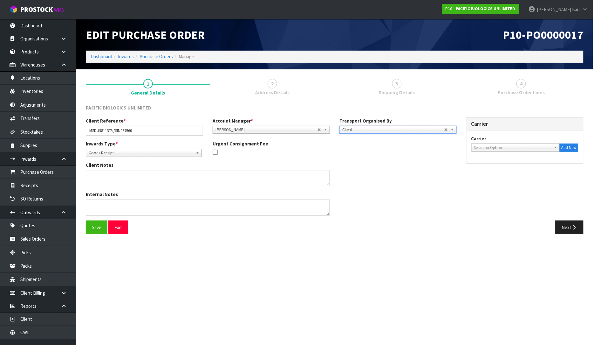
click at [506, 149] on span "Select an Option" at bounding box center [512, 148] width 77 height 8
click at [500, 163] on li "SR L - SRL CARGO" at bounding box center [516, 166] width 86 height 8
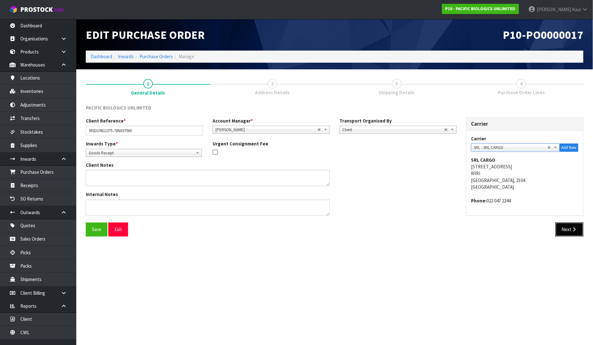
click at [560, 227] on button "Next" at bounding box center [570, 229] width 28 height 14
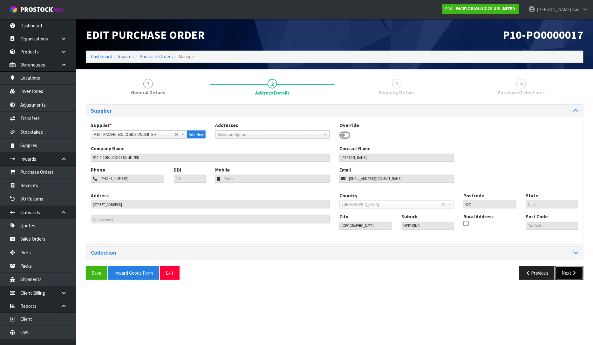
click at [567, 274] on button "Next" at bounding box center [570, 273] width 28 height 14
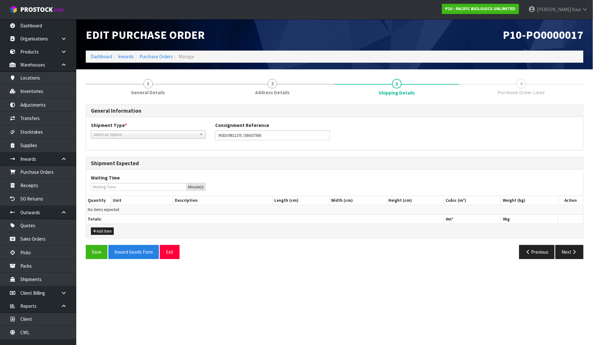
click at [129, 134] on span "Select an Option" at bounding box center [145, 135] width 103 height 8
click at [107, 133] on span "Select an Option" at bounding box center [145, 135] width 103 height 8
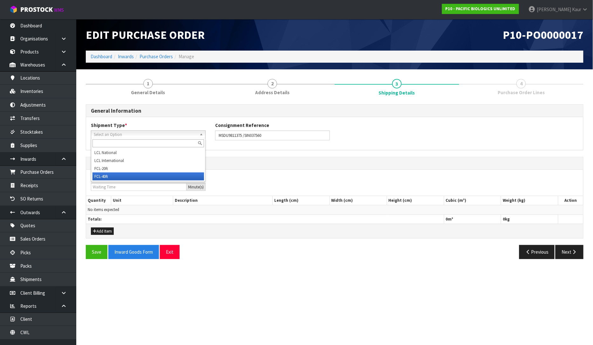
click at [111, 174] on li "FCL-40ft" at bounding box center [149, 176] width 112 height 8
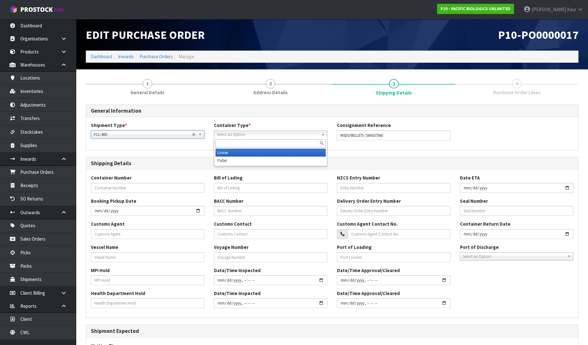
click at [228, 135] on span "Select an Option" at bounding box center [268, 135] width 102 height 8
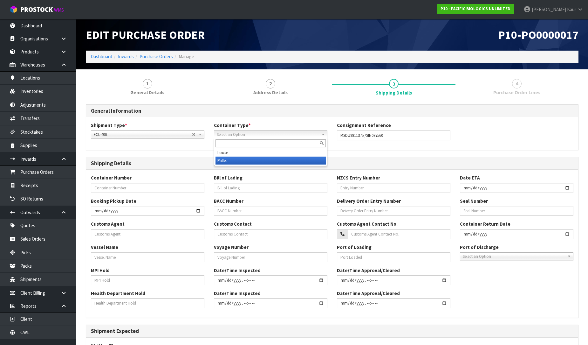
click at [224, 161] on li "Pallet" at bounding box center [271, 160] width 110 height 8
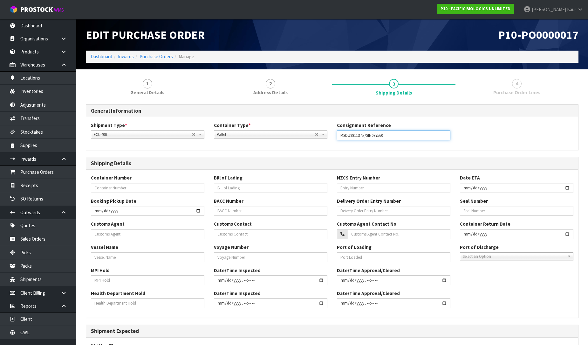
drag, startPoint x: 365, startPoint y: 134, endPoint x: 326, endPoint y: 134, distance: 39.4
click at [326, 134] on div "Shipment Type * LCL National LCL International FCL-20ft FCL-40ft FCL-40ft LCL N…" at bounding box center [332, 133] width 492 height 23
click at [118, 186] on input "text" at bounding box center [148, 188] width 114 height 10
paste input "MSDU9811375"
click at [370, 191] on input "text" at bounding box center [394, 188] width 114 height 10
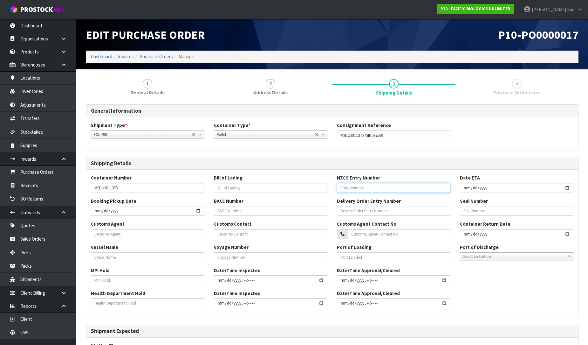
paste input "37759556"
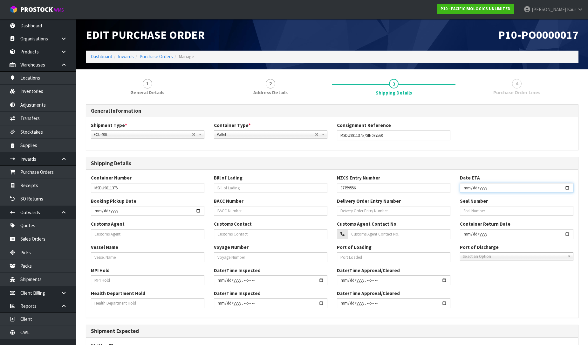
click at [464, 190] on input "date" at bounding box center [517, 188] width 114 height 10
click at [102, 234] on input "text" at bounding box center [148, 234] width 114 height 10
paste input "SING) COMPLIANT CUSTOMS LIMITED"
drag, startPoint x: 104, startPoint y: 232, endPoint x: 87, endPoint y: 230, distance: 17.0
click at [87, 230] on div "Customs Agent SING) COMPLIANT CUSTOMS LIMITED" at bounding box center [147, 229] width 123 height 18
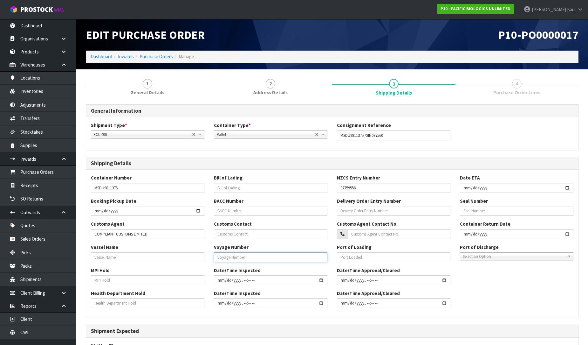
click at [227, 259] on input "text" at bounding box center [271, 257] width 114 height 10
paste input "KN532A"
click at [118, 284] on input "text" at bounding box center [148, 280] width 114 height 10
click at [106, 303] on input "text" at bounding box center [148, 303] width 114 height 10
click at [480, 250] on label "Port of Discharge" at bounding box center [479, 247] width 39 height 7
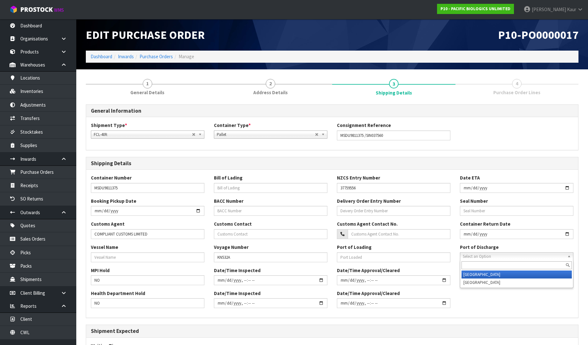
click at [480, 252] on span "Select an Option" at bounding box center [514, 256] width 102 height 8
click at [478, 276] on li "[GEOGRAPHIC_DATA]" at bounding box center [517, 274] width 110 height 8
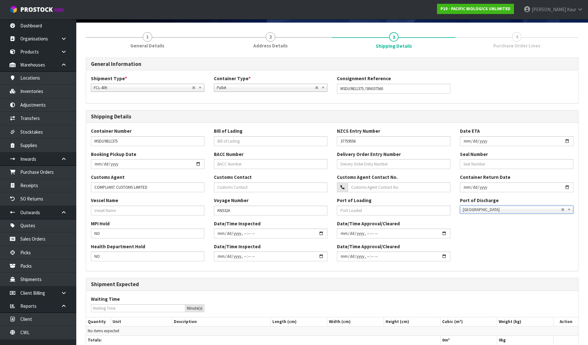
scroll to position [91, 0]
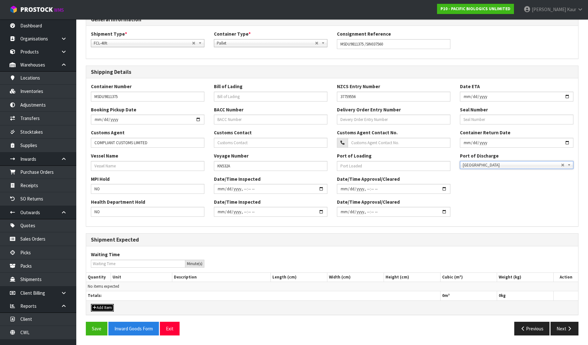
click at [112, 307] on button "Add Item" at bounding box center [102, 308] width 23 height 8
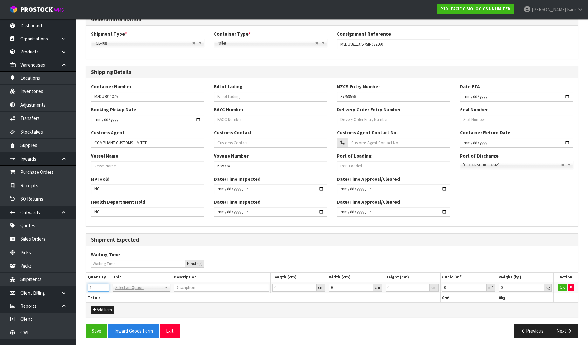
click at [107, 285] on input "1" at bounding box center [98, 287] width 21 height 8
drag, startPoint x: 483, startPoint y: 286, endPoint x: 507, endPoint y: 286, distance: 23.5
click at [484, 286] on input "0.000001" at bounding box center [464, 287] width 45 height 8
click at [542, 284] on input "0.001" at bounding box center [521, 287] width 45 height 8
drag, startPoint x: 564, startPoint y: 287, endPoint x: 552, endPoint y: 284, distance: 11.7
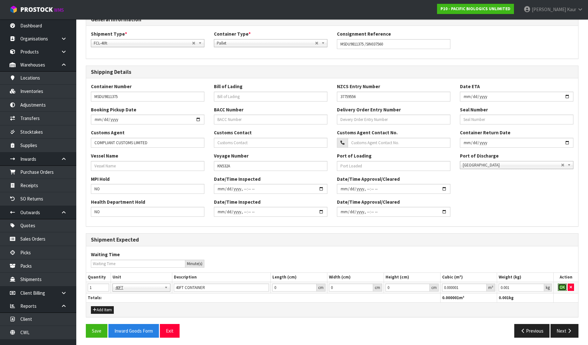
click at [564, 287] on button "OK" at bounding box center [562, 287] width 9 height 8
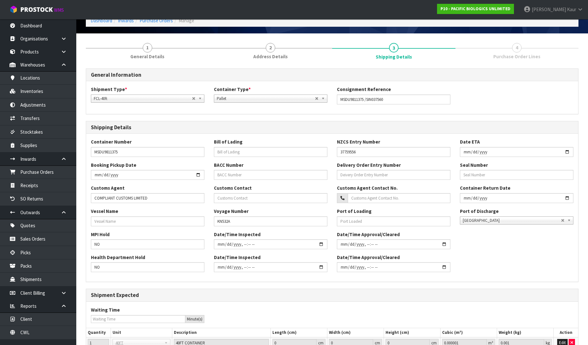
scroll to position [0, 0]
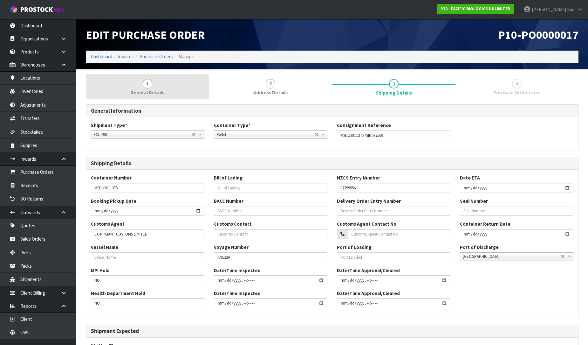
click at [151, 91] on span "General Details" at bounding box center [147, 92] width 34 height 7
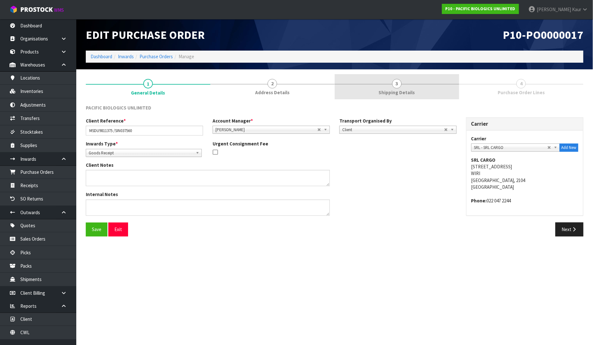
click at [404, 81] on link "3 Shipping Details" at bounding box center [397, 86] width 125 height 25
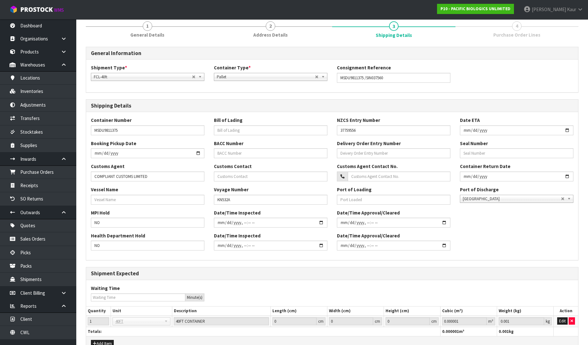
scroll to position [93, 0]
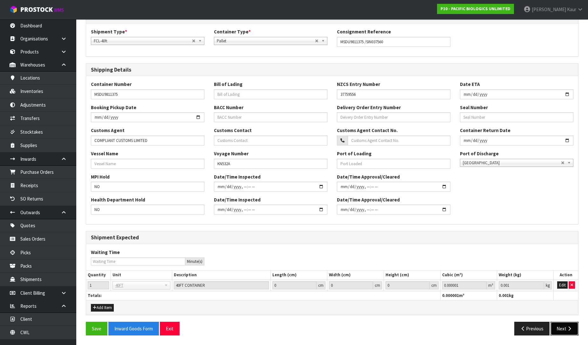
click at [571, 325] on button "Next" at bounding box center [565, 328] width 28 height 14
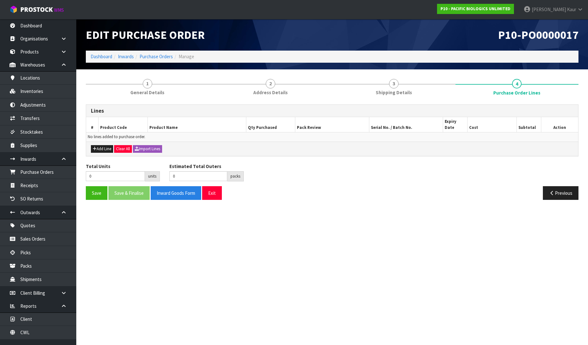
scroll to position [0, 0]
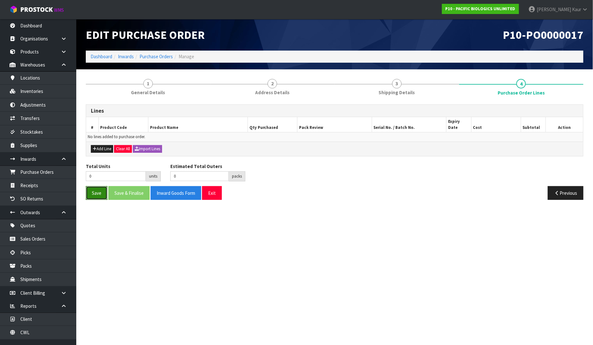
drag, startPoint x: 90, startPoint y: 190, endPoint x: 97, endPoint y: 183, distance: 9.7
click at [91, 190] on button "Save" at bounding box center [97, 193] width 22 height 14
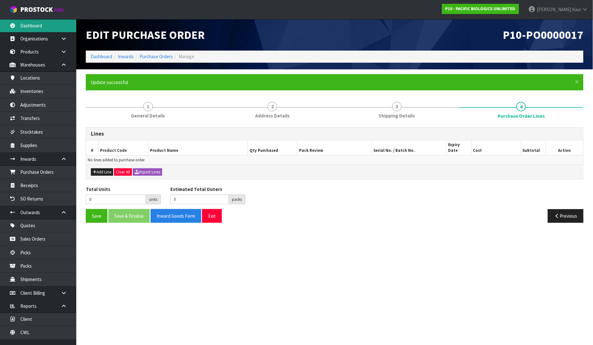
click at [37, 27] on link "Dashboard" at bounding box center [38, 25] width 76 height 13
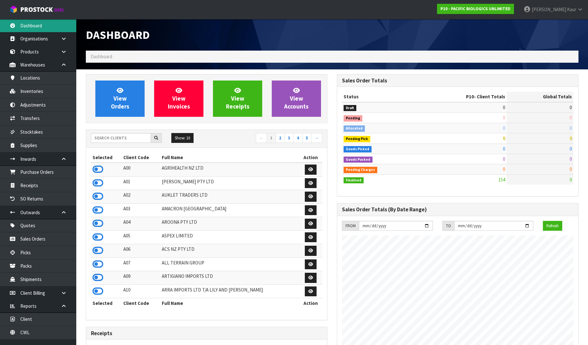
scroll to position [441, 251]
click at [109, 142] on input "text" at bounding box center [121, 138] width 60 height 10
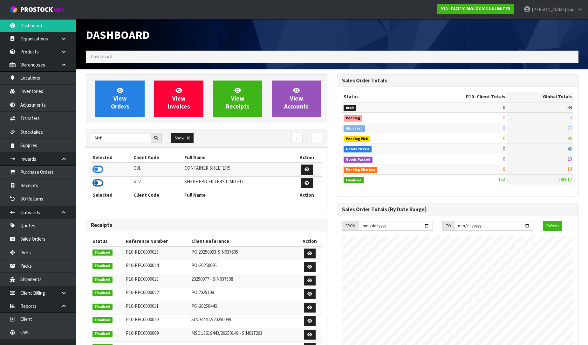
click at [100, 180] on icon at bounding box center [98, 183] width 11 height 10
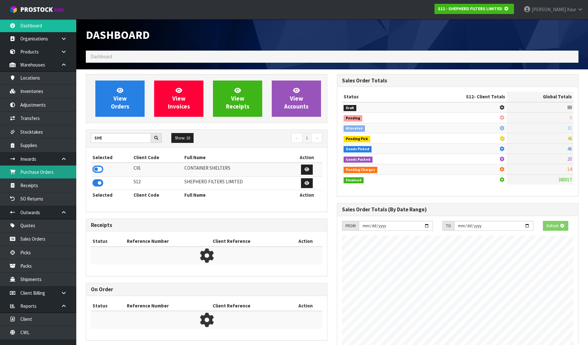
scroll to position [396, 251]
click at [34, 173] on link "Purchase Orders" at bounding box center [38, 171] width 76 height 13
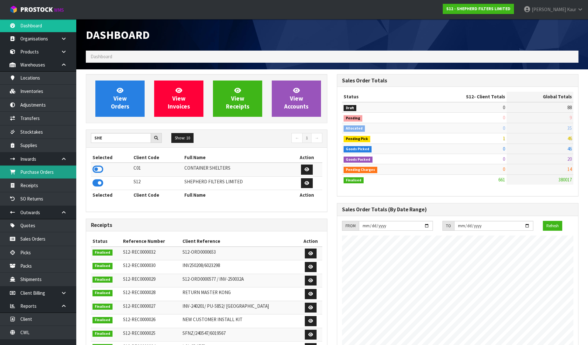
scroll to position [409, 251]
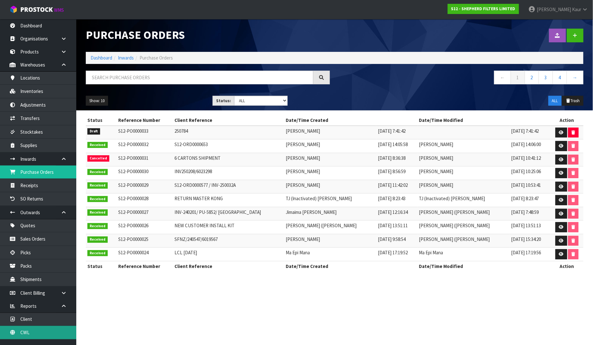
click at [30, 330] on link "CWL" at bounding box center [38, 332] width 76 height 13
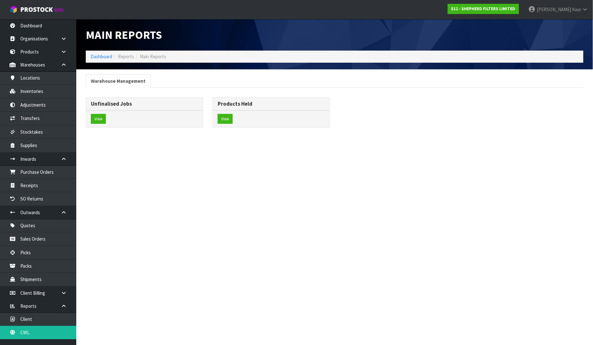
click at [90, 122] on div "View" at bounding box center [144, 118] width 117 height 17
click at [96, 120] on button "View" at bounding box center [98, 119] width 15 height 10
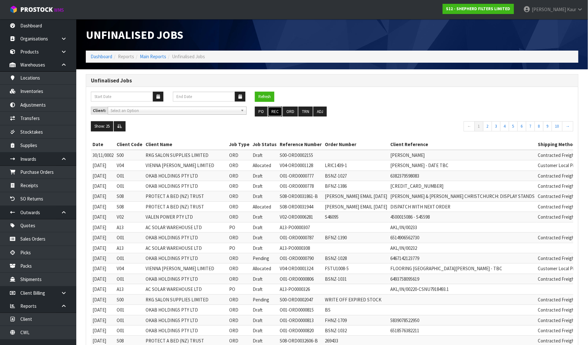
click at [273, 112] on button "REC" at bounding box center [275, 112] width 14 height 10
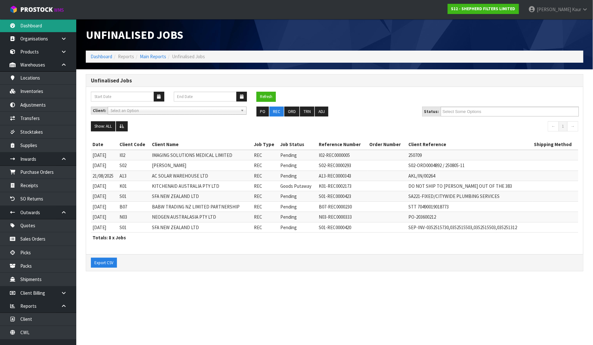
click at [33, 23] on link "Dashboard" at bounding box center [38, 25] width 76 height 13
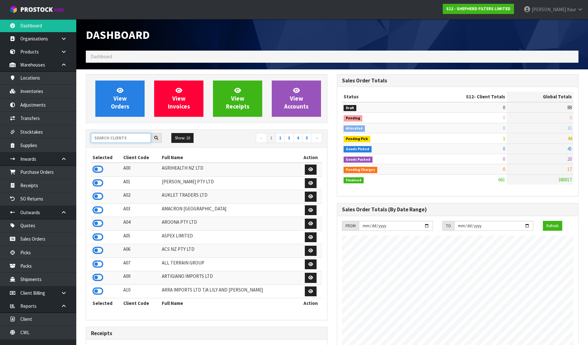
click at [110, 140] on input "text" at bounding box center [121, 138] width 60 height 10
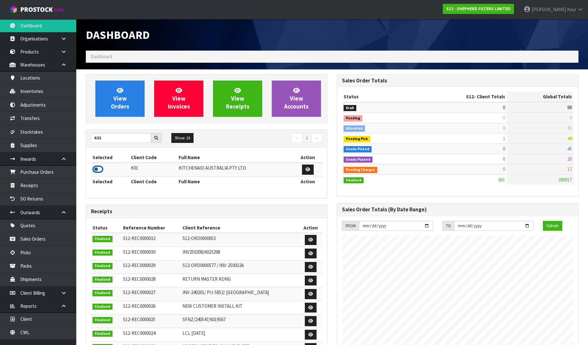
click at [93, 169] on icon at bounding box center [98, 169] width 11 height 10
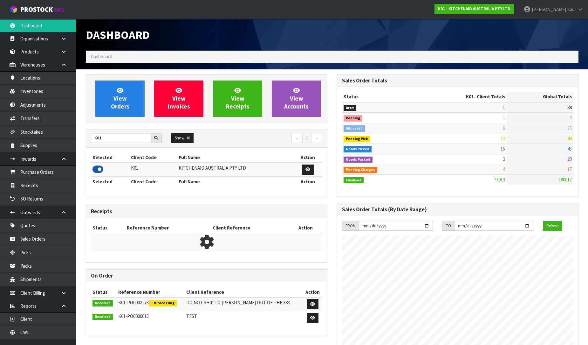
scroll to position [482, 251]
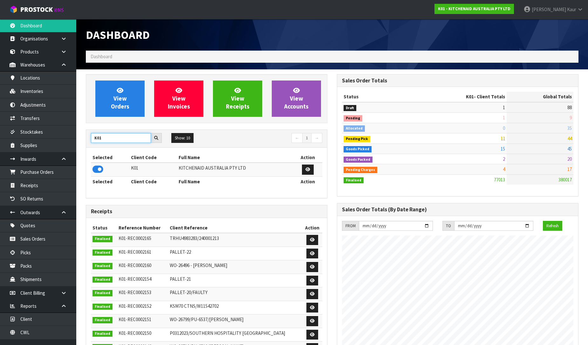
drag, startPoint x: 116, startPoint y: 137, endPoint x: 87, endPoint y: 135, distance: 28.6
click at [87, 135] on div "K01" at bounding box center [126, 138] width 80 height 10
click at [93, 169] on icon at bounding box center [98, 169] width 11 height 10
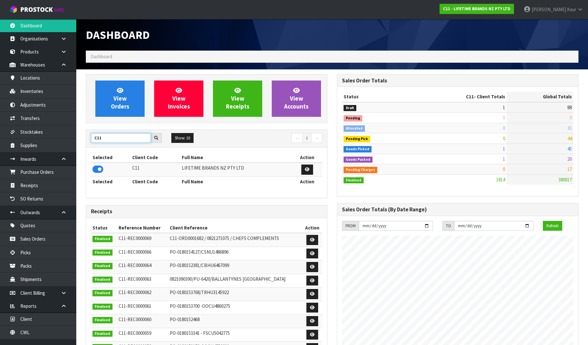
drag, startPoint x: 123, startPoint y: 138, endPoint x: 91, endPoint y: 139, distance: 31.8
click at [91, 139] on input "C11" at bounding box center [121, 138] width 60 height 10
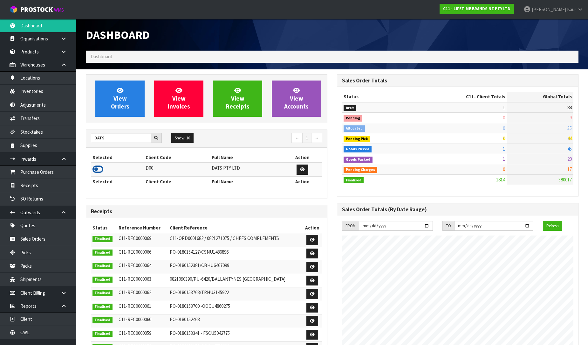
click at [96, 171] on icon at bounding box center [98, 169] width 11 height 10
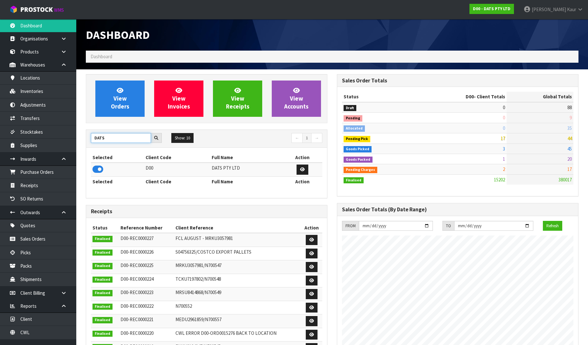
drag, startPoint x: 106, startPoint y: 137, endPoint x: 89, endPoint y: 137, distance: 16.5
click at [89, 137] on div "DATS" at bounding box center [126, 138] width 80 height 10
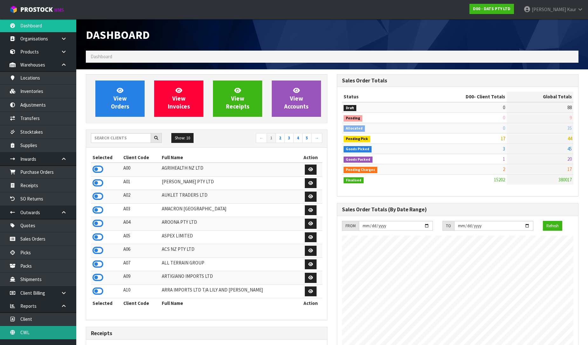
drag, startPoint x: 38, startPoint y: 332, endPoint x: 141, endPoint y: 183, distance: 181.2
click at [38, 333] on link "CWL" at bounding box center [38, 332] width 76 height 13
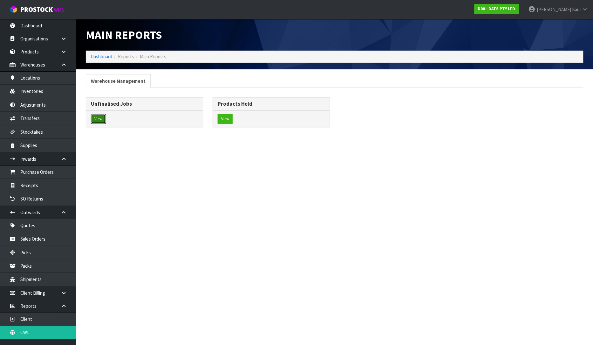
click at [103, 119] on button "View" at bounding box center [98, 119] width 15 height 10
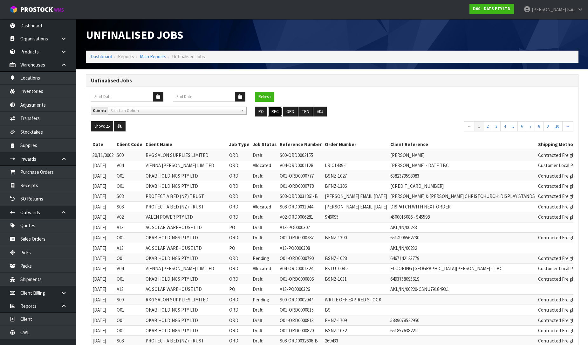
click at [276, 114] on button "REC" at bounding box center [275, 112] width 14 height 10
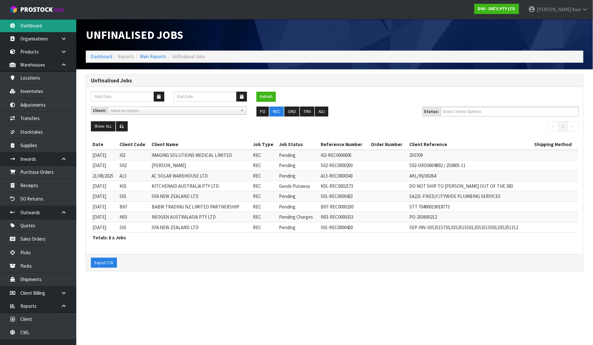
drag, startPoint x: 35, startPoint y: 20, endPoint x: 72, endPoint y: 38, distance: 40.7
click at [34, 20] on link "Dashboard" at bounding box center [38, 25] width 76 height 13
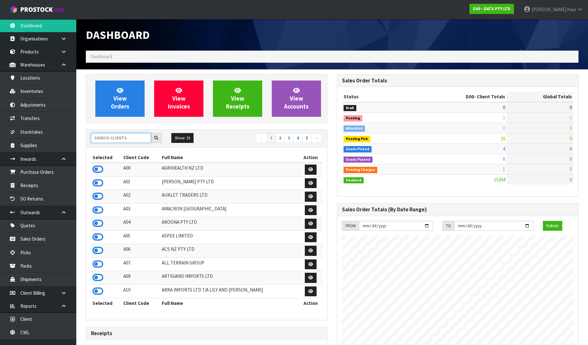
scroll to position [482, 251]
click at [108, 141] on input "text" at bounding box center [121, 138] width 60 height 10
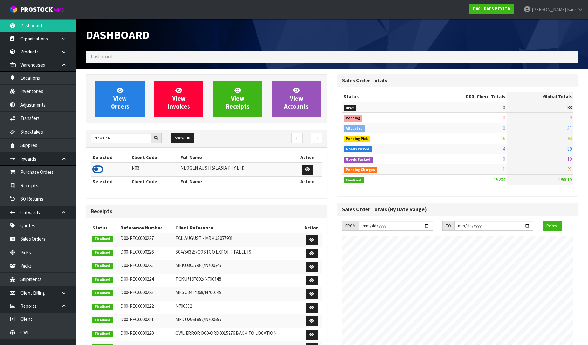
click at [102, 169] on icon at bounding box center [98, 169] width 11 height 10
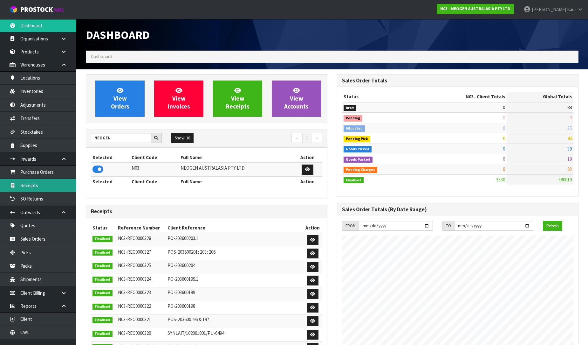
drag, startPoint x: 28, startPoint y: 185, endPoint x: 195, endPoint y: 160, distance: 169.1
click at [28, 185] on link "Receipts" at bounding box center [38, 185] width 76 height 13
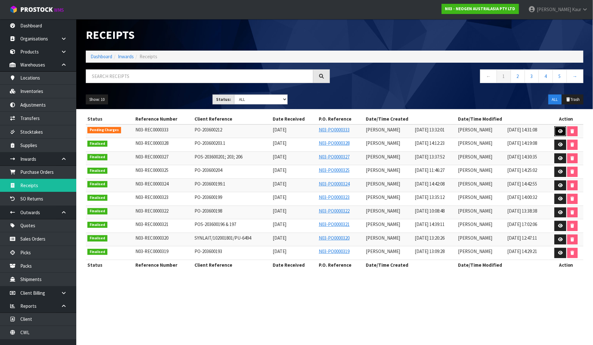
click at [561, 131] on icon at bounding box center [560, 131] width 5 height 4
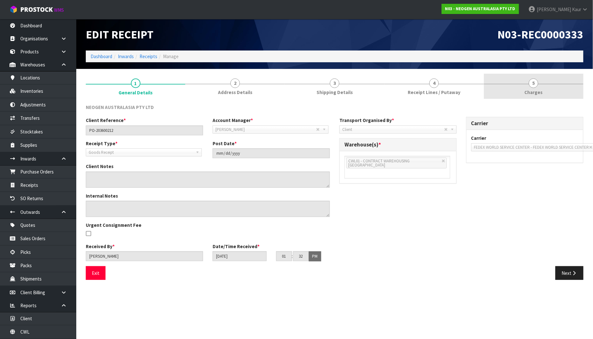
click at [531, 85] on span "5" at bounding box center [534, 84] width 10 height 10
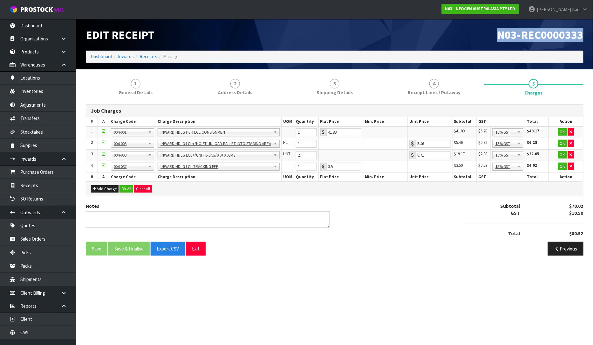
drag, startPoint x: 498, startPoint y: 33, endPoint x: 585, endPoint y: 34, distance: 87.1
click at [586, 35] on div "N03-REC0000333" at bounding box center [462, 34] width 254 height 31
copy span "N03-REC0000333"
click at [124, 190] on button "Ok All" at bounding box center [127, 189] width 14 height 8
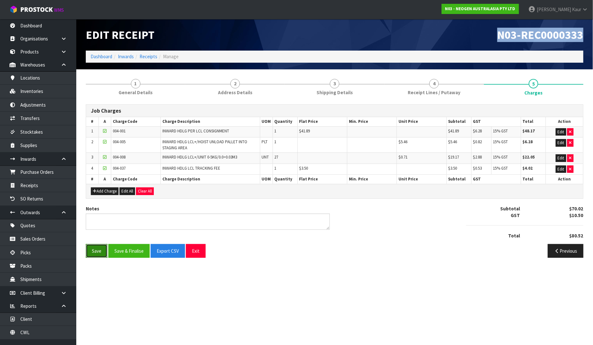
click at [95, 249] on button "Save" at bounding box center [97, 251] width 22 height 14
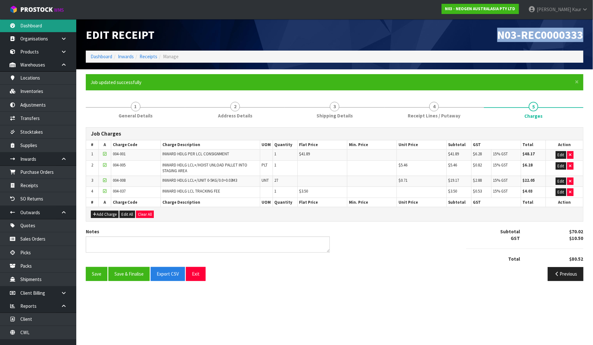
click at [47, 22] on link "Dashboard" at bounding box center [38, 25] width 76 height 13
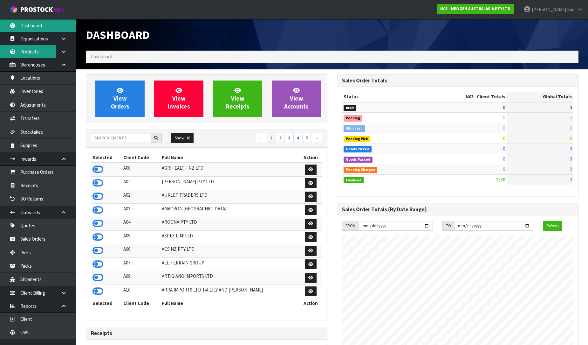
scroll to position [482, 251]
